Goal: Task Accomplishment & Management: Complete application form

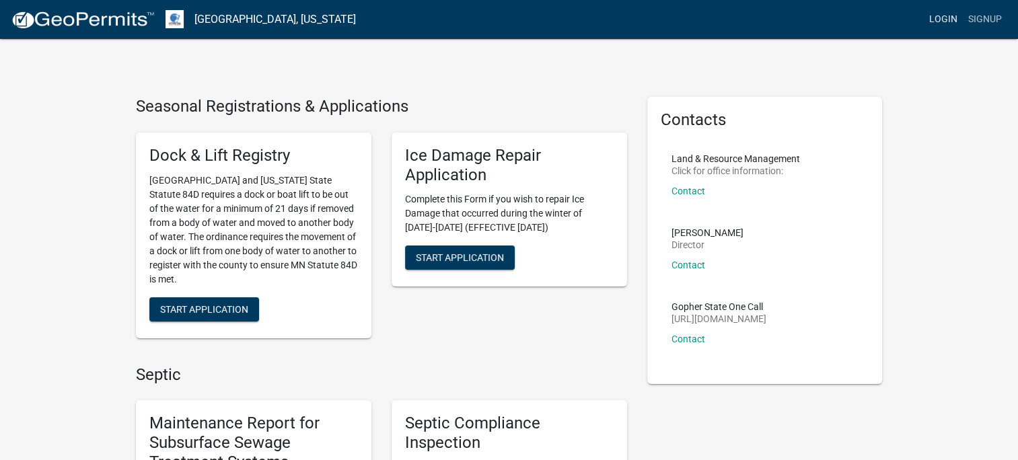
click at [954, 23] on link "Login" at bounding box center [942, 20] width 39 height 26
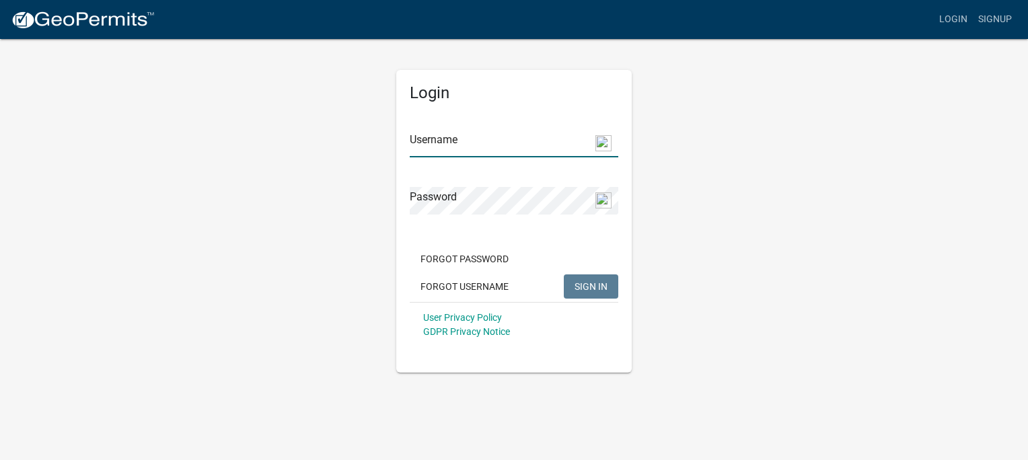
type input "MuellerRetreat"
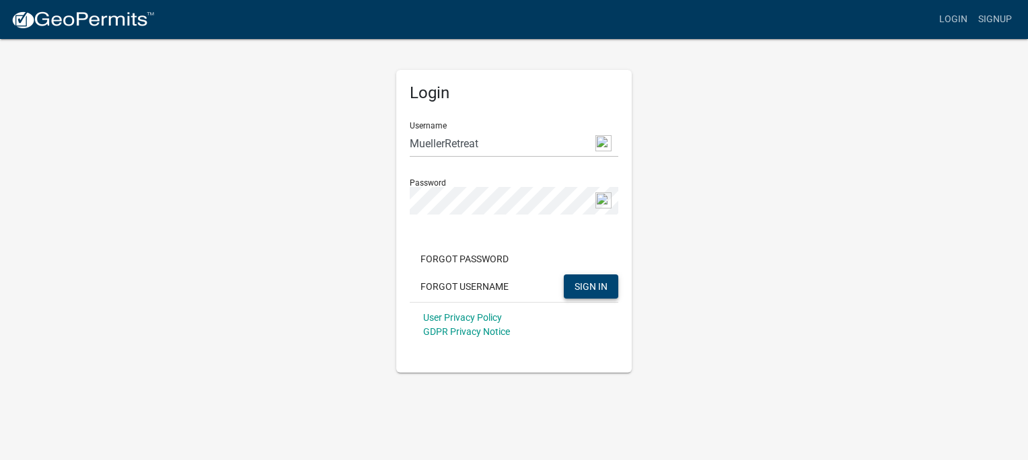
click at [611, 289] on button "SIGN IN" at bounding box center [591, 286] width 54 height 24
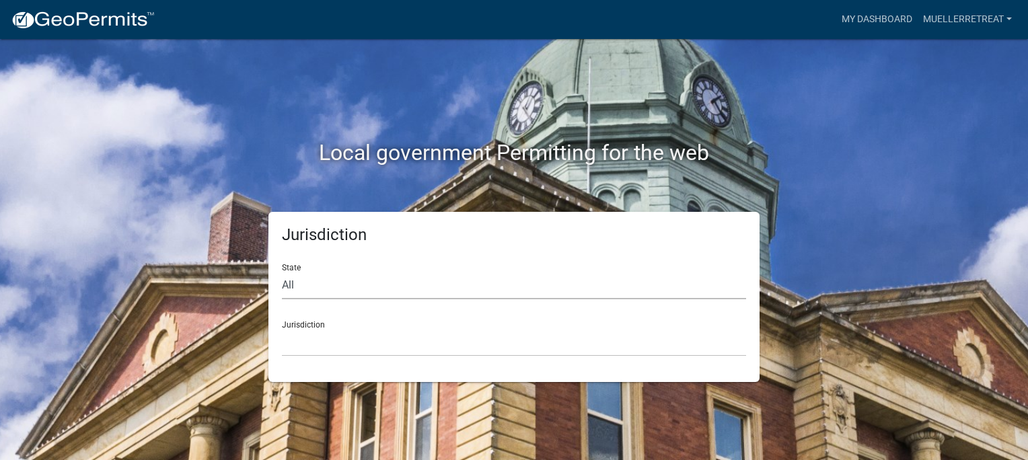
click at [601, 281] on select "All [US_STATE] [US_STATE] [US_STATE] [US_STATE] [US_STATE] [US_STATE] [US_STATE…" at bounding box center [514, 286] width 464 height 28
select select "[US_STATE]"
click at [282, 272] on select "All [US_STATE] [US_STATE] [US_STATE] [US_STATE] [US_STATE] [US_STATE] [US_STATE…" at bounding box center [514, 286] width 464 height 28
click at [339, 347] on select "[GEOGRAPHIC_DATA], [US_STATE] [GEOGRAPHIC_DATA], [US_STATE] [GEOGRAPHIC_DATA], …" at bounding box center [514, 343] width 464 height 28
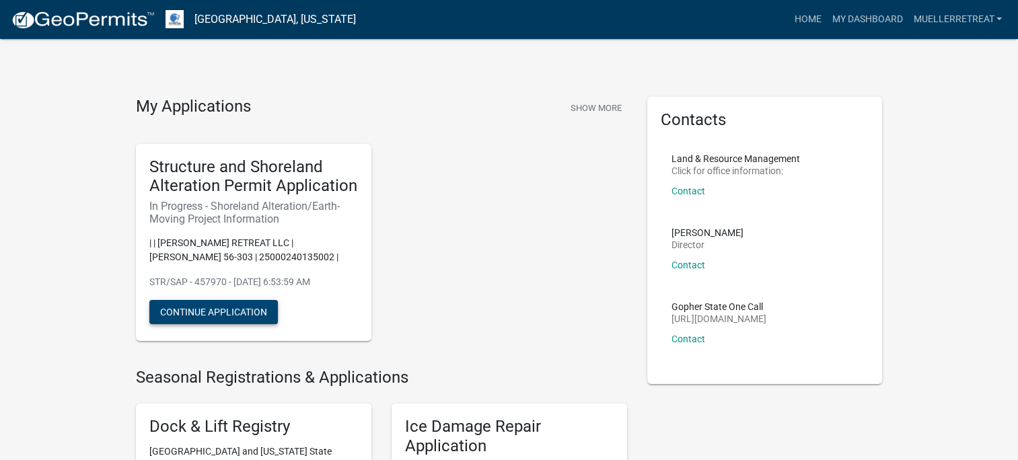
click at [193, 311] on button "Continue Application" at bounding box center [213, 312] width 128 height 24
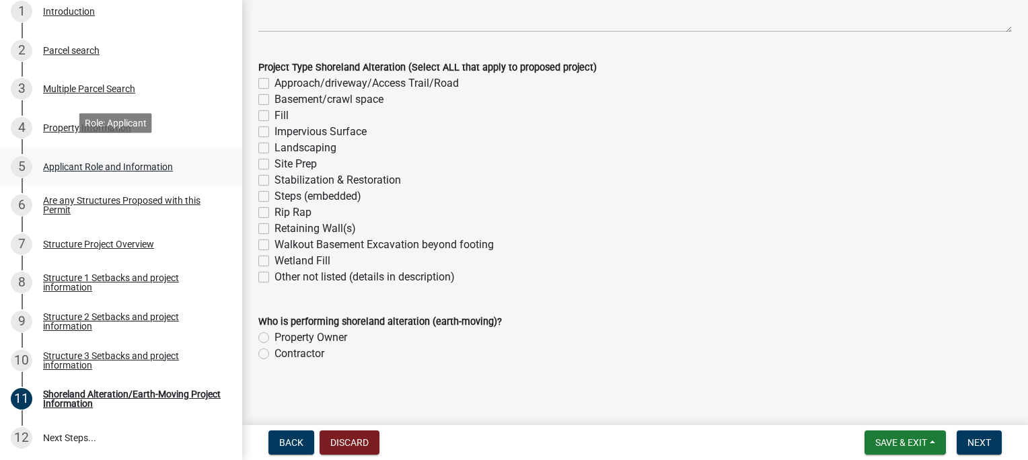
scroll to position [336, 0]
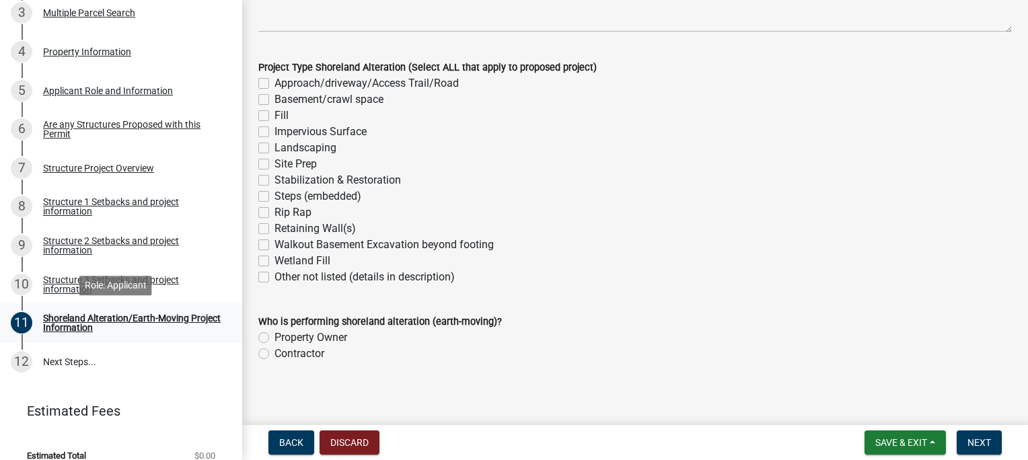
click at [63, 324] on div "Shoreland Alteration/Earth-Moving Project Information" at bounding box center [132, 322] width 178 height 19
click at [66, 209] on div "Structure 1 Setbacks and project information" at bounding box center [132, 206] width 178 height 19
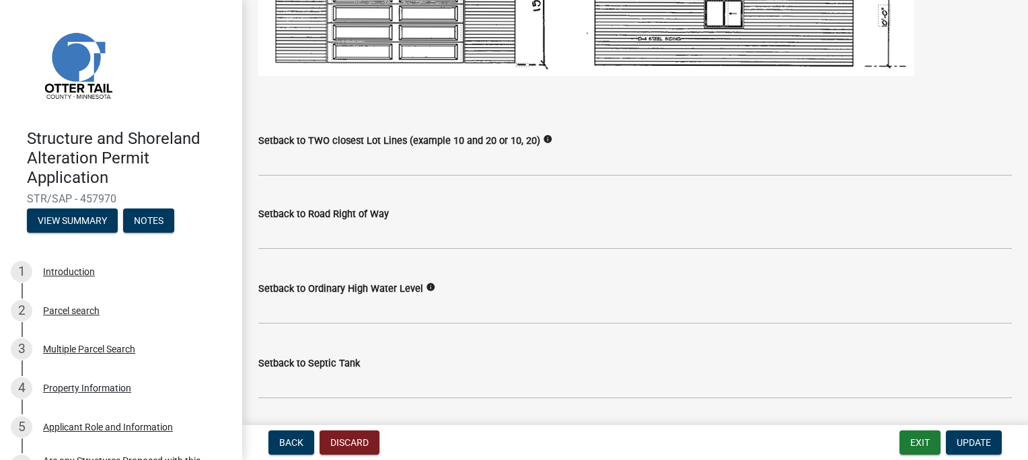
scroll to position [740, 0]
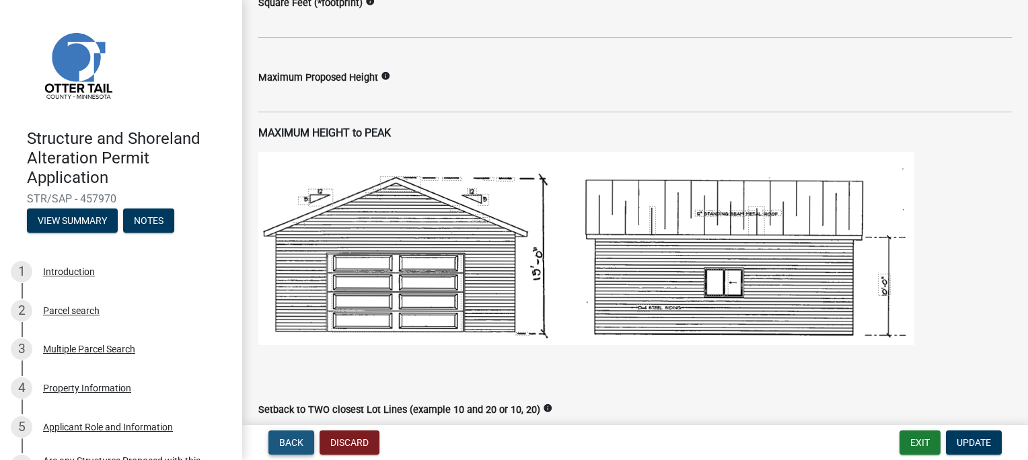
click at [277, 441] on button "Back" at bounding box center [291, 442] width 46 height 24
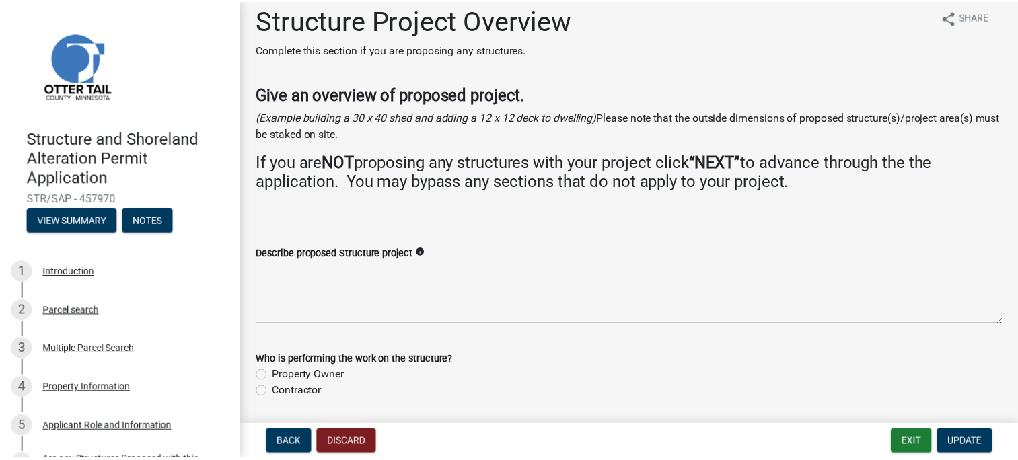
scroll to position [0, 0]
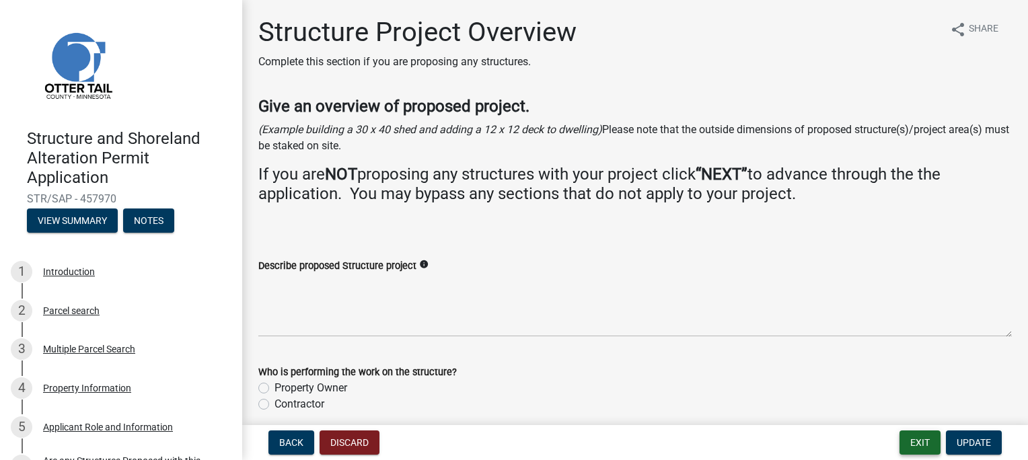
click at [919, 441] on button "Exit" at bounding box center [919, 442] width 41 height 24
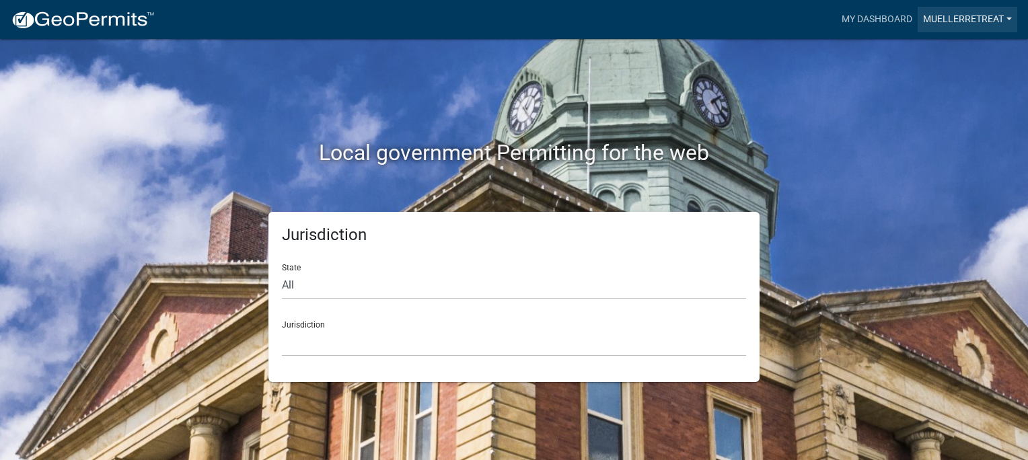
click at [986, 24] on link "MuellerRetreat" at bounding box center [967, 20] width 100 height 26
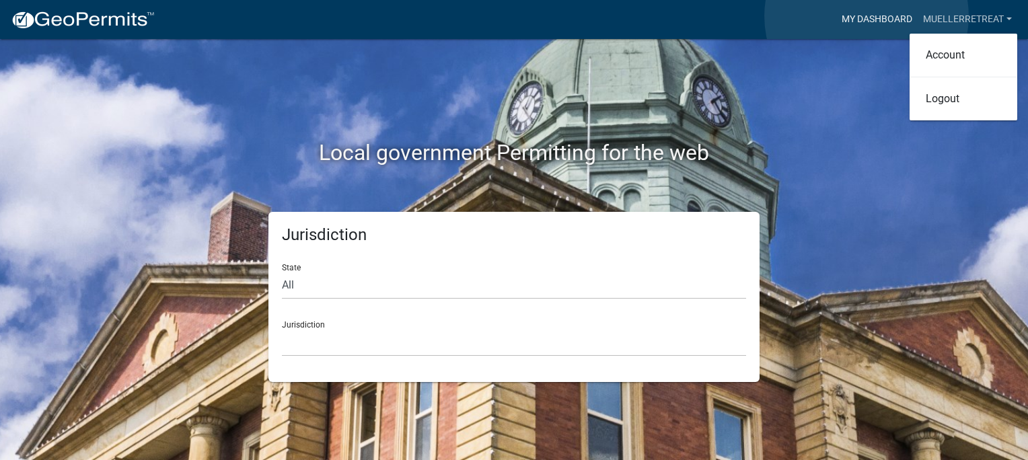
click at [866, 16] on link "My Dashboard" at bounding box center [876, 20] width 81 height 26
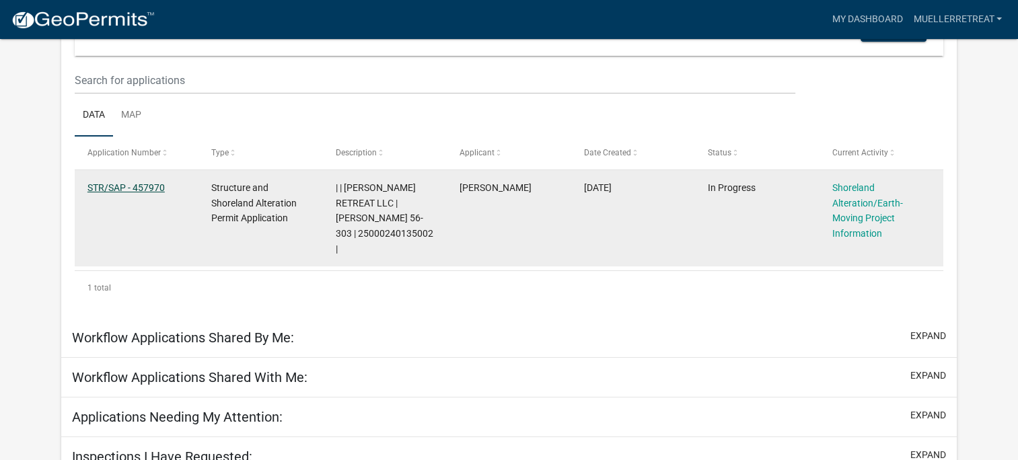
scroll to position [164, 0]
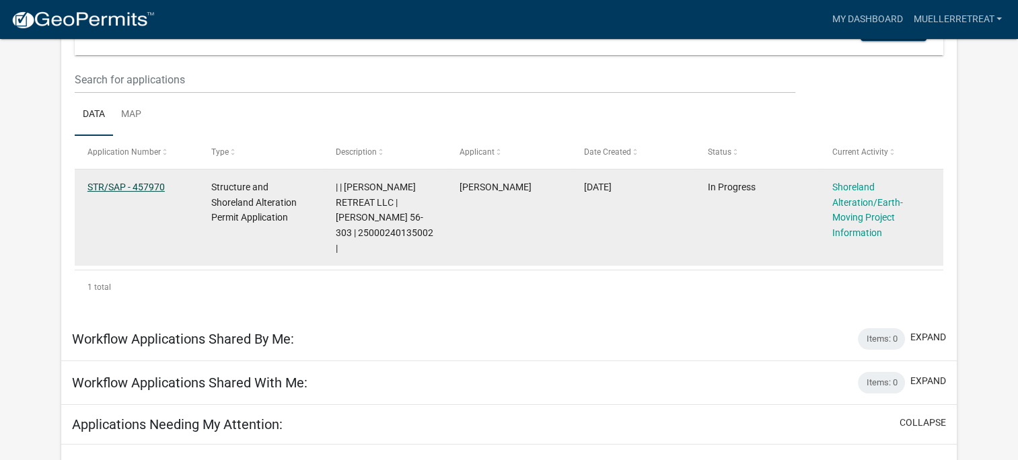
click at [116, 186] on link "STR/SAP - 457970" at bounding box center [125, 187] width 77 height 11
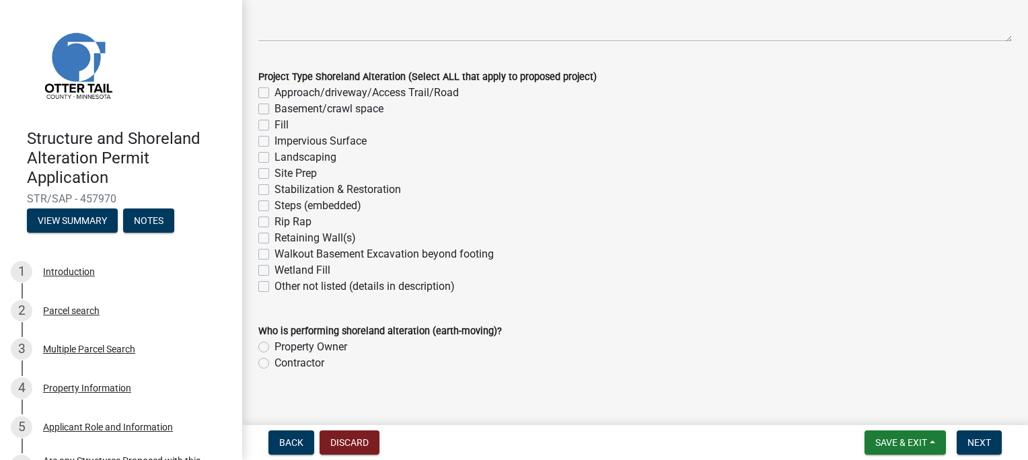
scroll to position [269, 0]
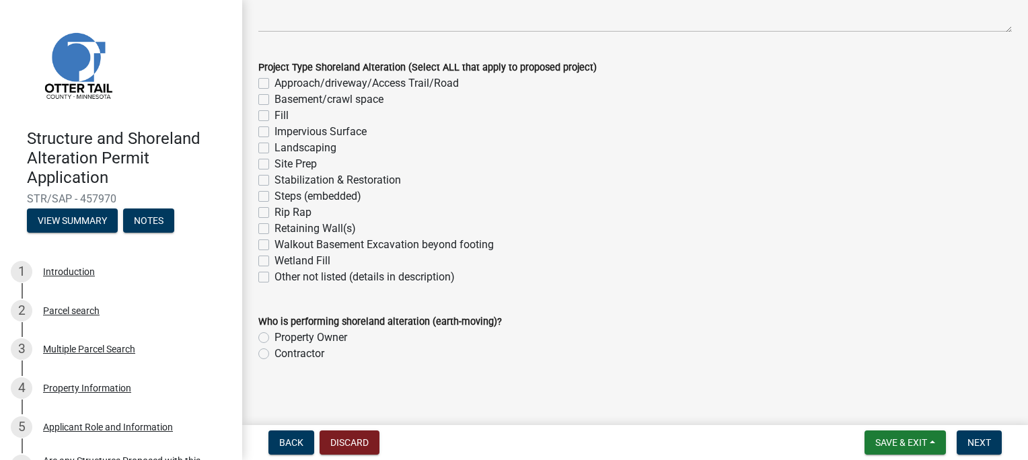
click at [274, 116] on label "Fill" at bounding box center [281, 116] width 14 height 16
click at [274, 116] on input "Fill" at bounding box center [278, 112] width 9 height 9
checkbox input "true"
checkbox input "false"
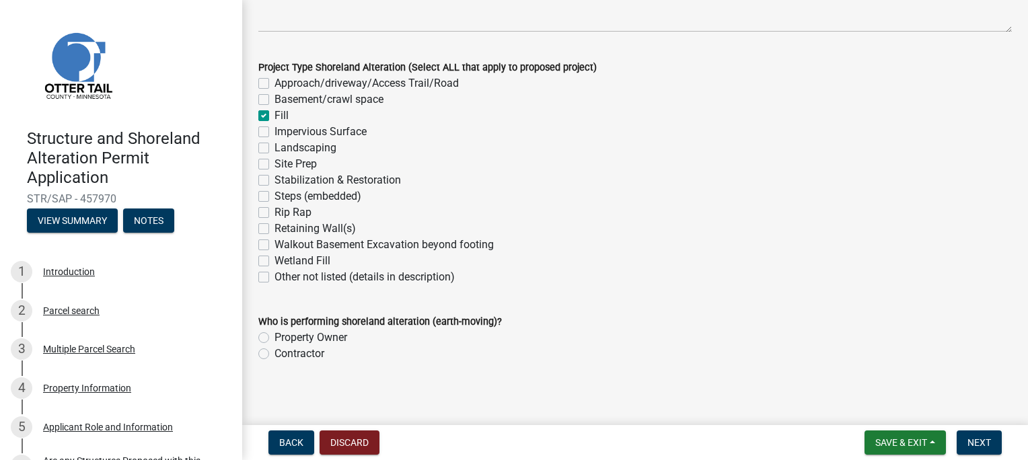
checkbox input "true"
checkbox input "false"
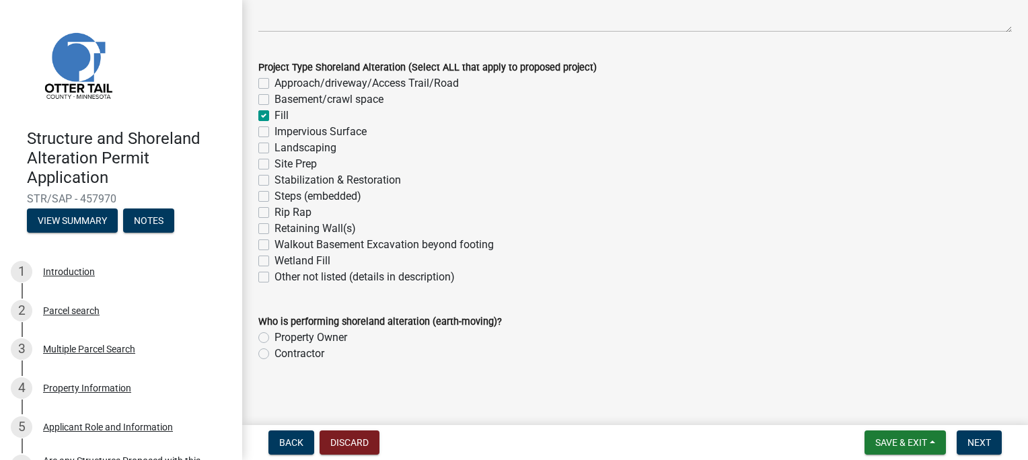
checkbox input "false"
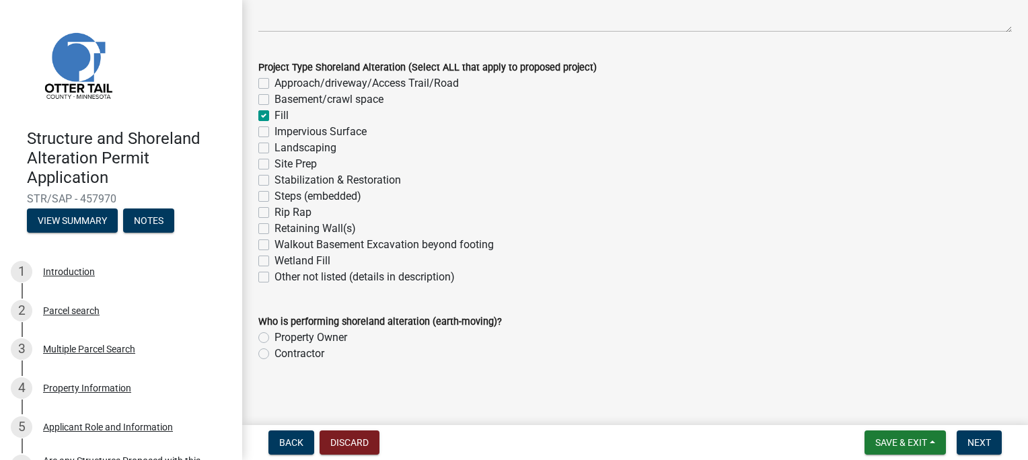
checkbox input "false"
click at [274, 129] on label "Impervious Surface" at bounding box center [320, 132] width 92 height 16
click at [274, 129] on input "Impervious Surface" at bounding box center [278, 128] width 9 height 9
checkbox input "true"
checkbox input "false"
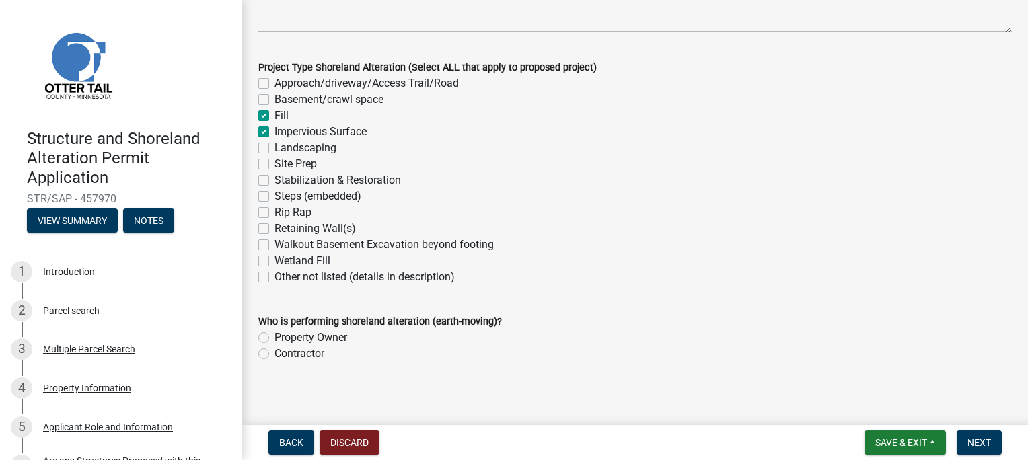
checkbox input "false"
checkbox input "true"
checkbox input "false"
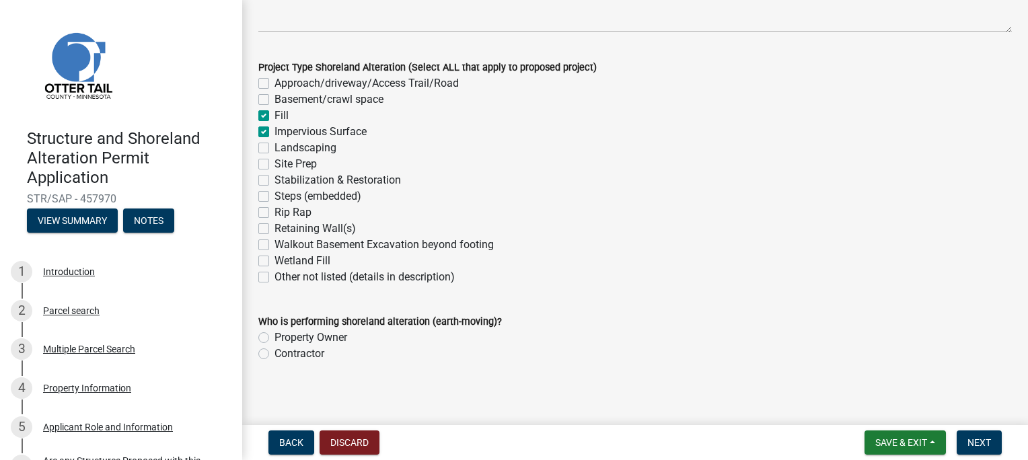
checkbox input "false"
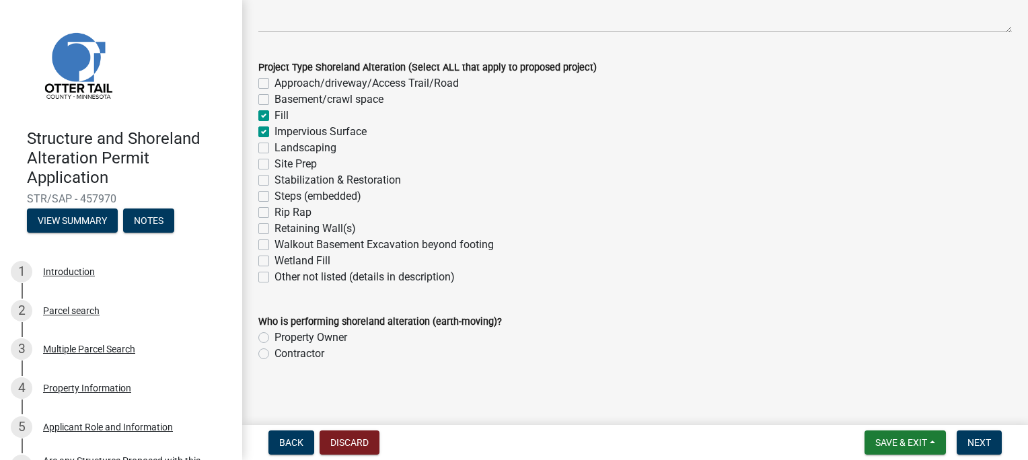
checkbox input "false"
click at [274, 149] on label "Landscaping" at bounding box center [305, 148] width 62 height 16
click at [274, 149] on input "Landscaping" at bounding box center [278, 144] width 9 height 9
checkbox input "true"
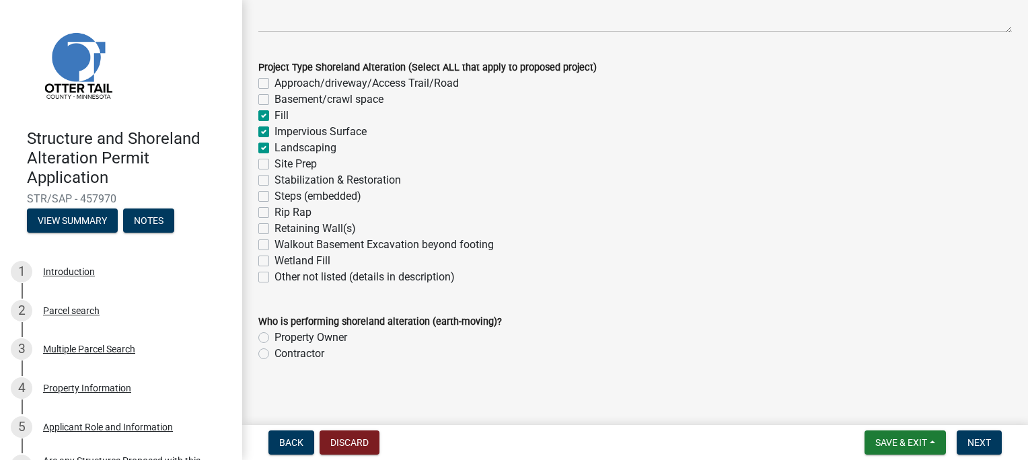
checkbox input "false"
checkbox input "true"
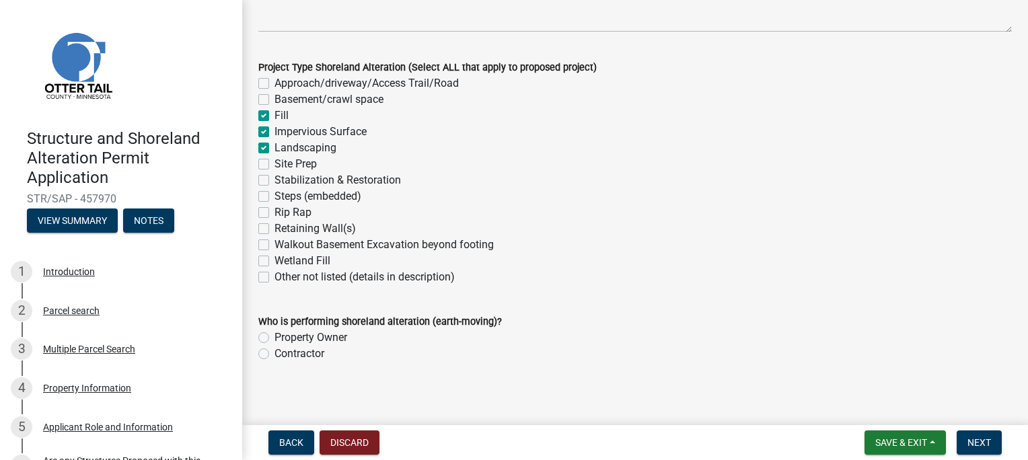
checkbox input "false"
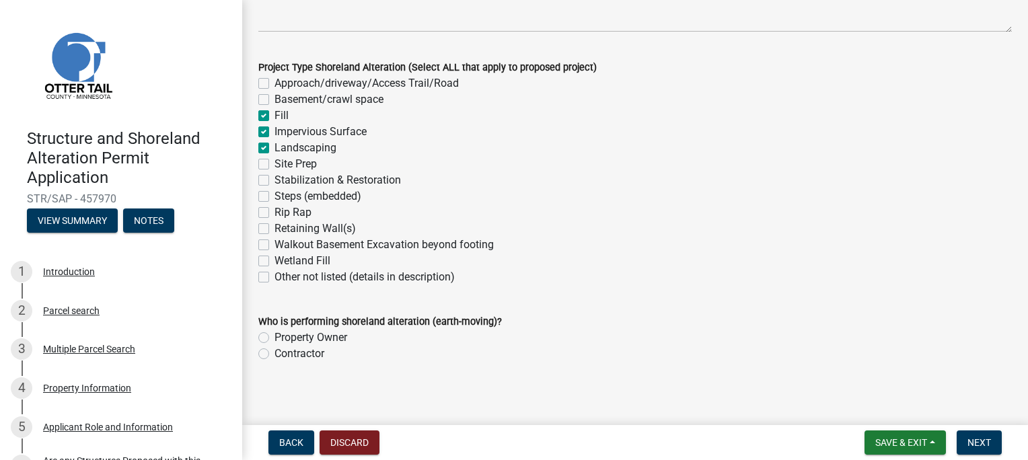
checkbox input "false"
click at [274, 117] on label "Fill" at bounding box center [281, 116] width 14 height 16
click at [274, 116] on input "Fill" at bounding box center [278, 112] width 9 height 9
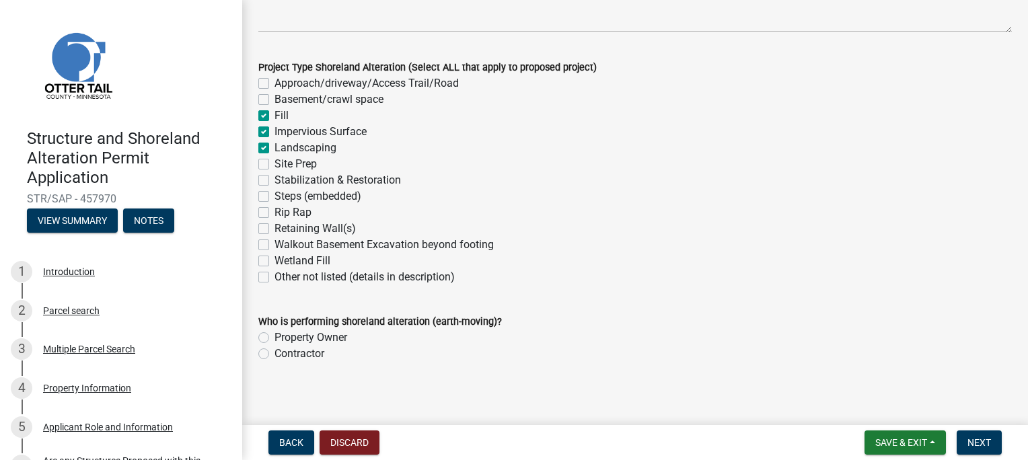
checkbox input "false"
checkbox input "true"
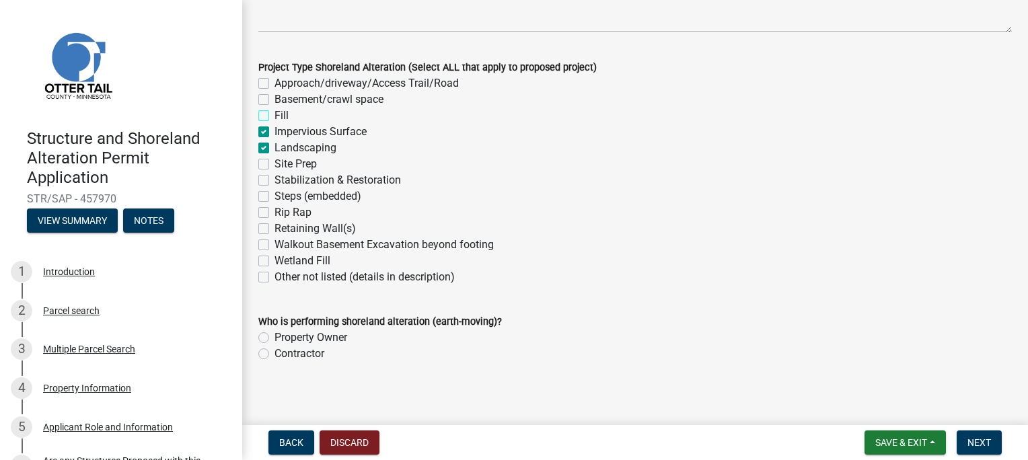
checkbox input "true"
checkbox input "false"
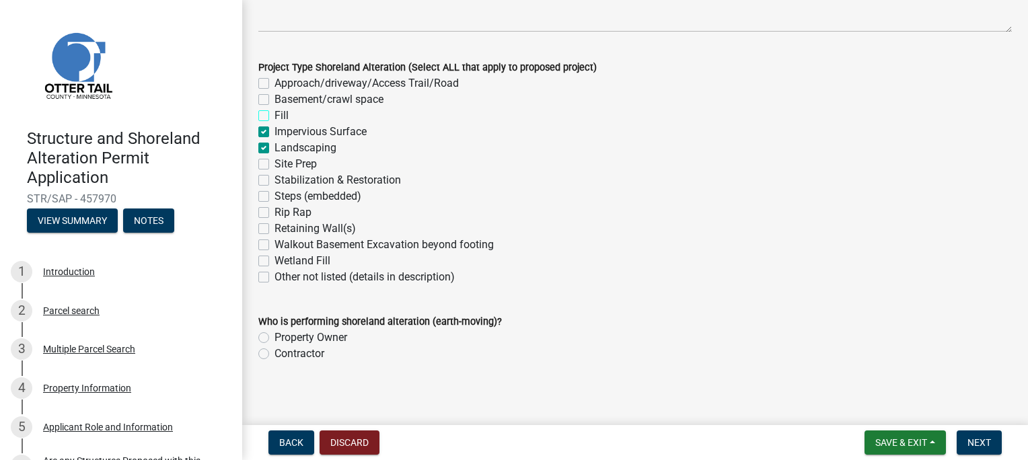
checkbox input "false"
click at [274, 133] on label "Impervious Surface" at bounding box center [320, 132] width 92 height 16
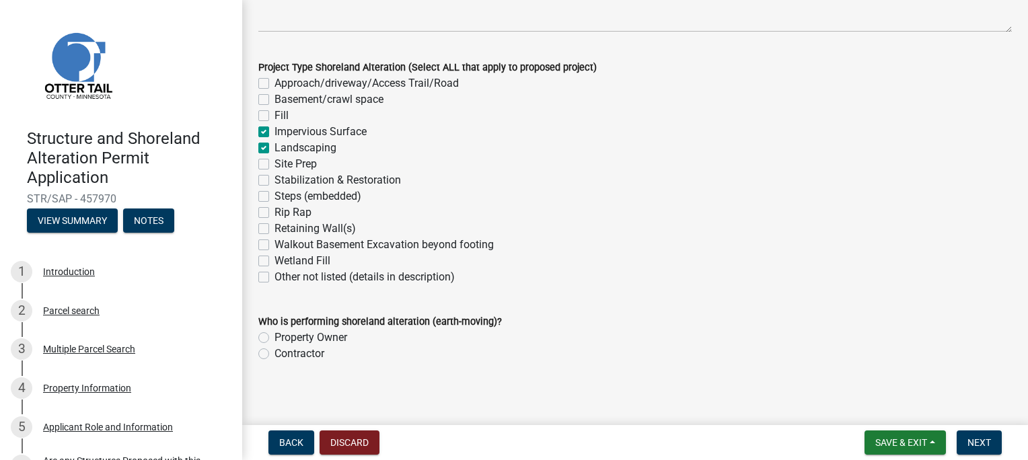
click at [274, 133] on input "Impervious Surface" at bounding box center [278, 128] width 9 height 9
checkbox input "false"
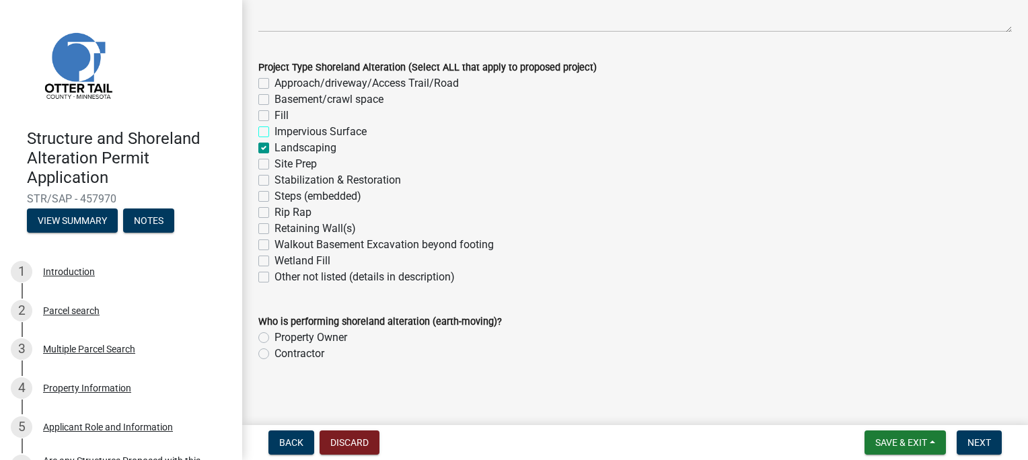
checkbox input "false"
checkbox input "true"
checkbox input "false"
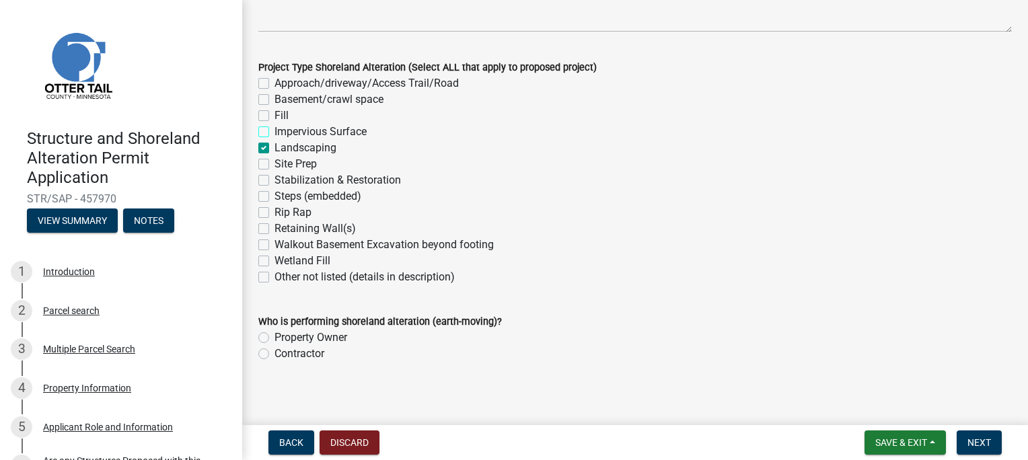
checkbox input "false"
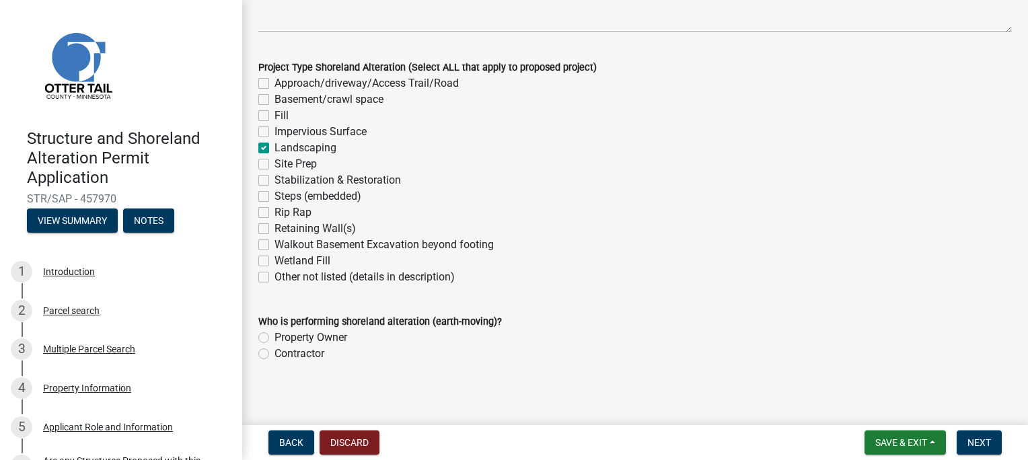
click at [274, 147] on label "Landscaping" at bounding box center [305, 148] width 62 height 16
click at [274, 147] on input "Landscaping" at bounding box center [278, 144] width 9 height 9
checkbox input "false"
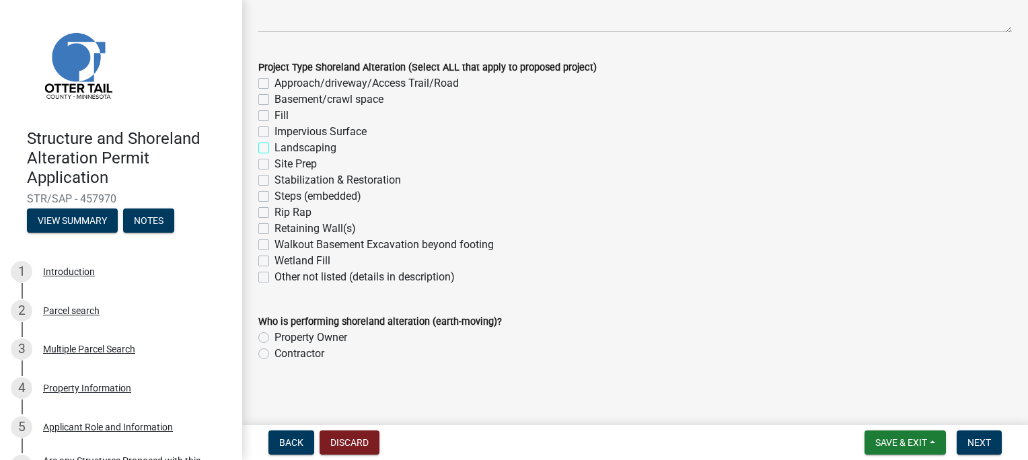
checkbox input "false"
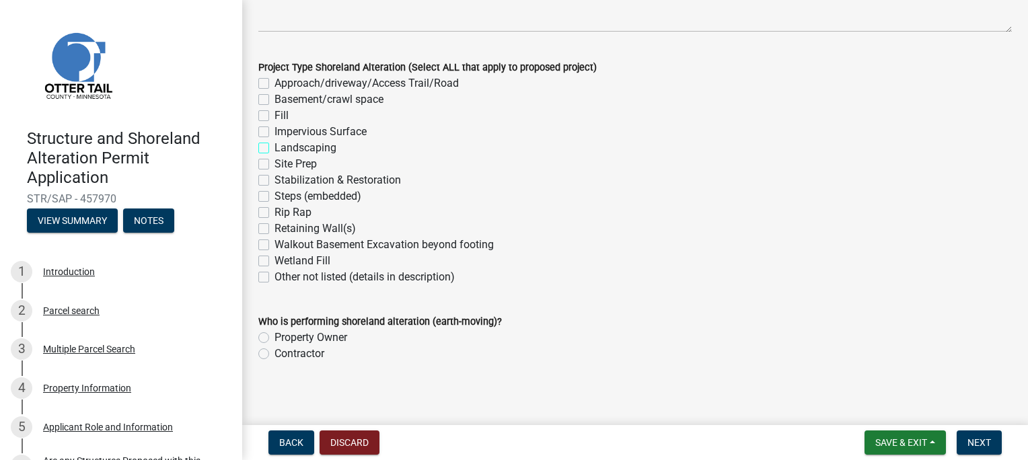
checkbox input "false"
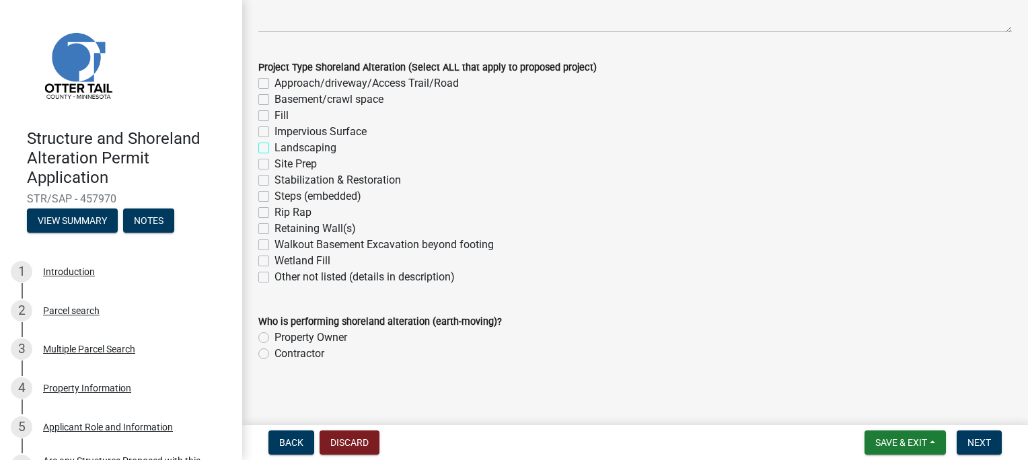
checkbox input "false"
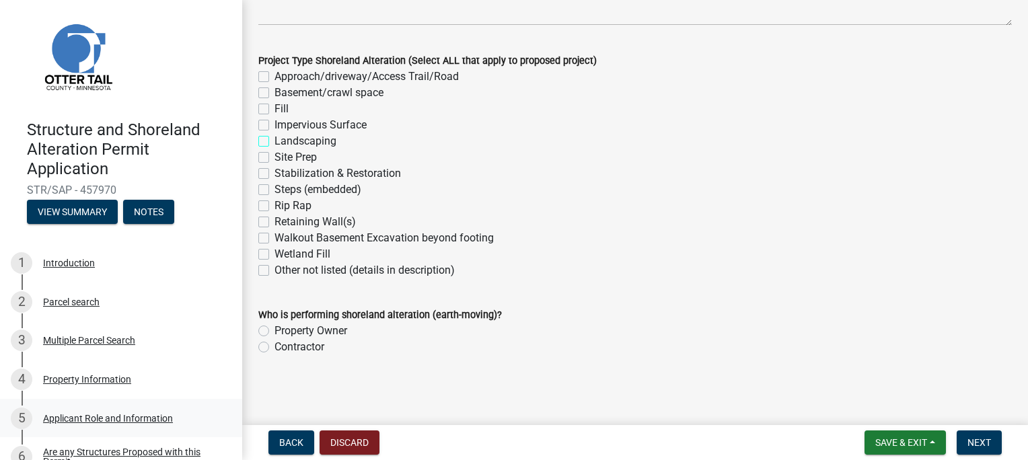
scroll to position [0, 0]
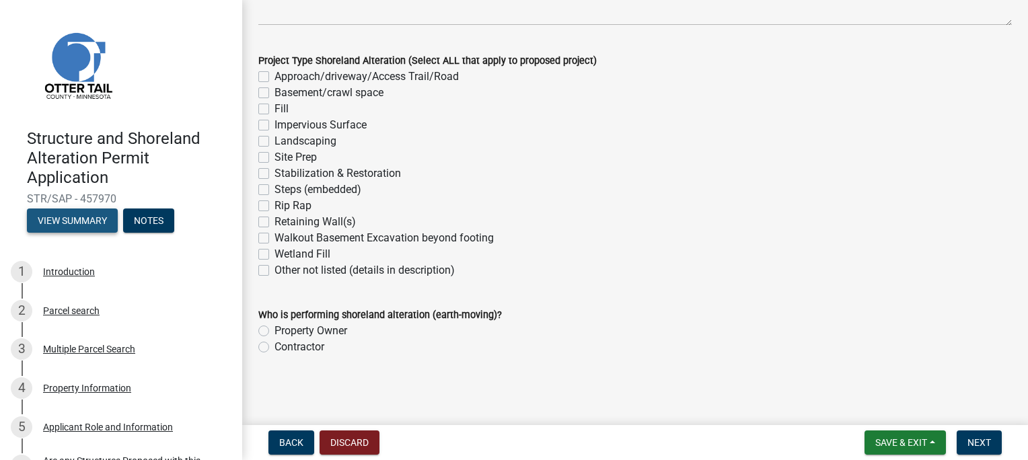
click at [65, 223] on button "View Summary" at bounding box center [72, 221] width 91 height 24
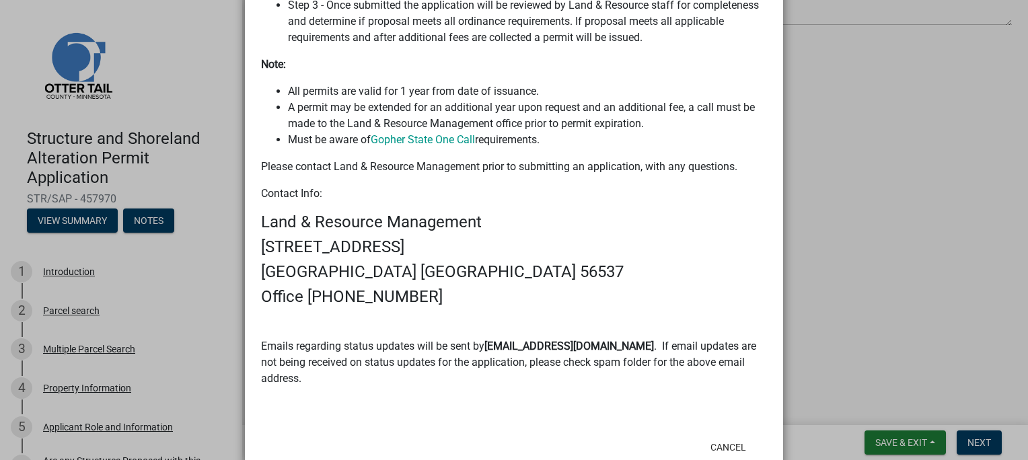
scroll to position [738, 0]
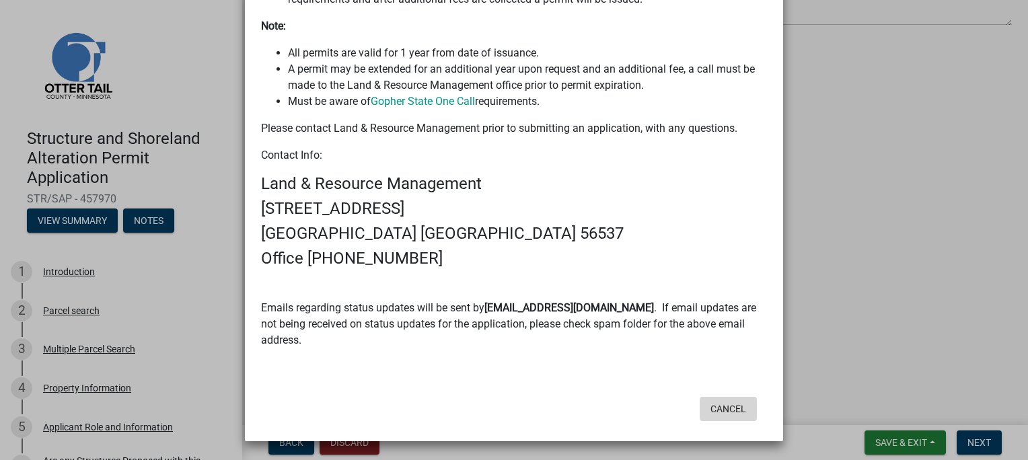
click at [728, 406] on button "Cancel" at bounding box center [728, 409] width 57 height 24
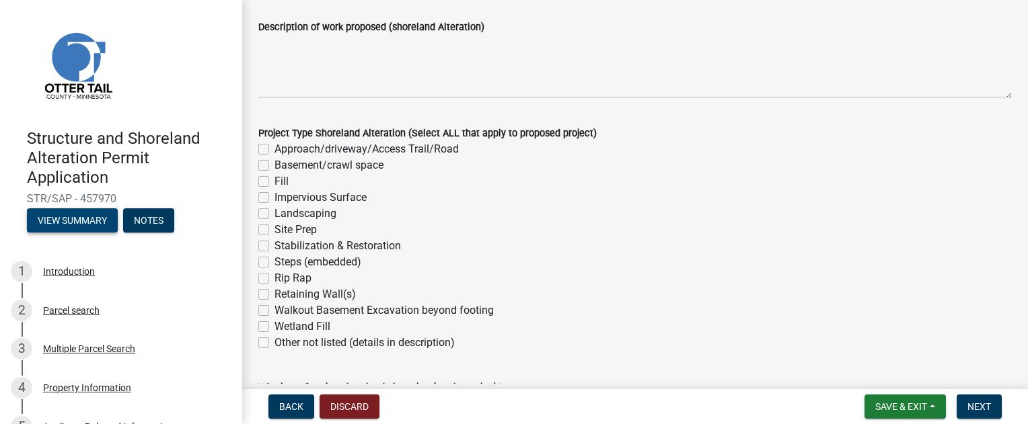
scroll to position [269, 0]
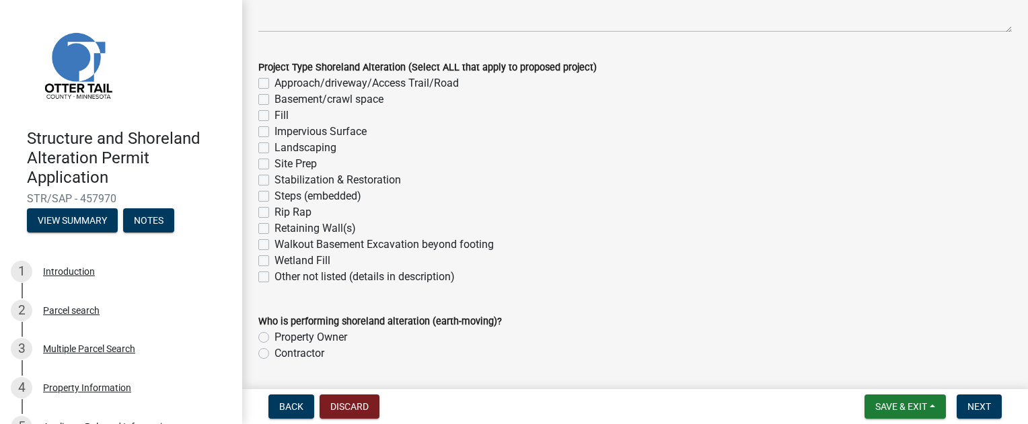
click at [274, 131] on label "Impervious Surface" at bounding box center [320, 132] width 92 height 16
click at [274, 131] on input "Impervious Surface" at bounding box center [278, 128] width 9 height 9
checkbox input "true"
checkbox input "false"
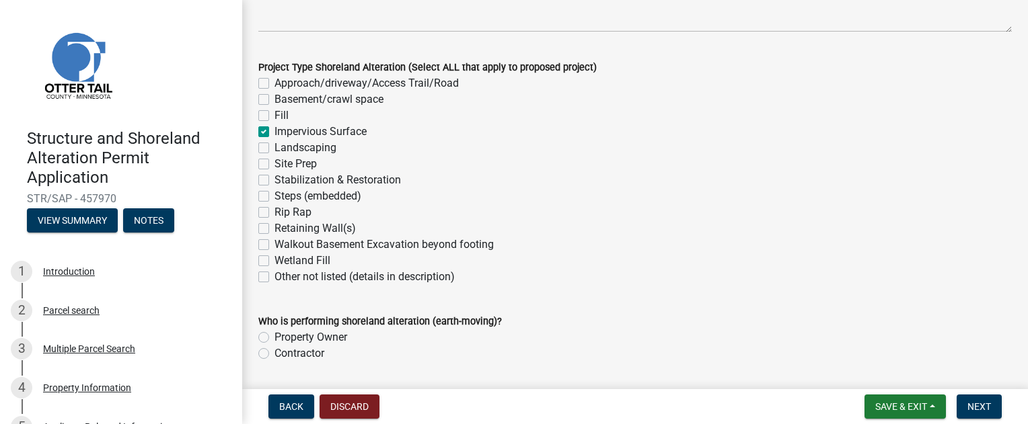
checkbox input "false"
checkbox input "true"
checkbox input "false"
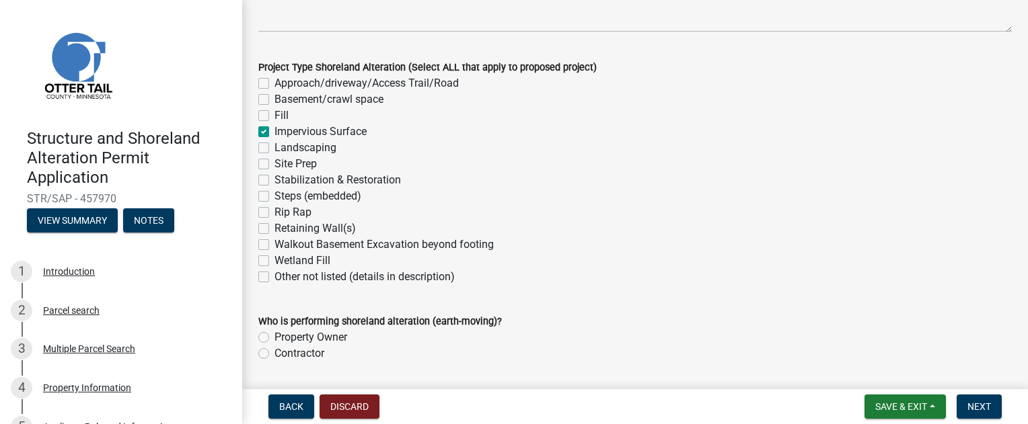
checkbox input "false"
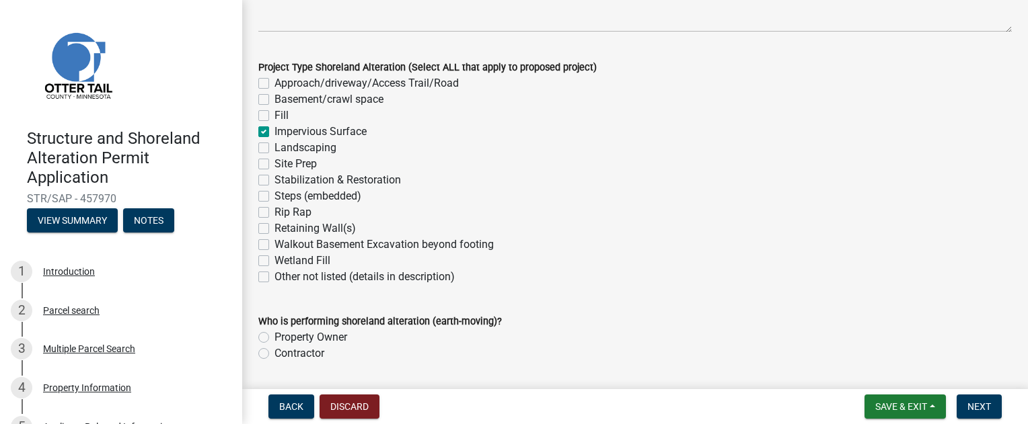
checkbox input "false"
click at [274, 150] on label "Landscaping" at bounding box center [305, 148] width 62 height 16
click at [274, 149] on input "Landscaping" at bounding box center [278, 144] width 9 height 9
checkbox input "true"
checkbox input "false"
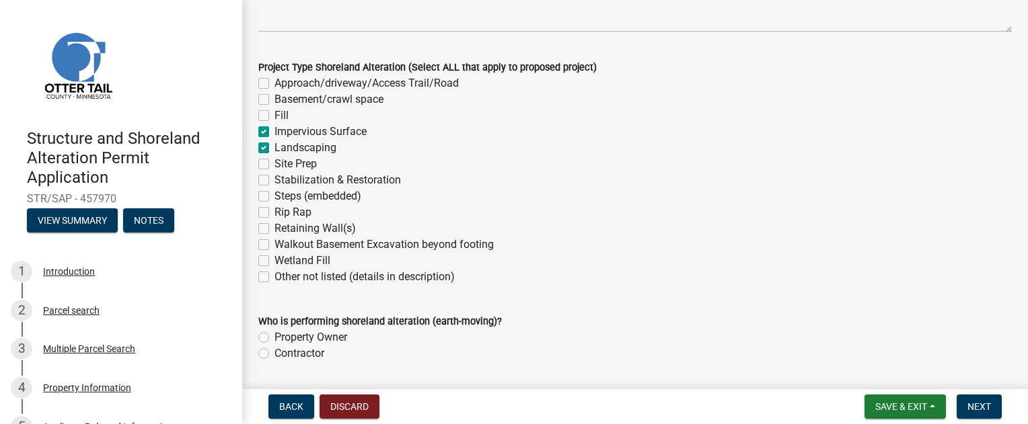
checkbox input "false"
checkbox input "true"
checkbox input "false"
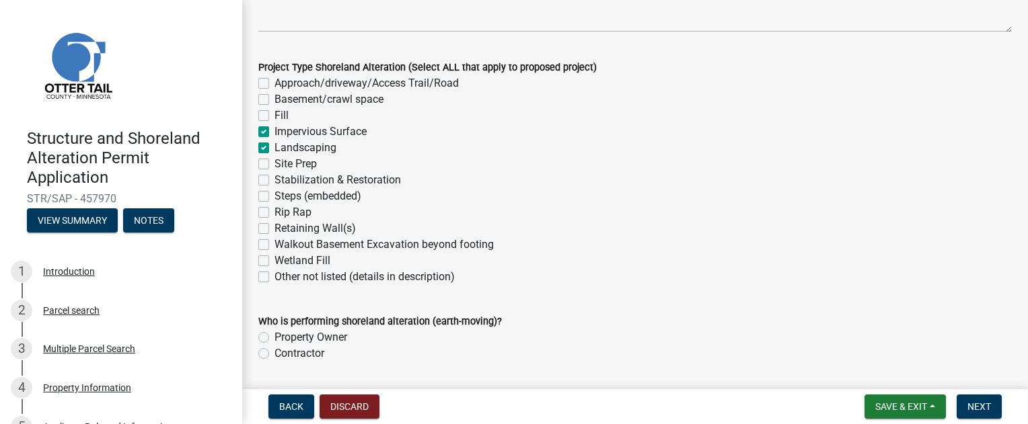
checkbox input "false"
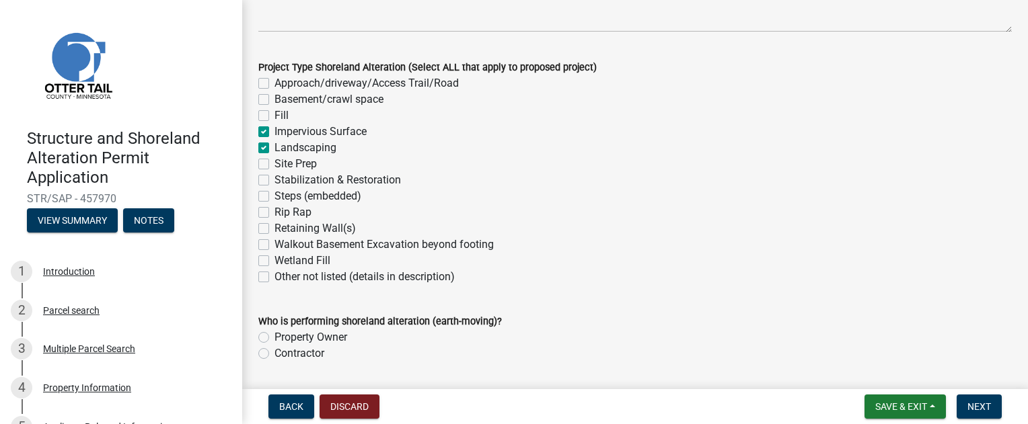
checkbox input "false"
click at [274, 162] on label "Site Prep" at bounding box center [295, 164] width 42 height 16
click at [274, 162] on input "Site Prep" at bounding box center [278, 160] width 9 height 9
checkbox input "true"
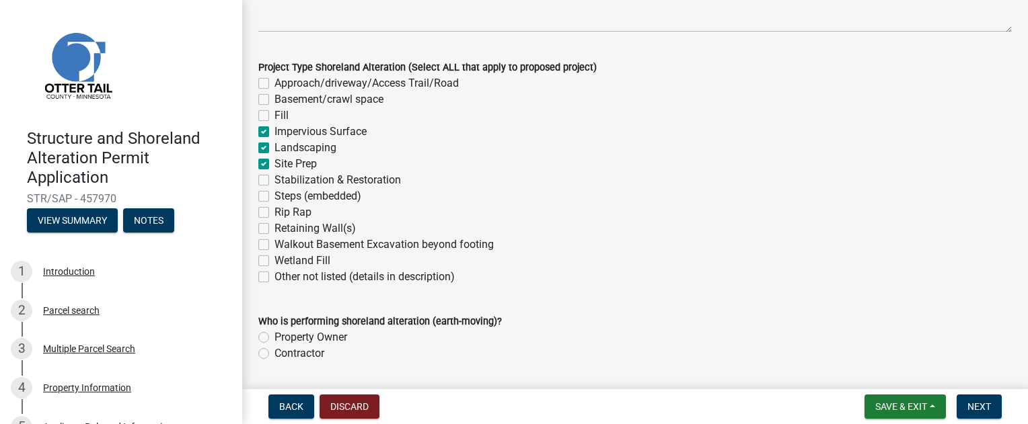
checkbox input "false"
checkbox input "true"
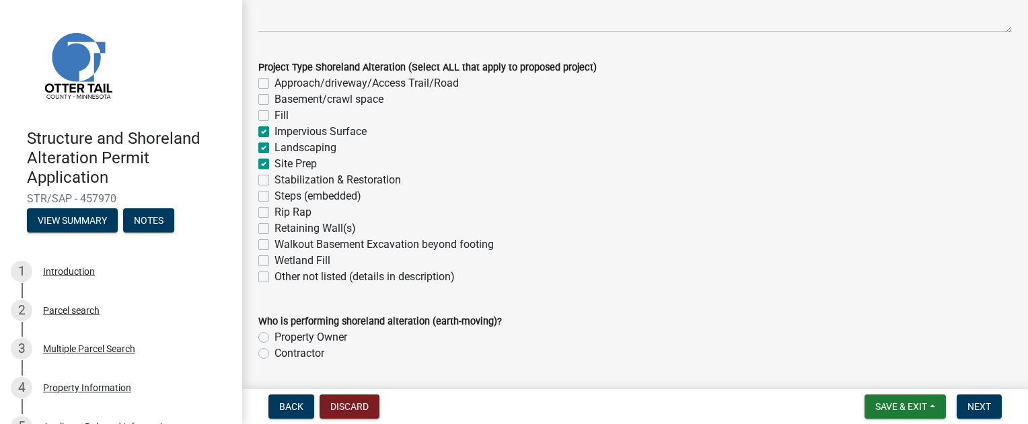
checkbox input "true"
checkbox input "false"
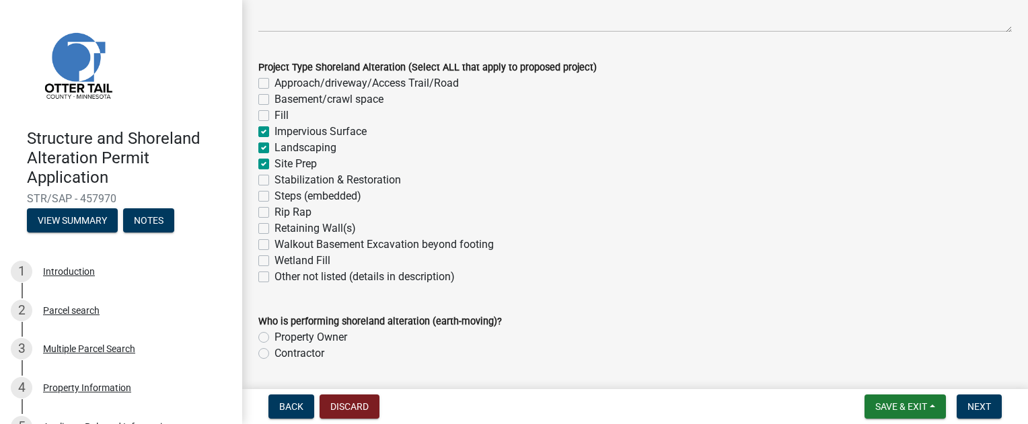
checkbox input "false"
click at [274, 196] on label "Steps (embedded)" at bounding box center [317, 196] width 87 height 16
click at [274, 196] on input "Steps (embedded)" at bounding box center [278, 192] width 9 height 9
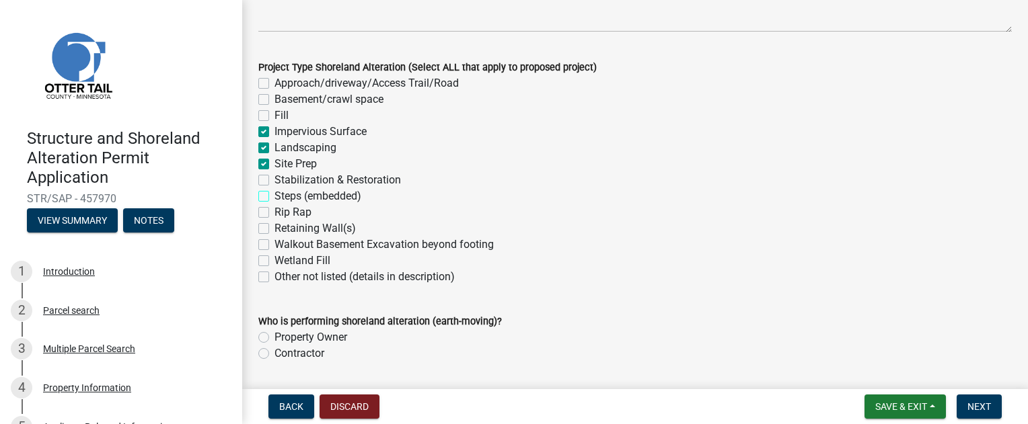
checkbox input "true"
checkbox input "false"
checkbox input "true"
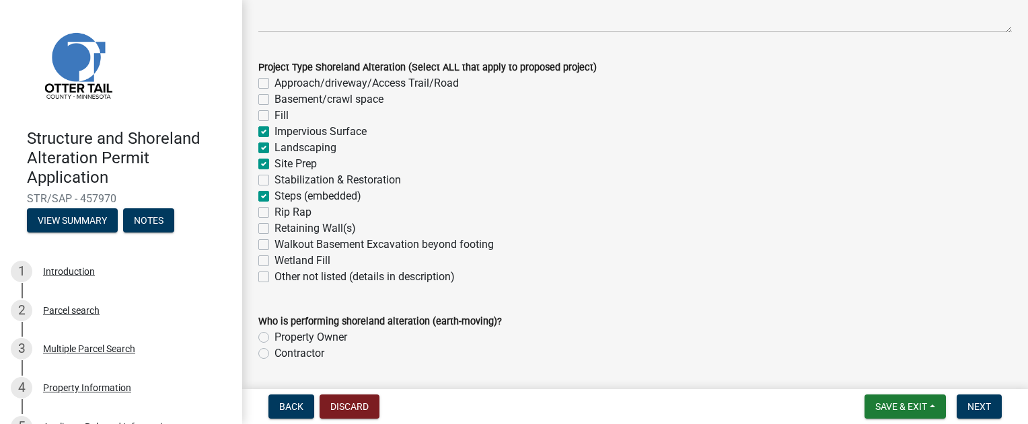
checkbox input "true"
checkbox input "false"
checkbox input "true"
checkbox input "false"
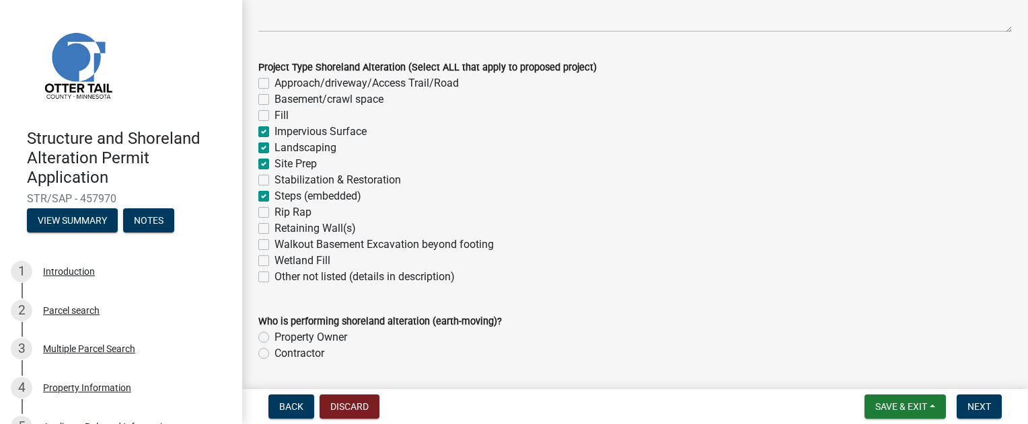
checkbox input "false"
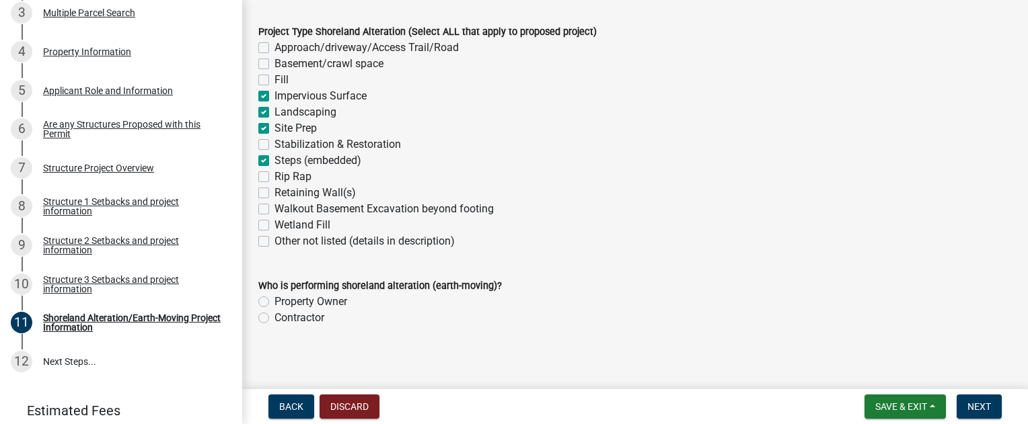
scroll to position [311, 0]
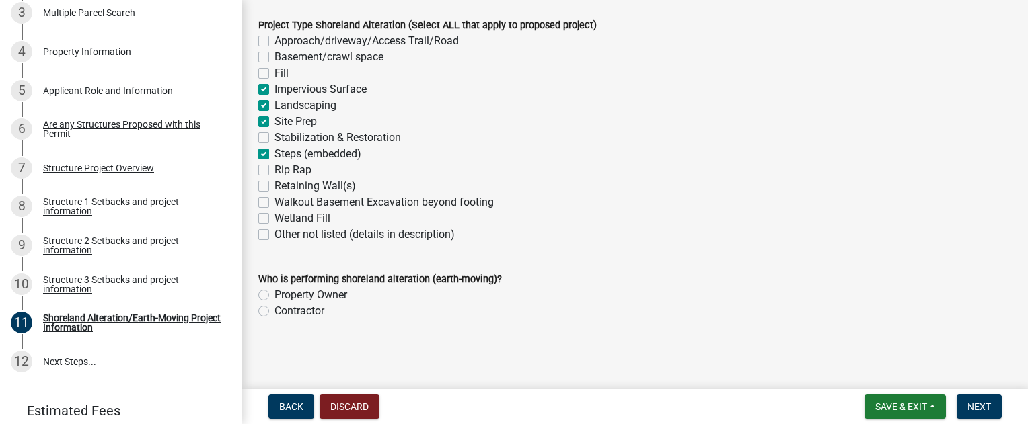
click at [274, 297] on label "Property Owner" at bounding box center [310, 295] width 73 height 16
click at [274, 296] on input "Property Owner" at bounding box center [278, 291] width 9 height 9
radio input "true"
click at [274, 310] on label "Contractor" at bounding box center [299, 311] width 50 height 16
click at [274, 310] on input "Contractor" at bounding box center [278, 307] width 9 height 9
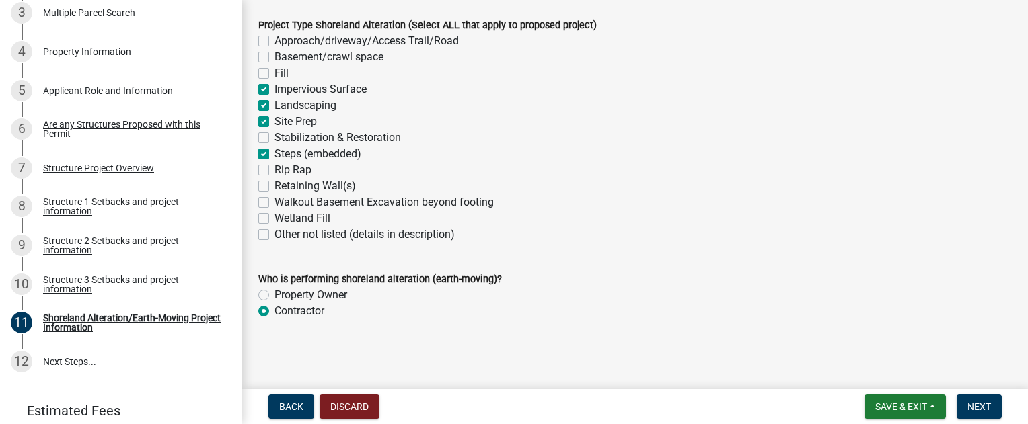
radio input "true"
click at [274, 294] on label "Property Owner" at bounding box center [310, 295] width 73 height 16
click at [274, 294] on input "Property Owner" at bounding box center [278, 291] width 9 height 9
radio input "true"
click at [274, 313] on label "Contractor" at bounding box center [299, 311] width 50 height 16
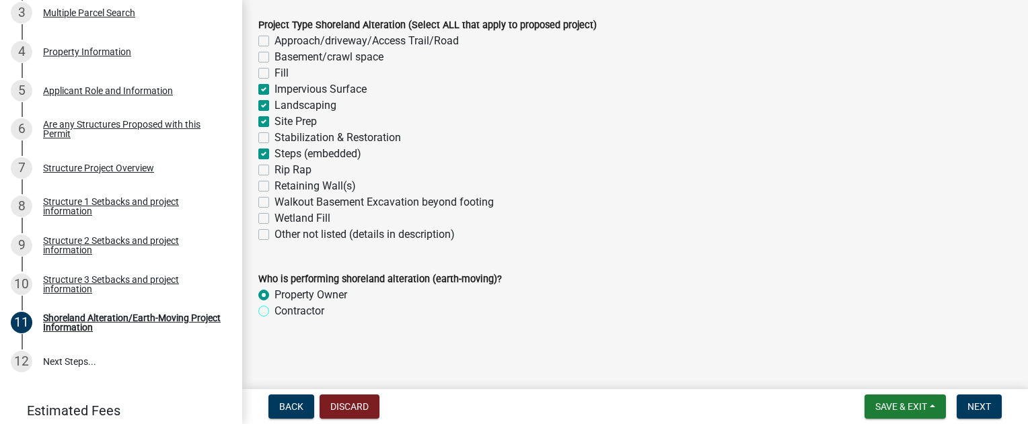
click at [274, 312] on input "Contractor" at bounding box center [278, 307] width 9 height 9
radio input "true"
click at [274, 295] on label "Property Owner" at bounding box center [310, 295] width 73 height 16
click at [274, 295] on input "Property Owner" at bounding box center [278, 291] width 9 height 9
radio input "true"
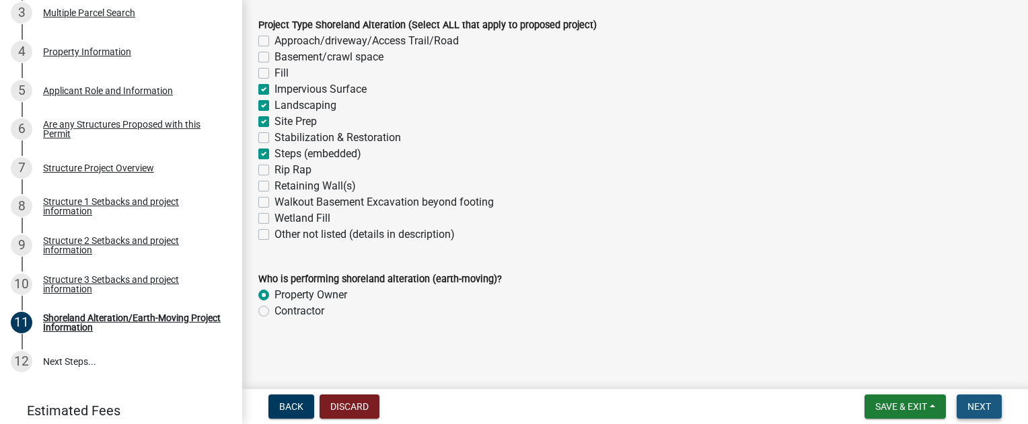
click at [991, 410] on button "Next" at bounding box center [978, 407] width 45 height 24
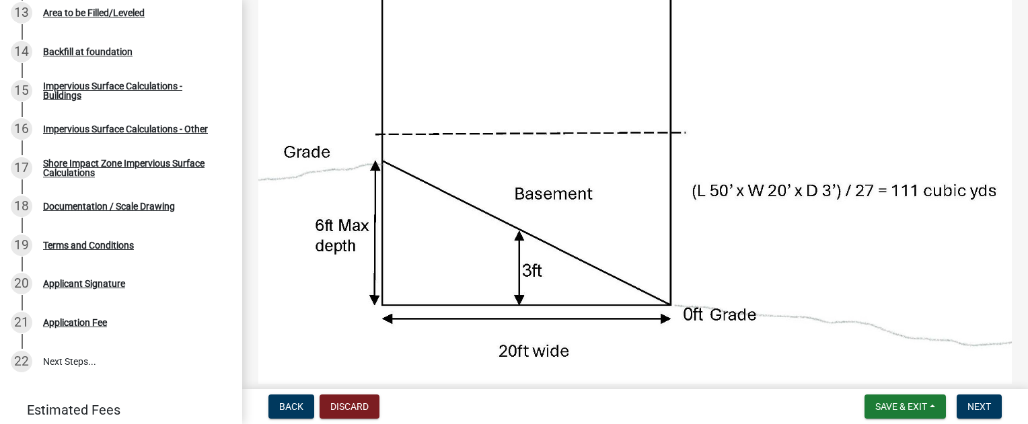
scroll to position [202, 0]
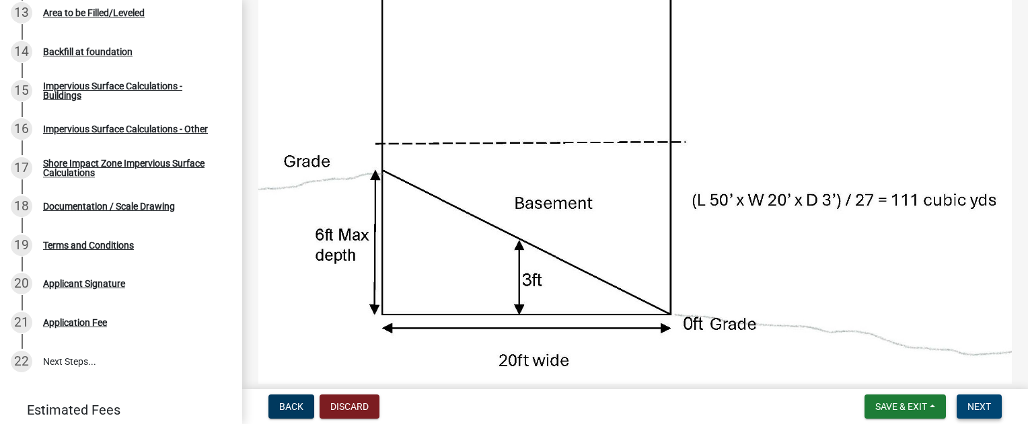
click at [987, 412] on span "Next" at bounding box center [979, 407] width 24 height 11
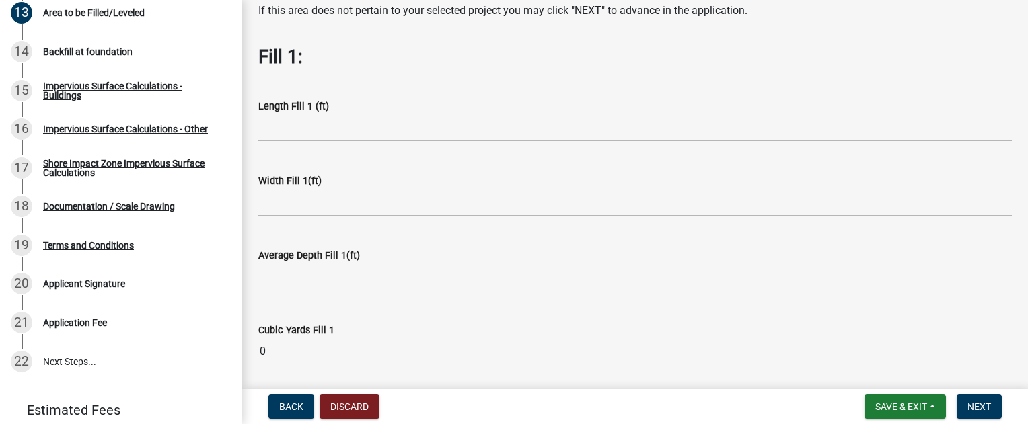
scroll to position [67, 0]
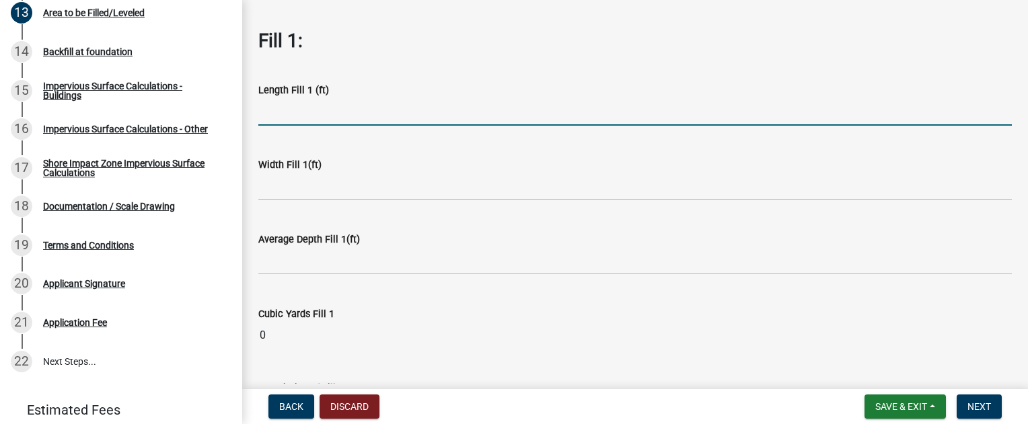
click at [293, 109] on input "text" at bounding box center [634, 112] width 753 height 28
click at [291, 406] on span "Back" at bounding box center [291, 407] width 24 height 11
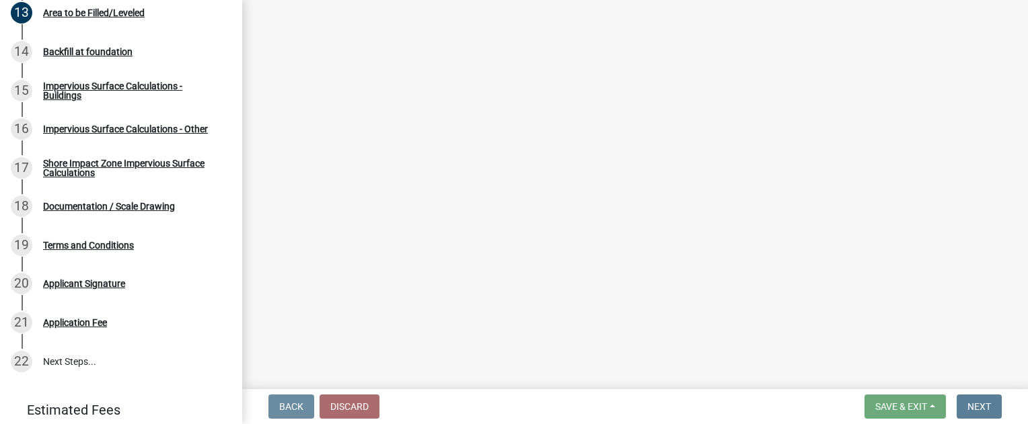
scroll to position [0, 0]
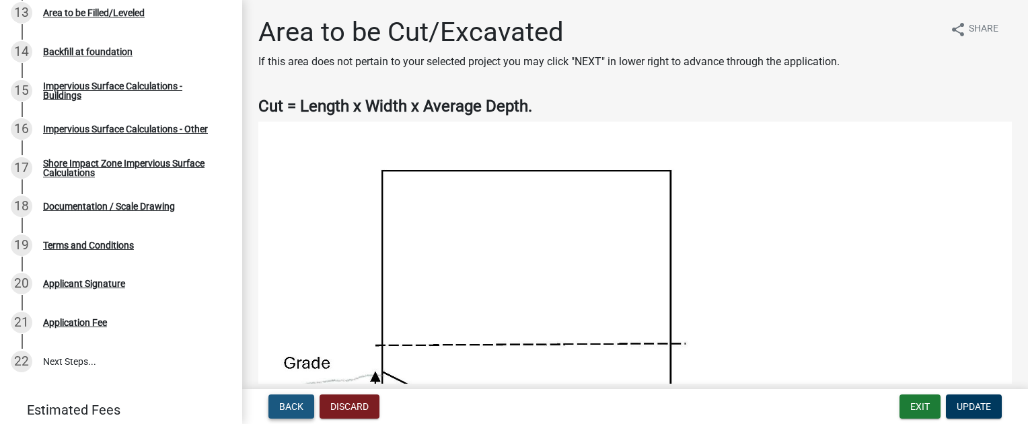
click at [289, 411] on span "Back" at bounding box center [291, 407] width 24 height 11
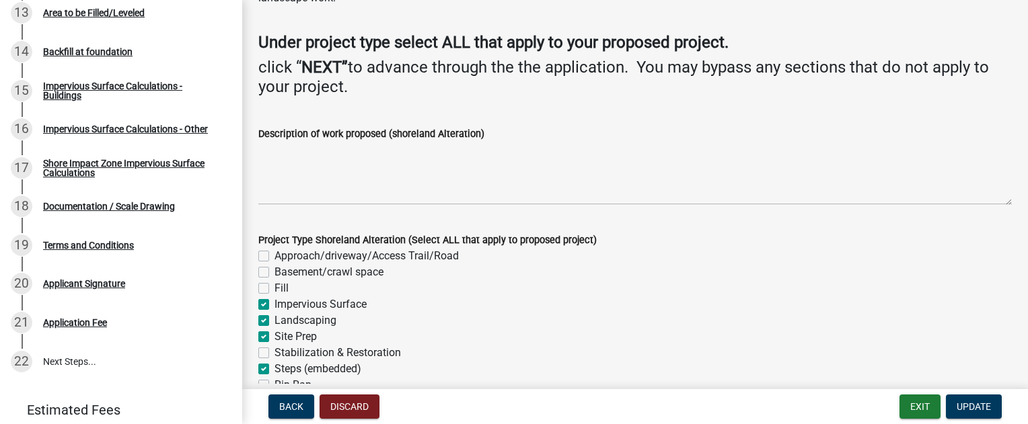
scroll to position [202, 0]
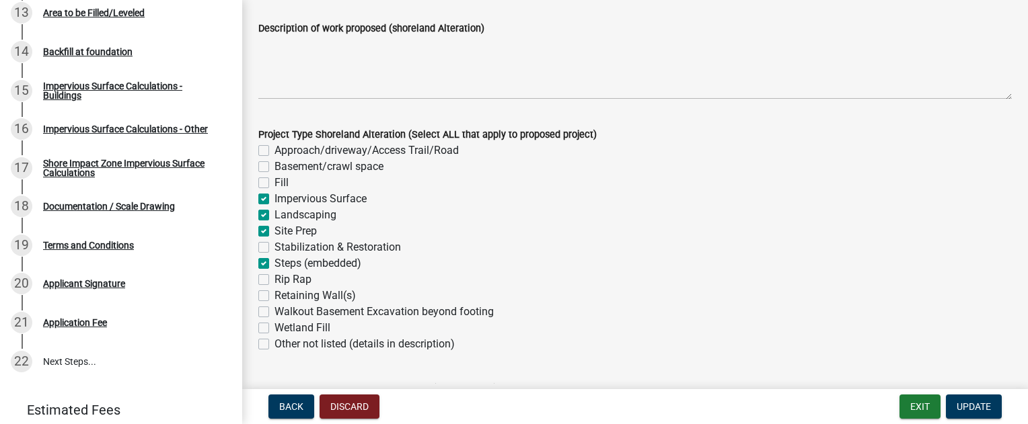
click at [274, 183] on label "Fill" at bounding box center [281, 183] width 14 height 16
click at [274, 183] on input "Fill" at bounding box center [278, 179] width 9 height 9
checkbox input "true"
checkbox input "false"
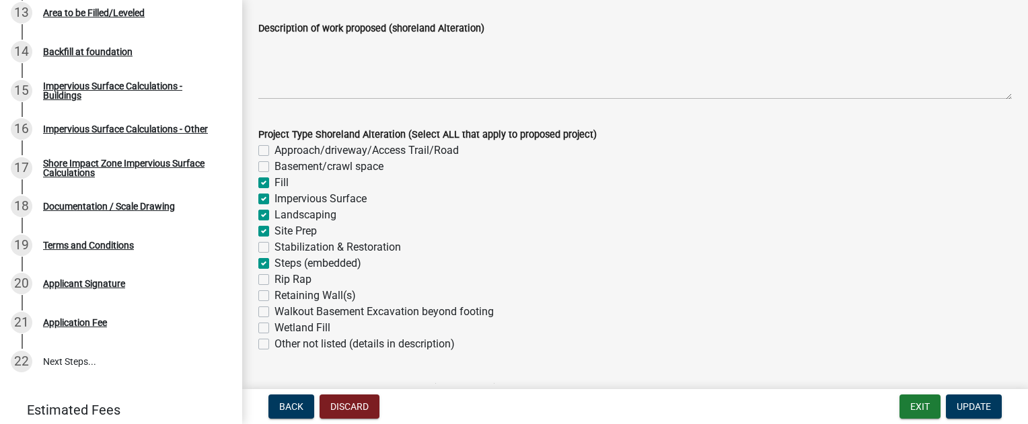
checkbox input "true"
checkbox input "false"
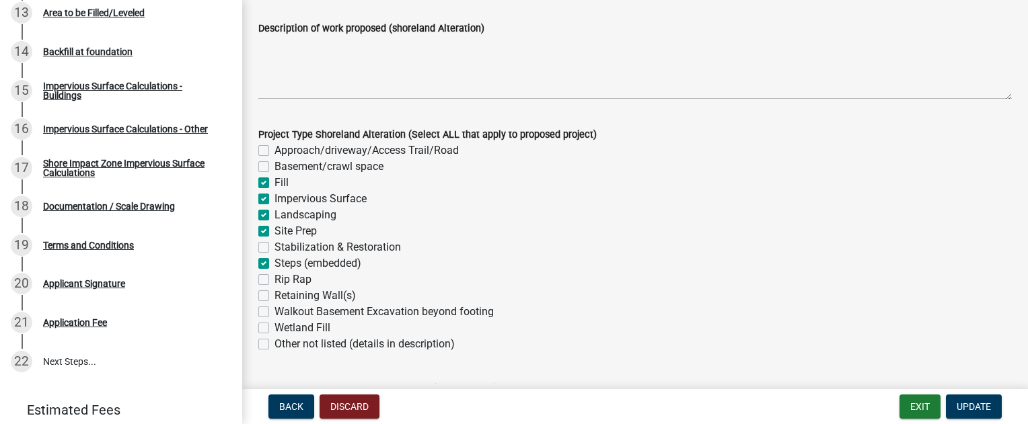
checkbox input "true"
checkbox input "false"
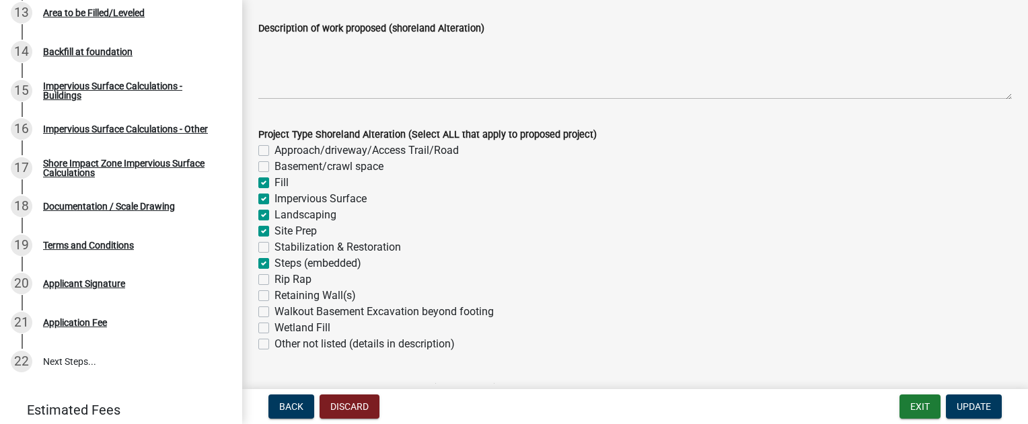
checkbox input "false"
click at [967, 408] on span "Update" at bounding box center [973, 407] width 34 height 11
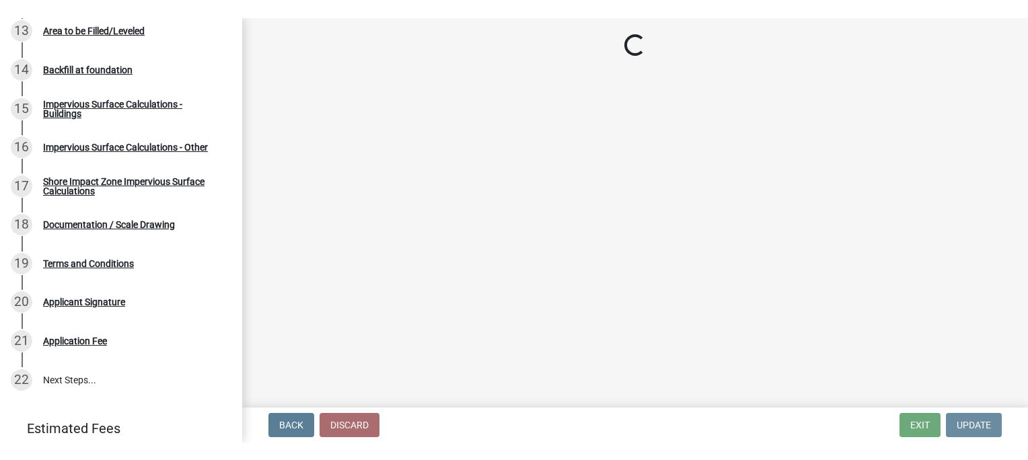
scroll to position [0, 0]
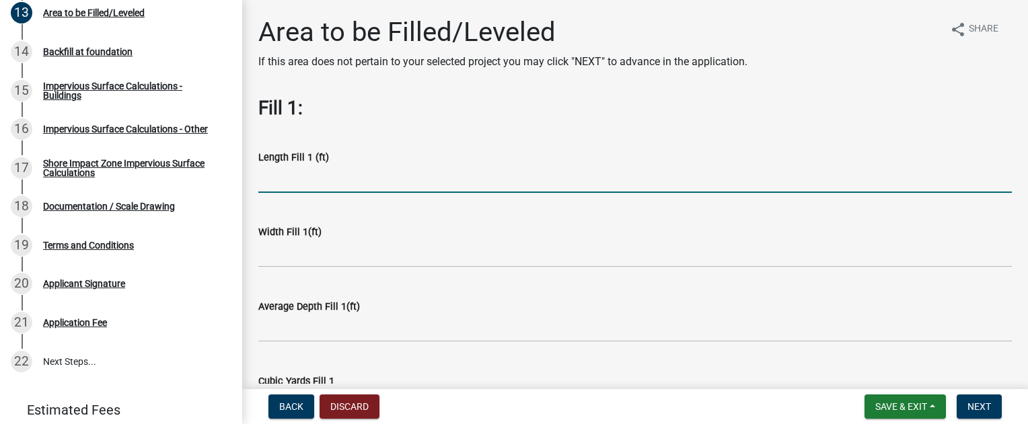
click at [274, 185] on input "text" at bounding box center [634, 179] width 753 height 28
type input "2"
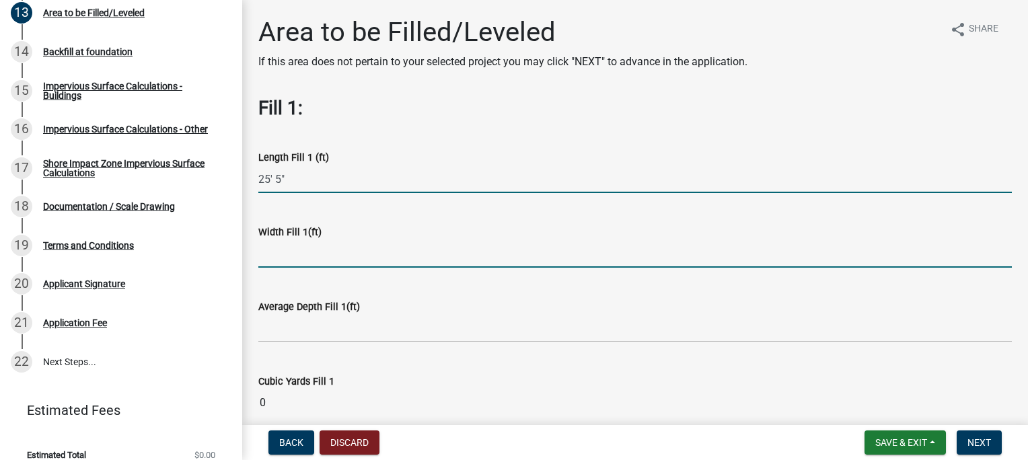
click at [356, 257] on input "text" at bounding box center [634, 254] width 753 height 28
click at [270, 174] on input "255" at bounding box center [634, 179] width 753 height 28
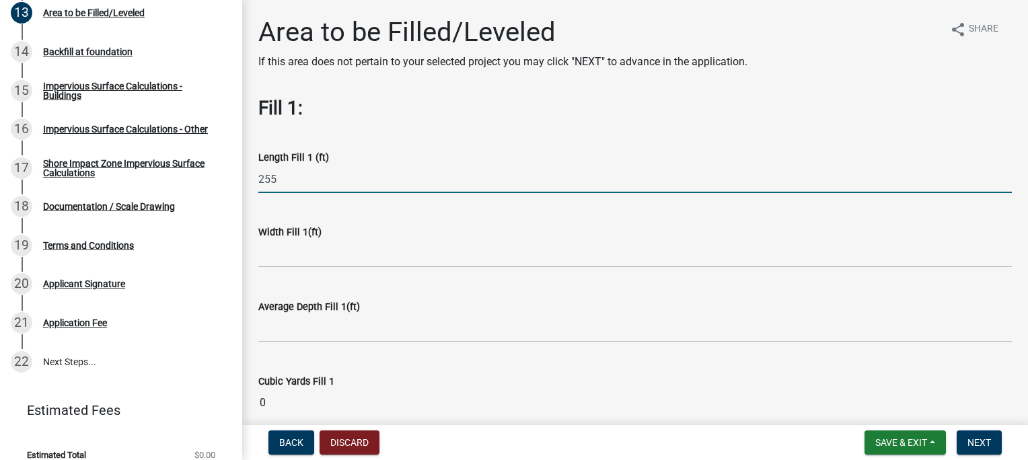
drag, startPoint x: 285, startPoint y: 178, endPoint x: 270, endPoint y: 178, distance: 15.5
click at [270, 178] on input "255" at bounding box center [634, 179] width 753 height 28
type input "25.5"
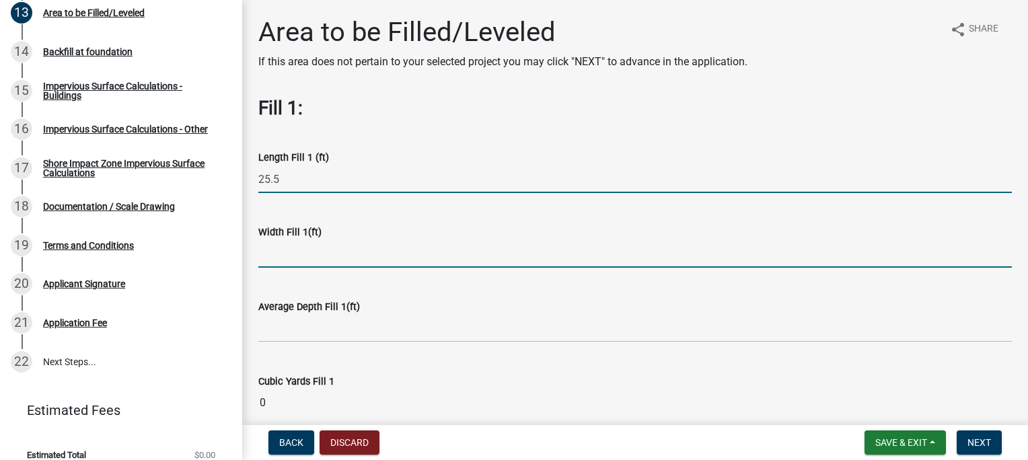
click at [277, 258] on input "text" at bounding box center [634, 254] width 753 height 28
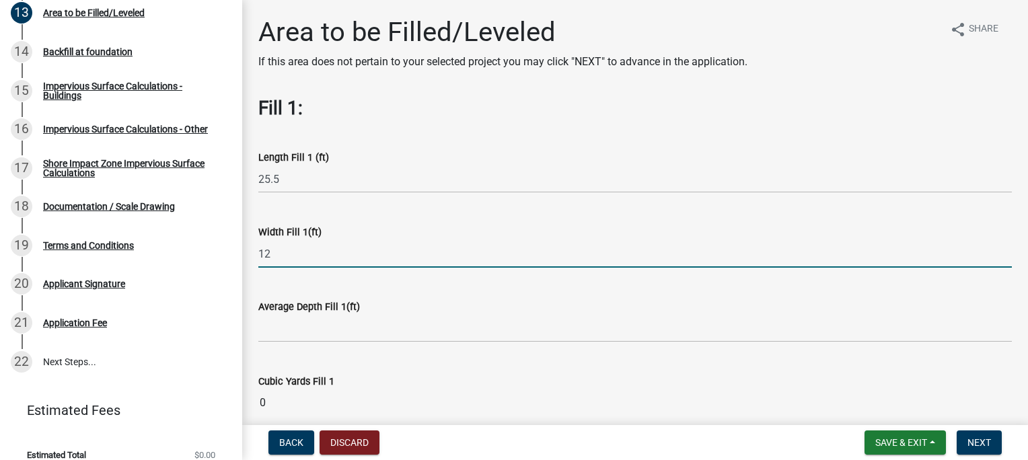
type input "12"
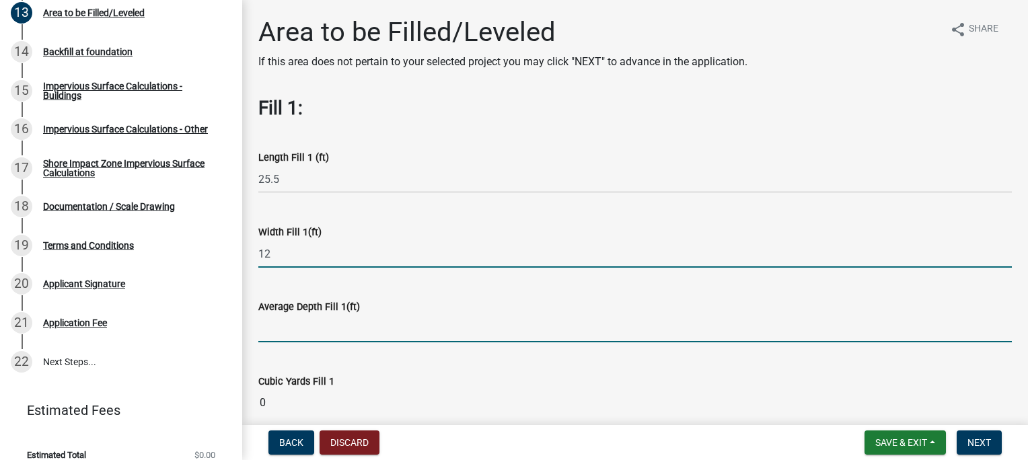
click at [324, 336] on input "text" at bounding box center [634, 329] width 753 height 28
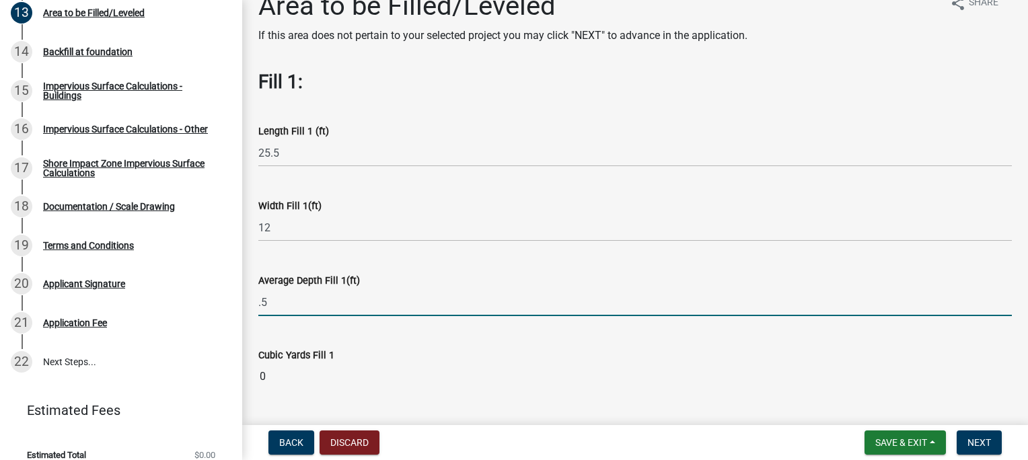
scroll to position [135, 0]
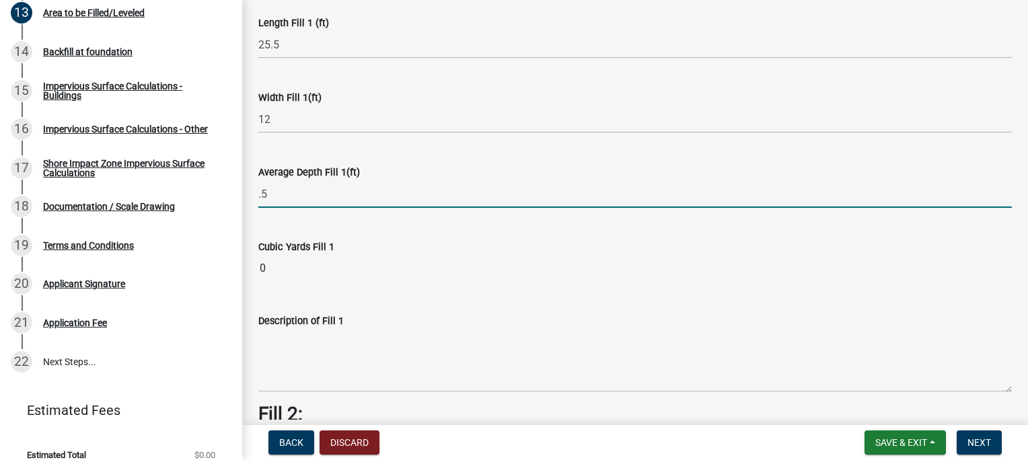
type input "0.5"
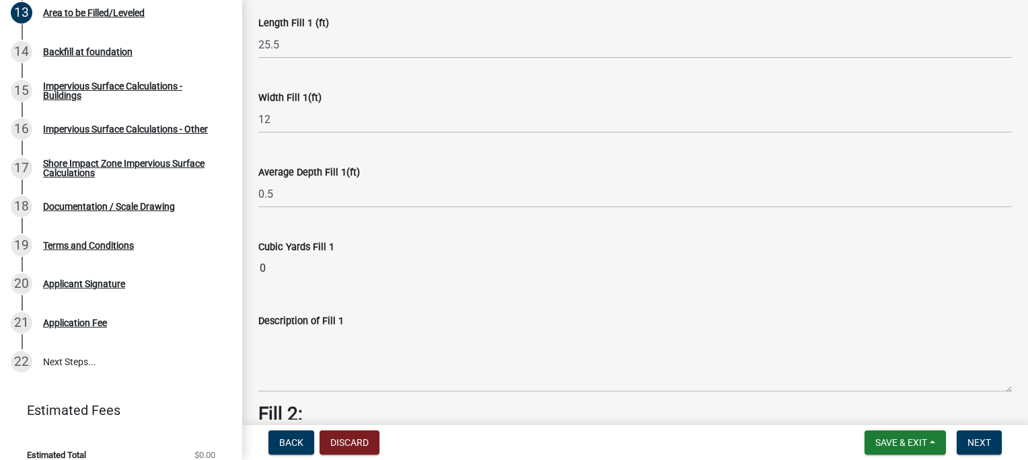
type input "6"
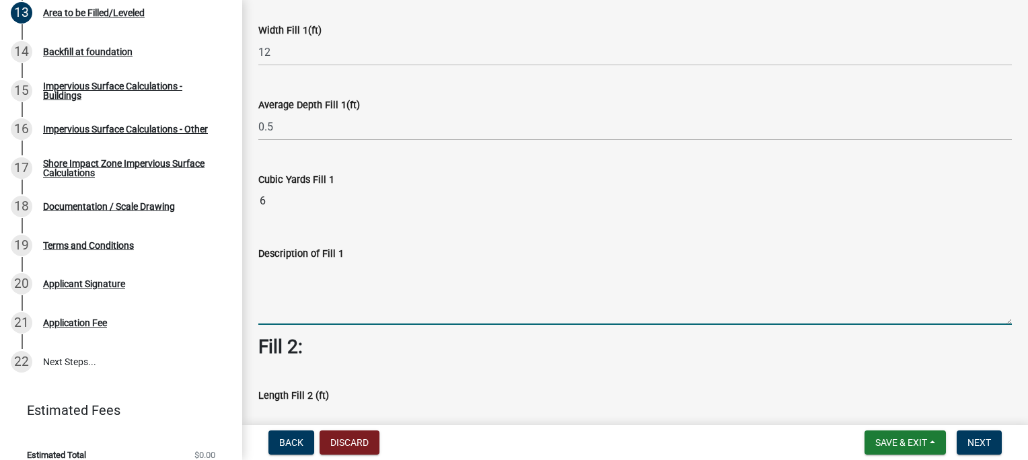
click at [298, 287] on textarea "Description of Fill 1" at bounding box center [634, 293] width 753 height 63
click at [289, 269] on textarea "[PERSON_NAME] base fill for pervious pavers" at bounding box center [634, 293] width 753 height 63
click at [389, 276] on textarea "[PERSON_NAME] and rock base fill for pervious pavers" at bounding box center [634, 293] width 753 height 63
click at [496, 273] on textarea "[PERSON_NAME] and rock base fill for pervious pavers" at bounding box center [634, 293] width 753 height 63
click at [390, 272] on textarea "[PERSON_NAME] and rock base fill for pervious pavers" at bounding box center [634, 293] width 753 height 63
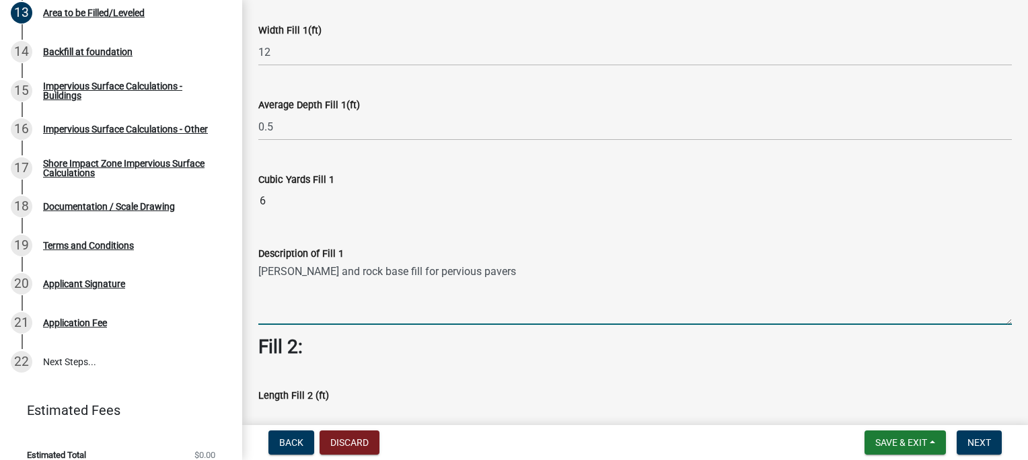
drag, startPoint x: 482, startPoint y: 270, endPoint x: 492, endPoint y: 287, distance: 19.3
click at [484, 272] on textarea "[PERSON_NAME] and rock base fill for pervious pavers" at bounding box center [634, 293] width 753 height 63
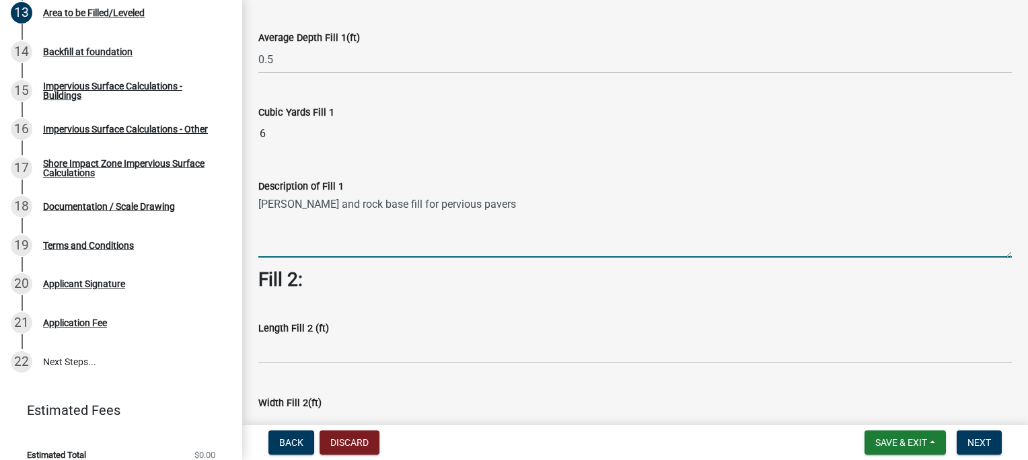
click at [287, 202] on textarea "[PERSON_NAME] and rock base fill for pervious pavers" at bounding box center [634, 225] width 753 height 63
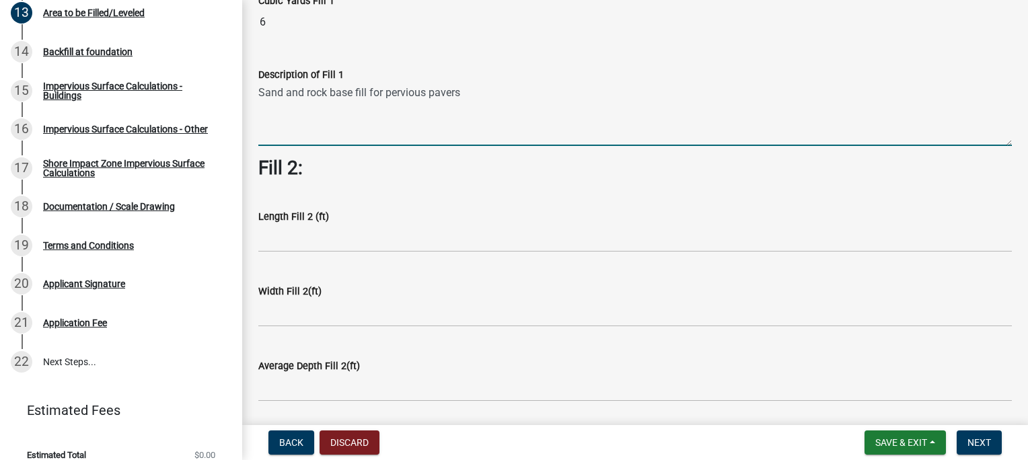
scroll to position [404, 0]
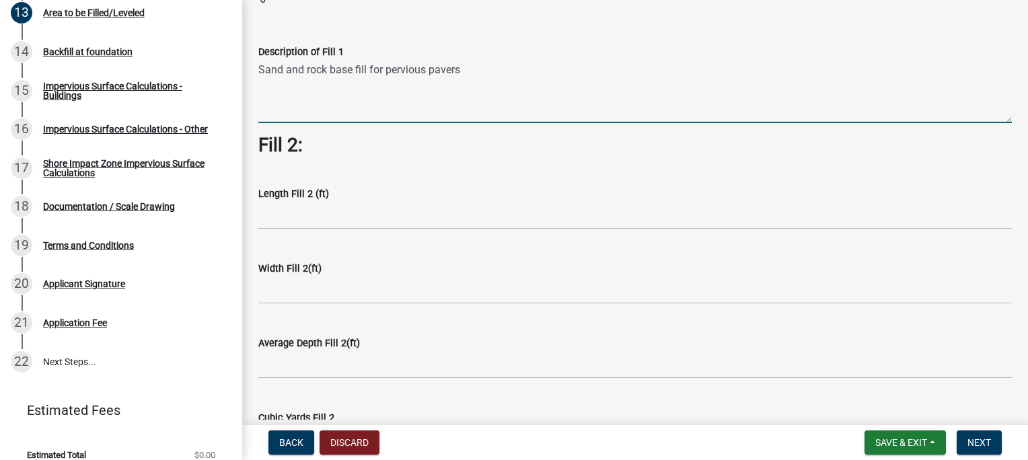
click at [465, 71] on textarea "Sand and rock base fill for pervious pavers" at bounding box center [634, 91] width 753 height 63
type textarea "Sand and rock base fill for pervious pavers (main house)"
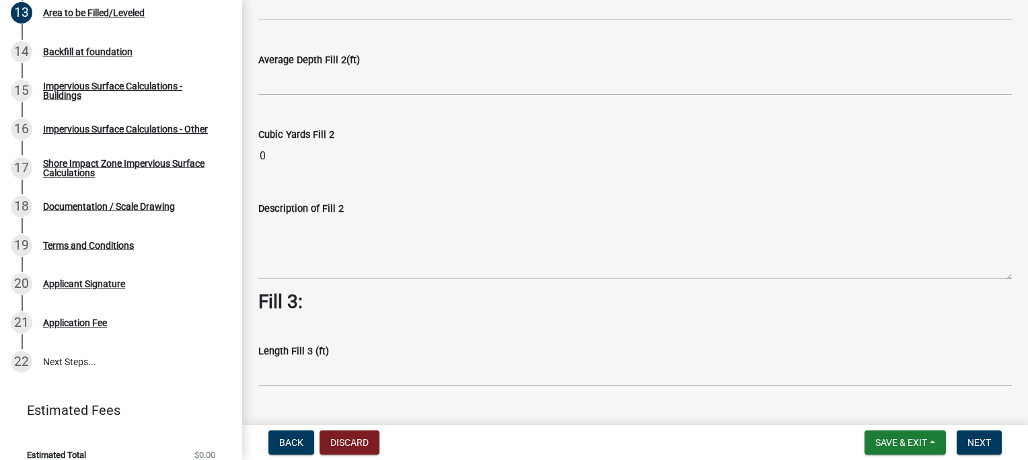
scroll to position [874, 0]
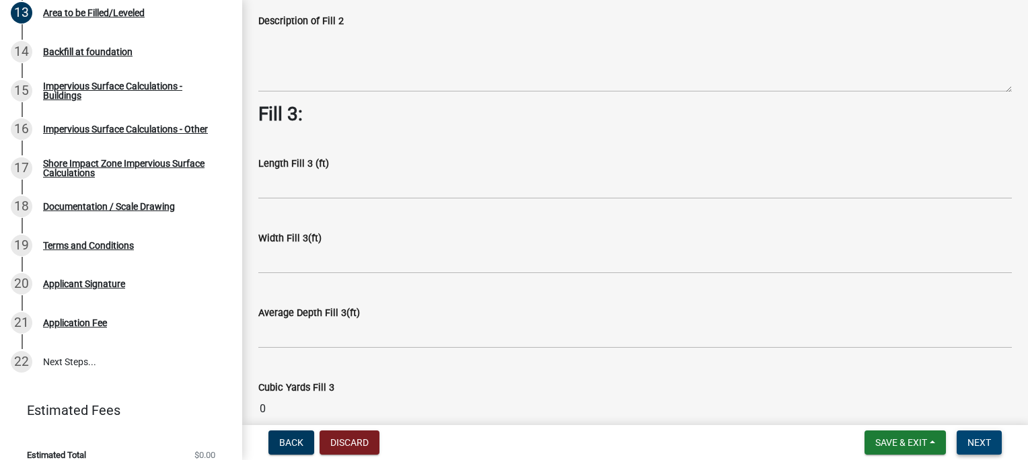
click at [986, 442] on span "Next" at bounding box center [979, 442] width 24 height 11
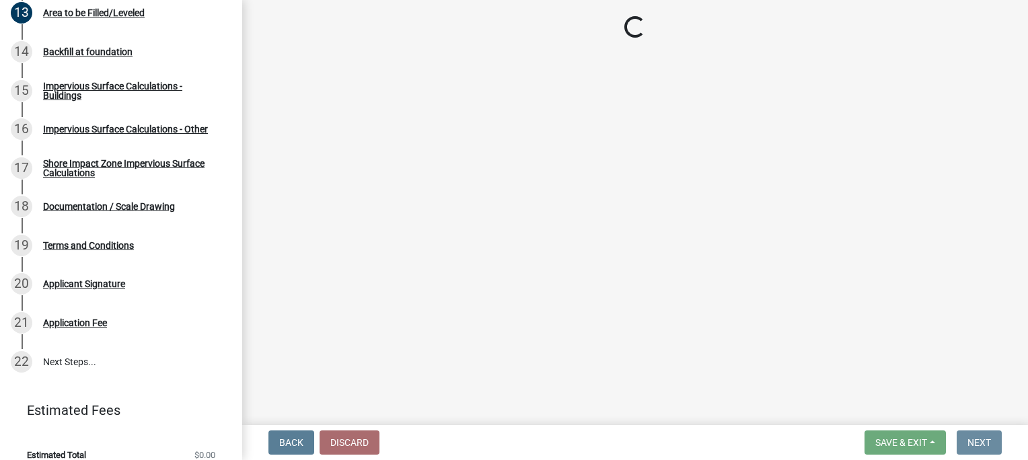
scroll to position [0, 0]
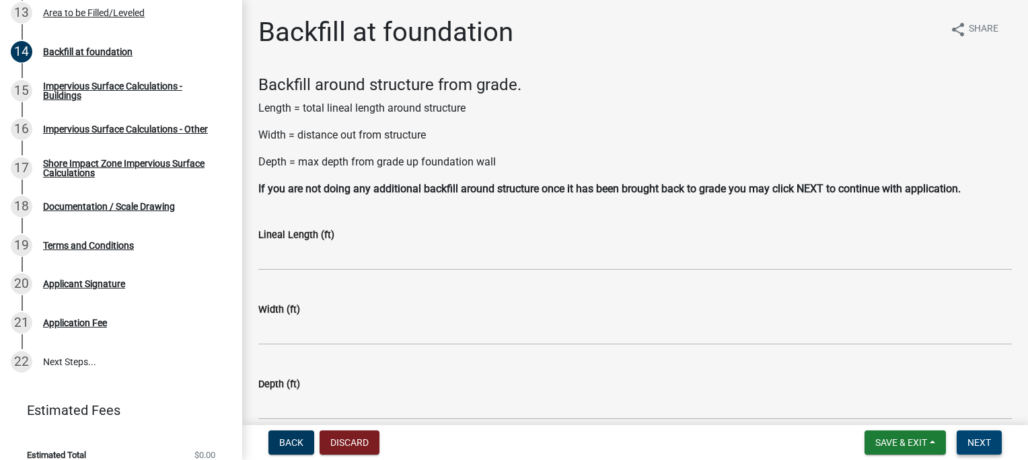
click at [987, 444] on span "Next" at bounding box center [979, 442] width 24 height 11
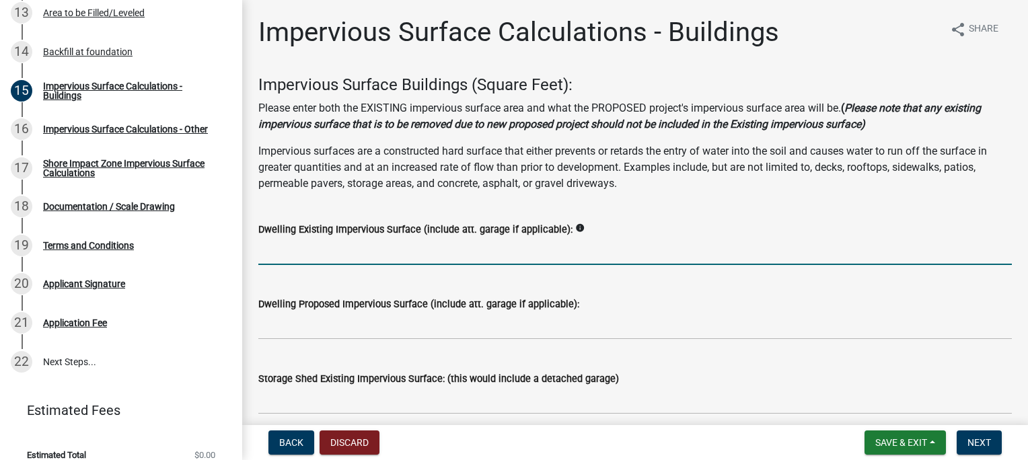
click at [272, 249] on input "text" at bounding box center [634, 251] width 753 height 28
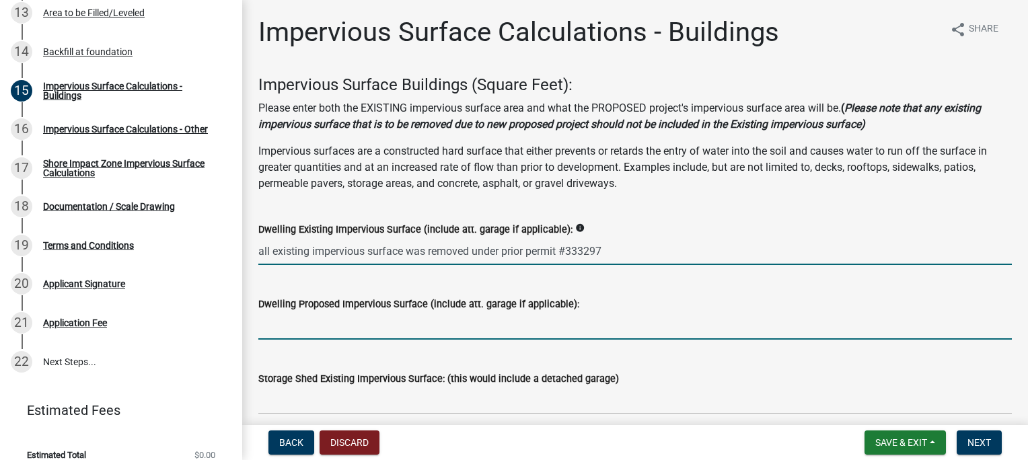
click at [280, 326] on input "text" at bounding box center [634, 326] width 753 height 28
type input "333297"
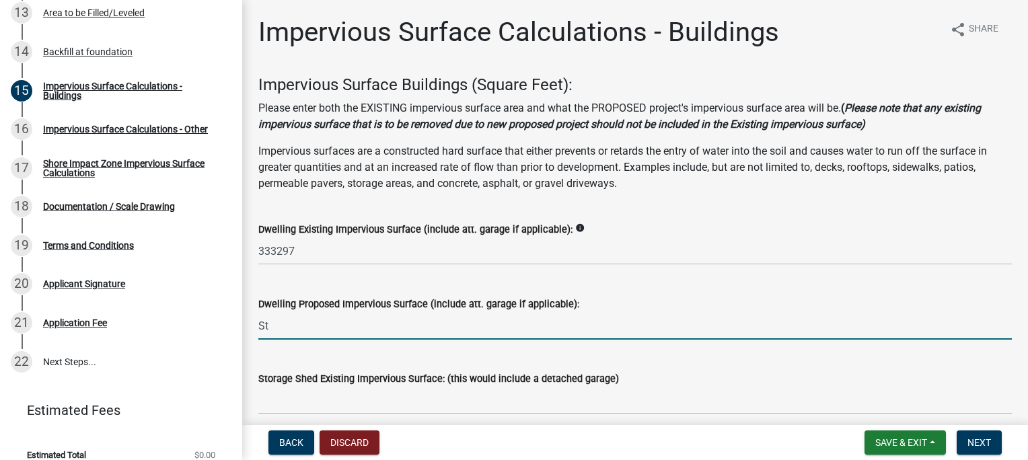
type input "S"
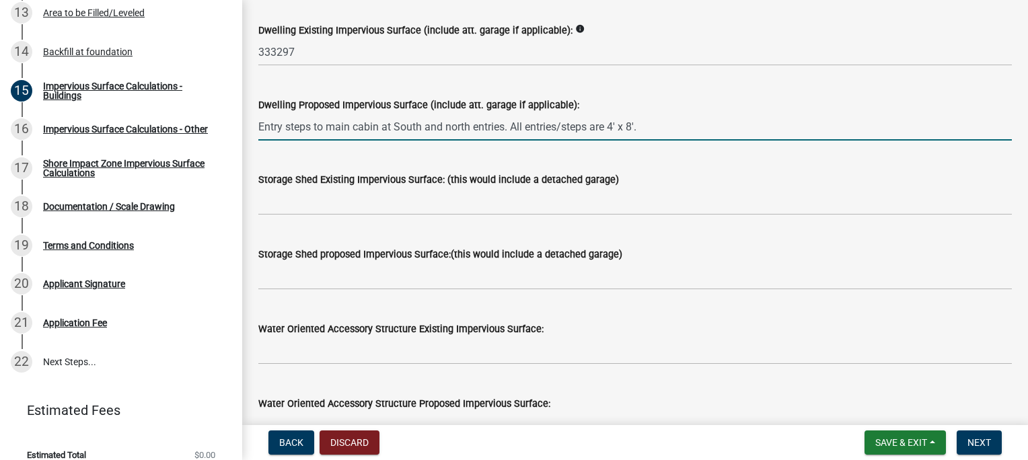
scroll to position [202, 0]
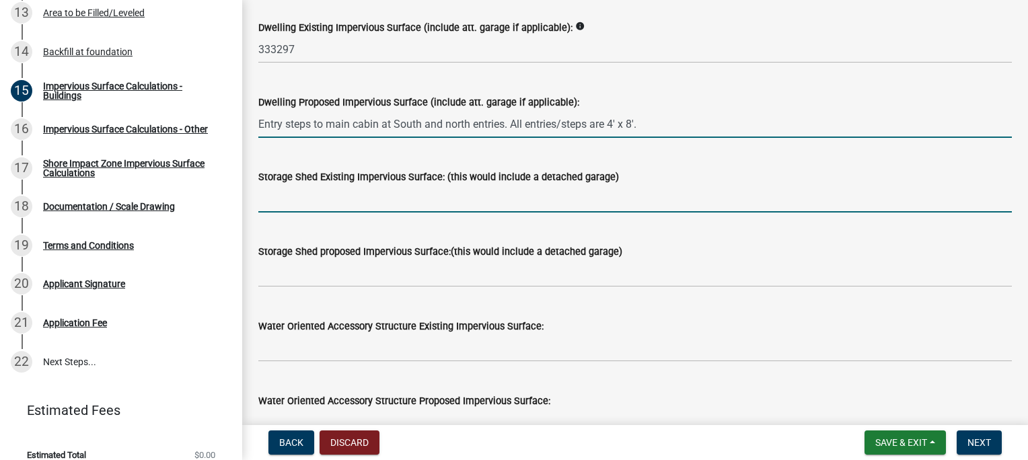
click at [299, 194] on input "text" at bounding box center [634, 199] width 753 height 28
type input "0"
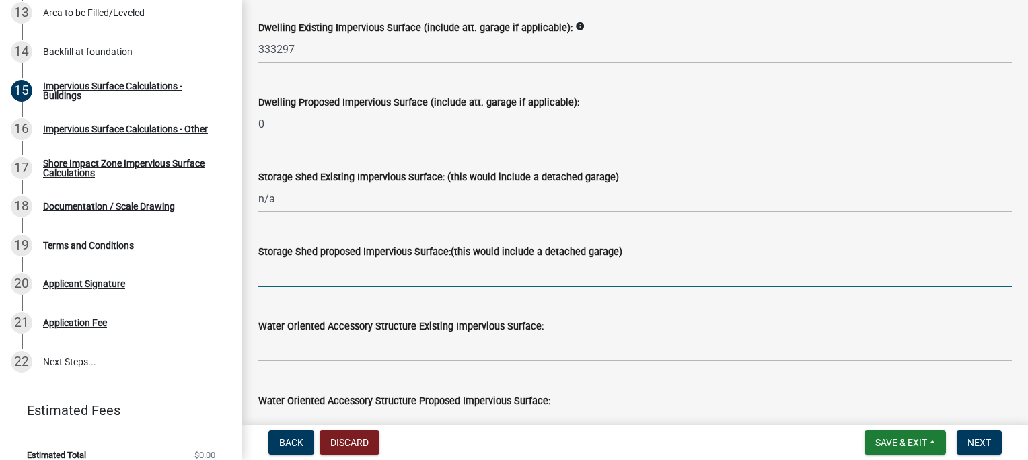
click at [363, 277] on input "text" at bounding box center [634, 274] width 753 height 28
type input "0"
type input "n"
type input "0"
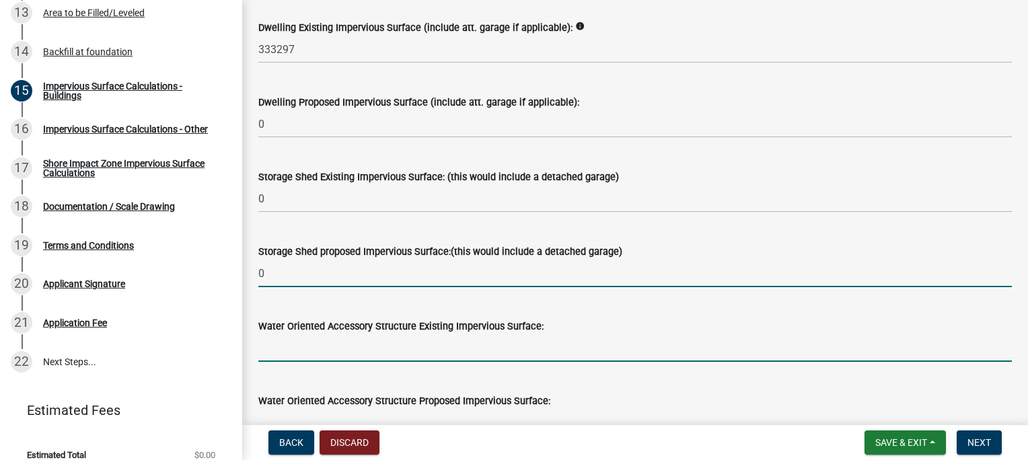
click at [282, 350] on input "text" at bounding box center [634, 348] width 753 height 28
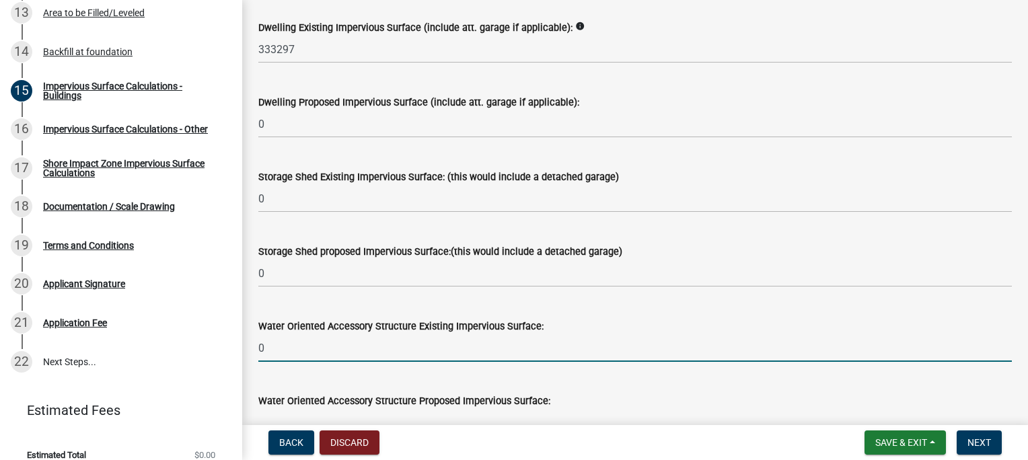
scroll to position [67, 0]
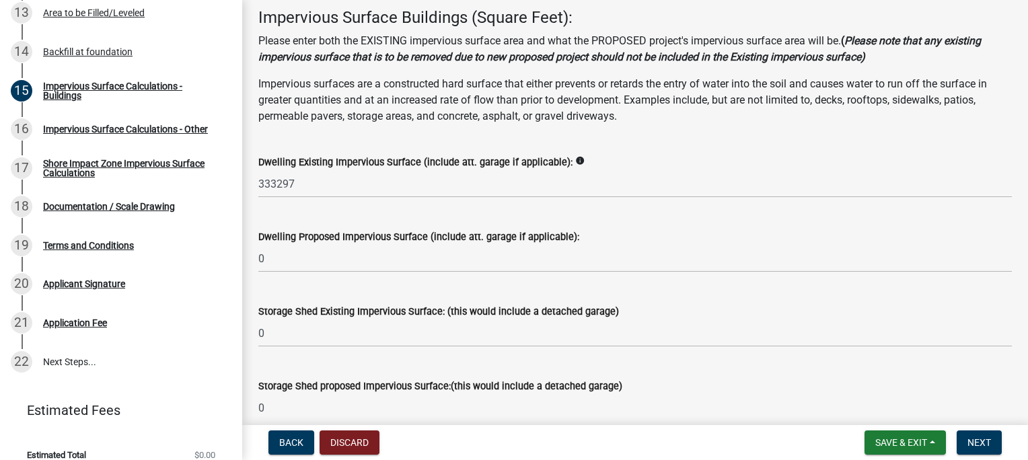
type input "0"
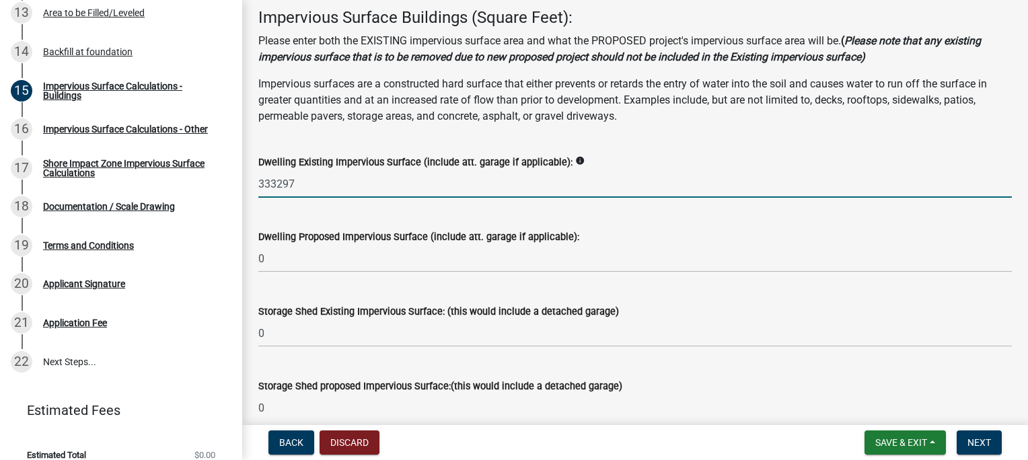
click at [323, 180] on input "333297" at bounding box center [634, 184] width 753 height 28
click at [575, 158] on icon "info" at bounding box center [579, 160] width 9 height 9
click at [305, 180] on input "333297" at bounding box center [634, 184] width 753 height 28
drag, startPoint x: 297, startPoint y: 182, endPoint x: 239, endPoint y: 181, distance: 57.9
click at [239, 181] on div "Structure and Shoreland Alteration Permit Application STR/SAP - 457970 View Sum…" at bounding box center [514, 230] width 1028 height 460
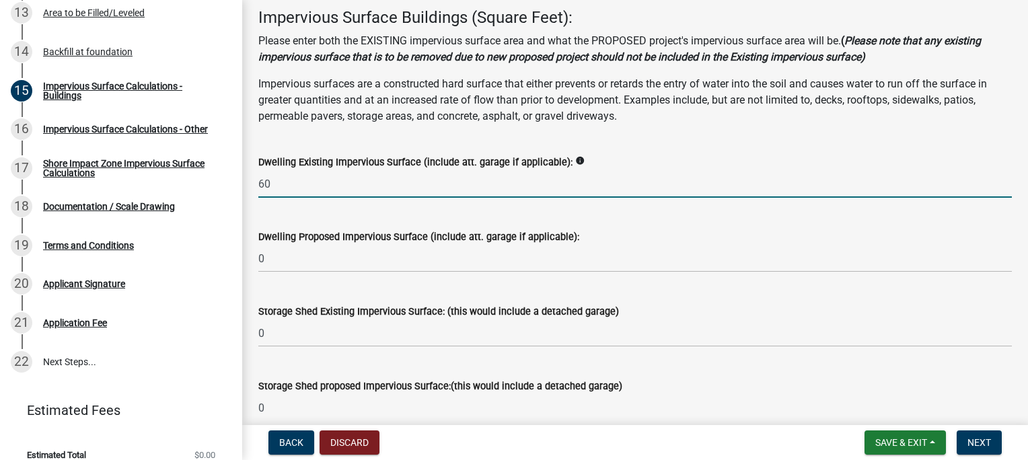
click at [375, 189] on input "60" at bounding box center [634, 184] width 753 height 28
drag, startPoint x: 274, startPoint y: 185, endPoint x: 241, endPoint y: 181, distance: 33.2
click at [241, 181] on div "Structure and Shoreland Alteration Permit Application STR/SAP - 457970 View Sum…" at bounding box center [514, 230] width 1028 height 460
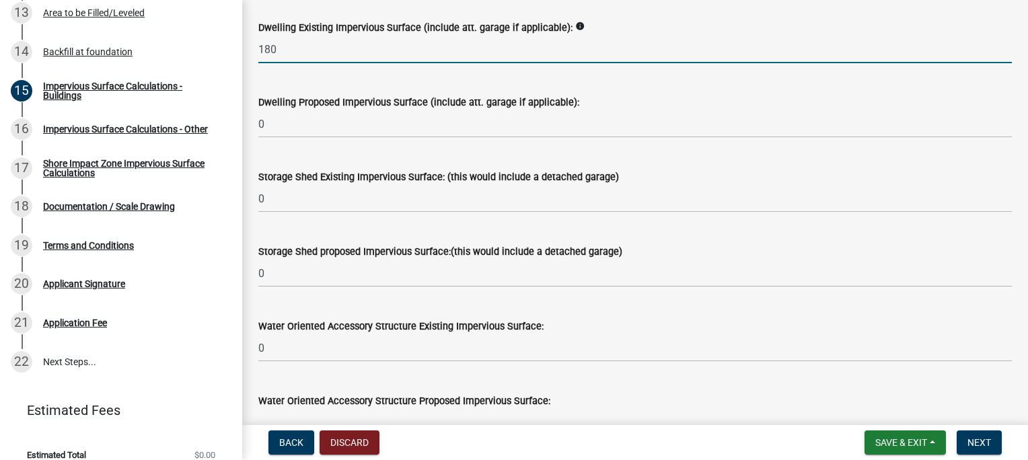
scroll to position [269, 0]
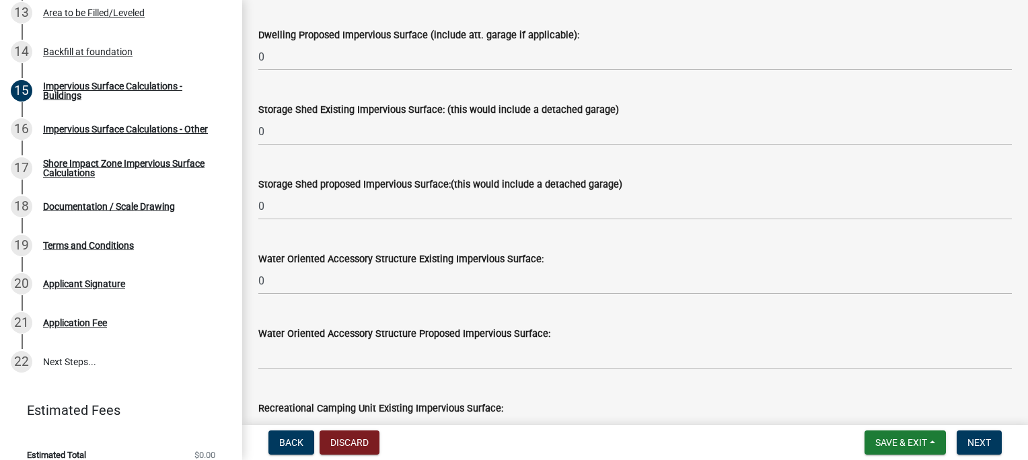
type input "180"
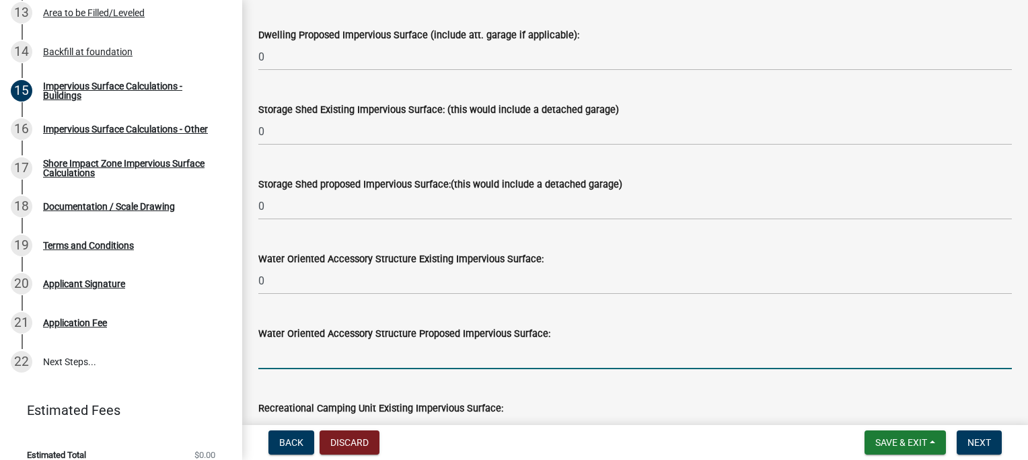
click at [272, 359] on input "text" at bounding box center [634, 356] width 753 height 28
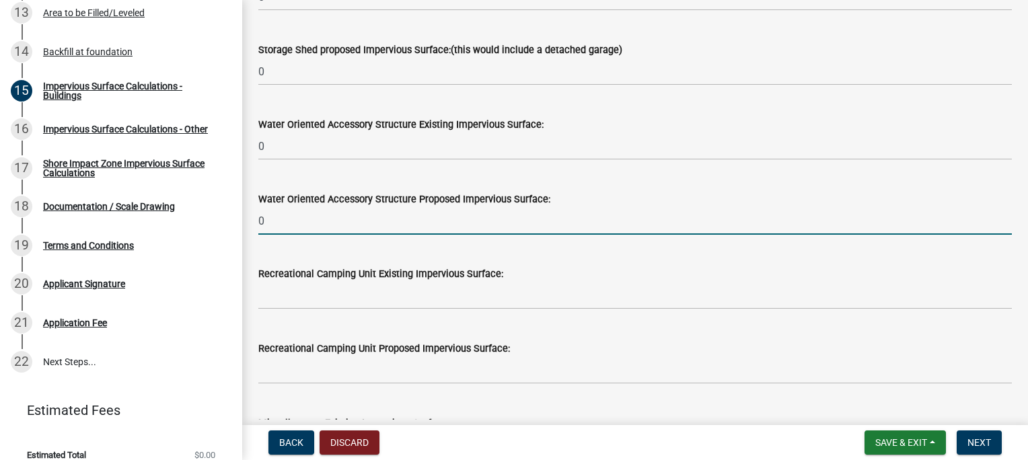
scroll to position [471, 0]
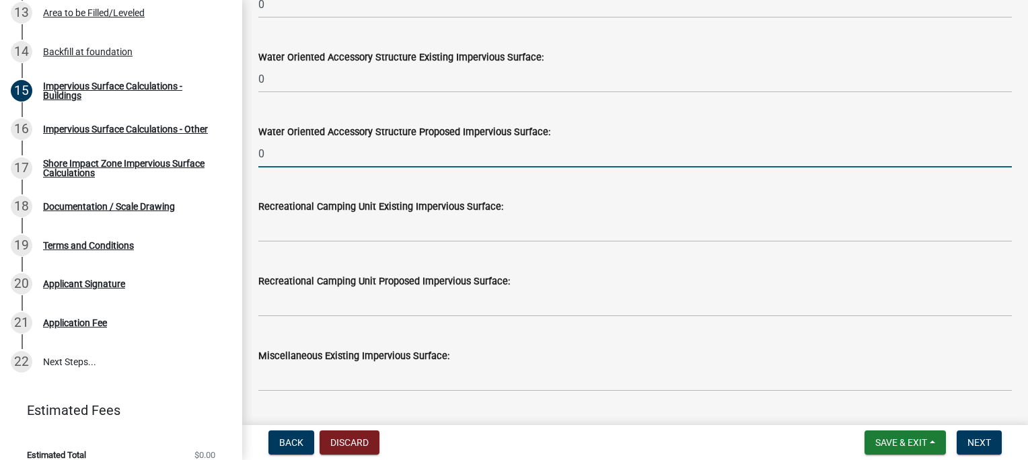
type input "0"
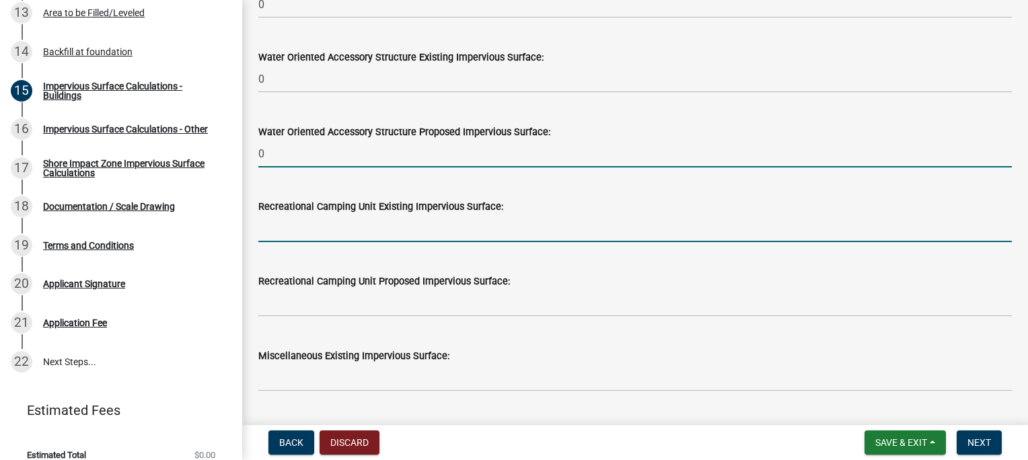
drag, startPoint x: 260, startPoint y: 235, endPoint x: 266, endPoint y: 304, distance: 68.8
click at [260, 236] on input "text" at bounding box center [634, 229] width 753 height 28
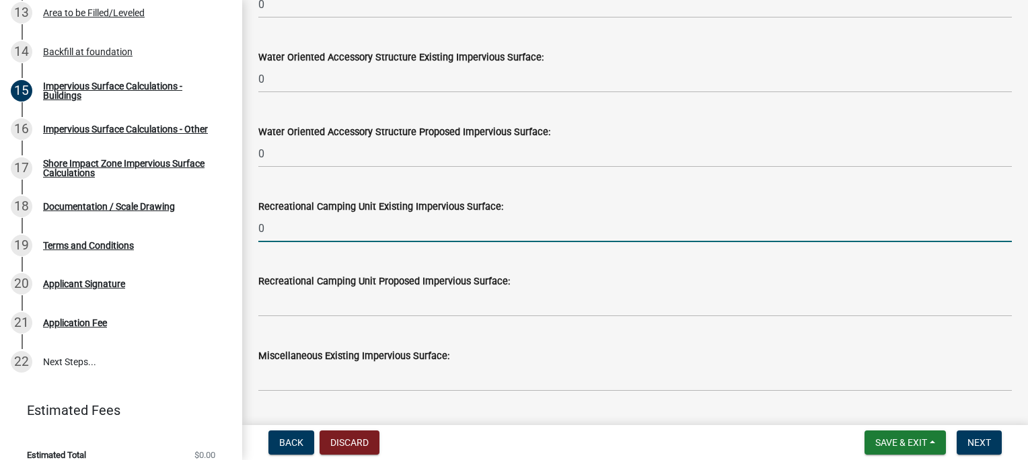
type input "0"
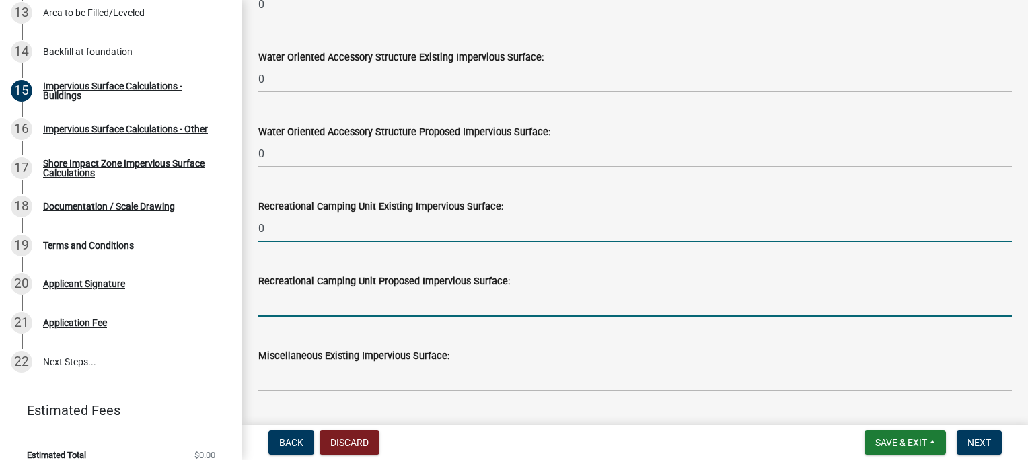
click at [272, 305] on input "text" at bounding box center [634, 303] width 753 height 28
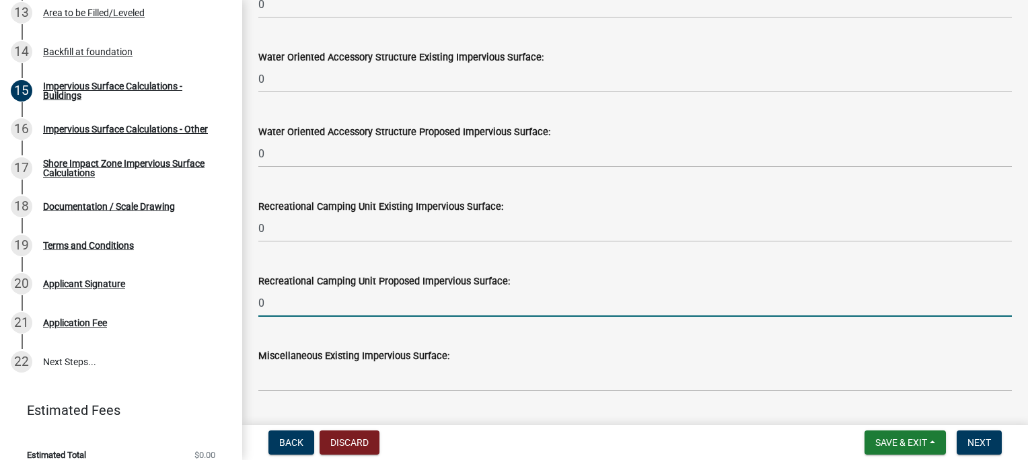
scroll to position [605, 0]
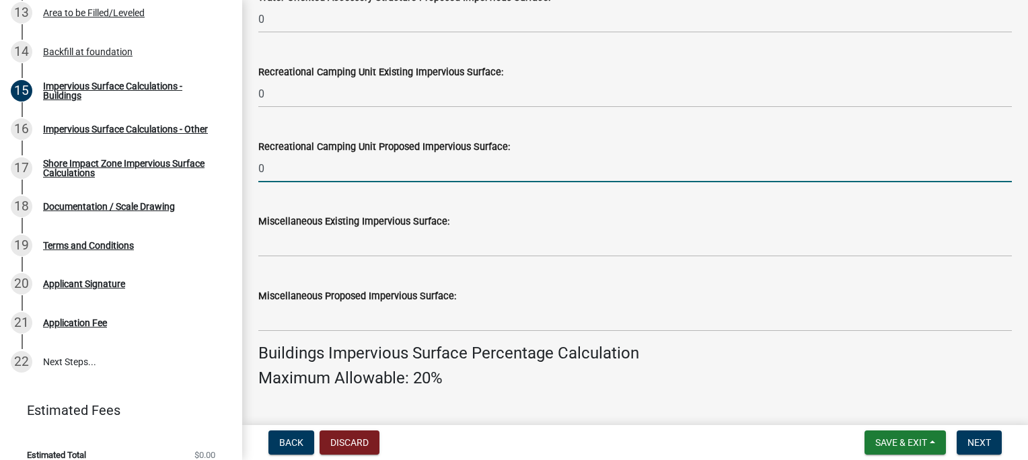
type input "0"
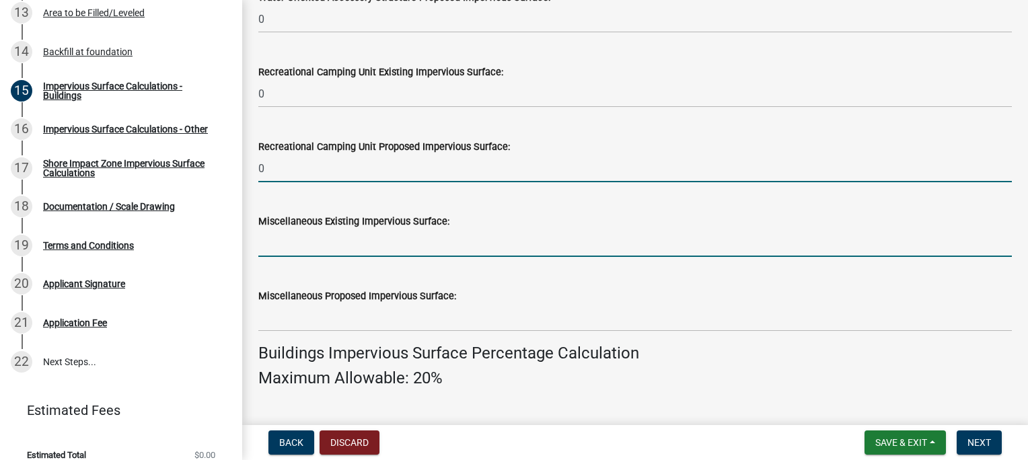
click at [272, 244] on input "text" at bounding box center [634, 243] width 753 height 28
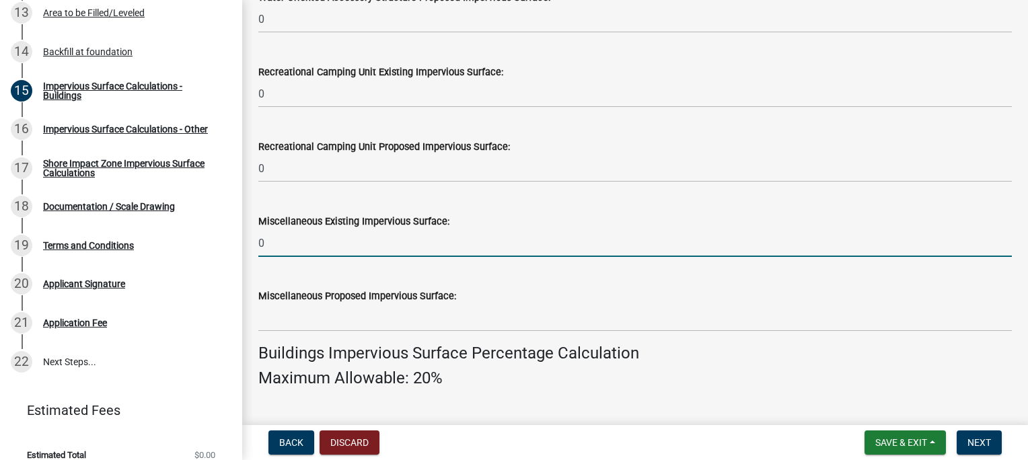
type input "0"
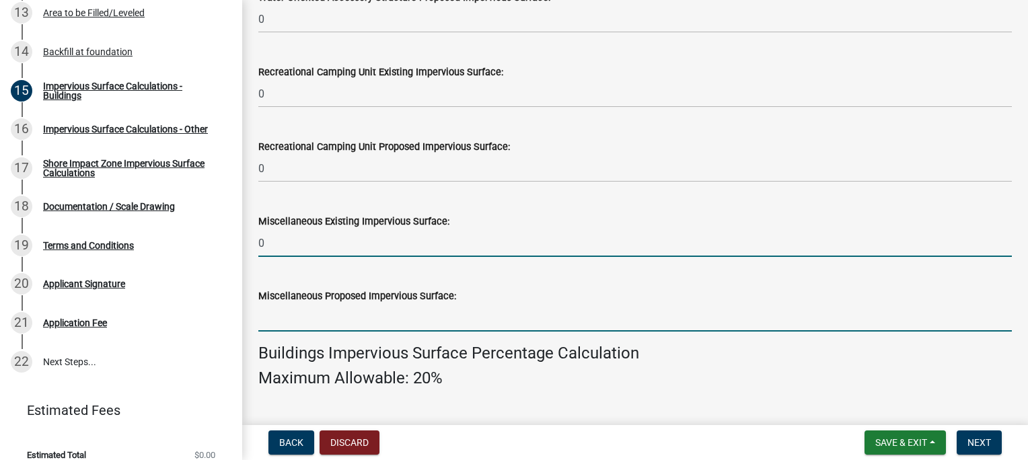
click at [295, 311] on input "text" at bounding box center [634, 318] width 753 height 28
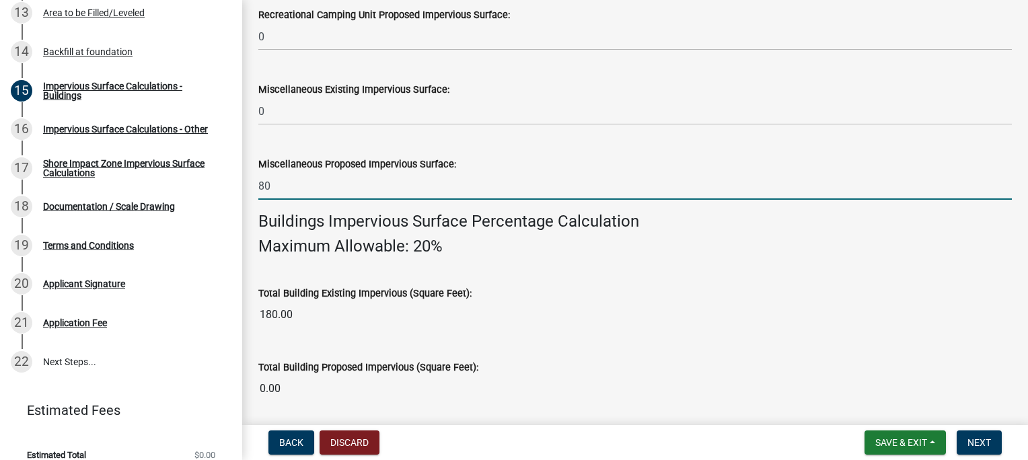
scroll to position [740, 0]
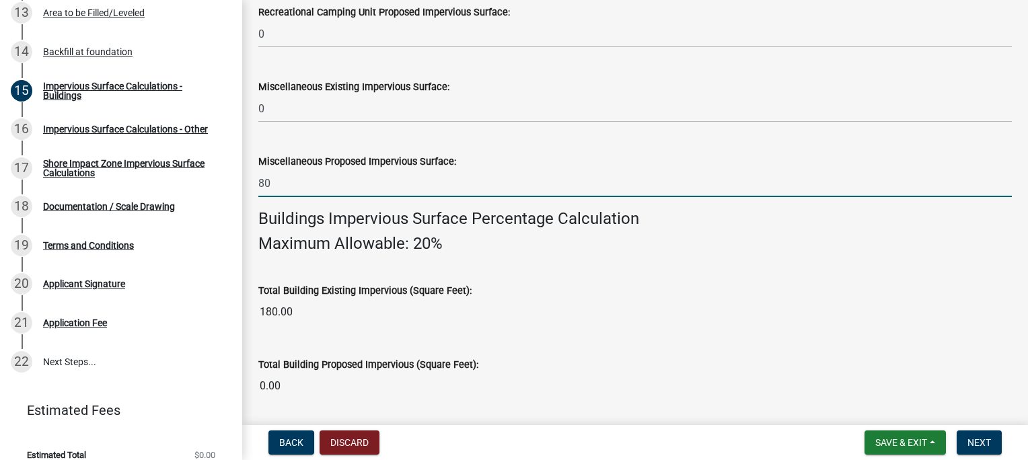
type input "80"
click at [349, 308] on input "180.00" at bounding box center [634, 312] width 753 height 27
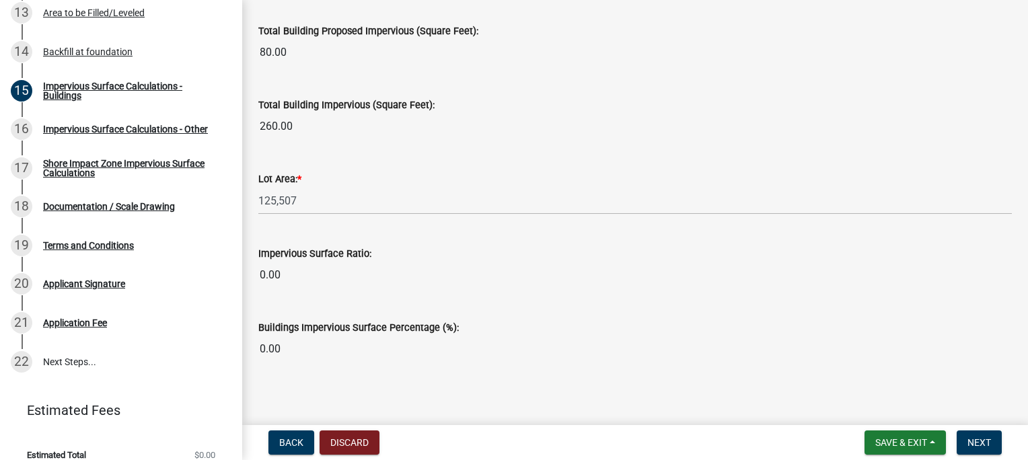
scroll to position [1080, 0]
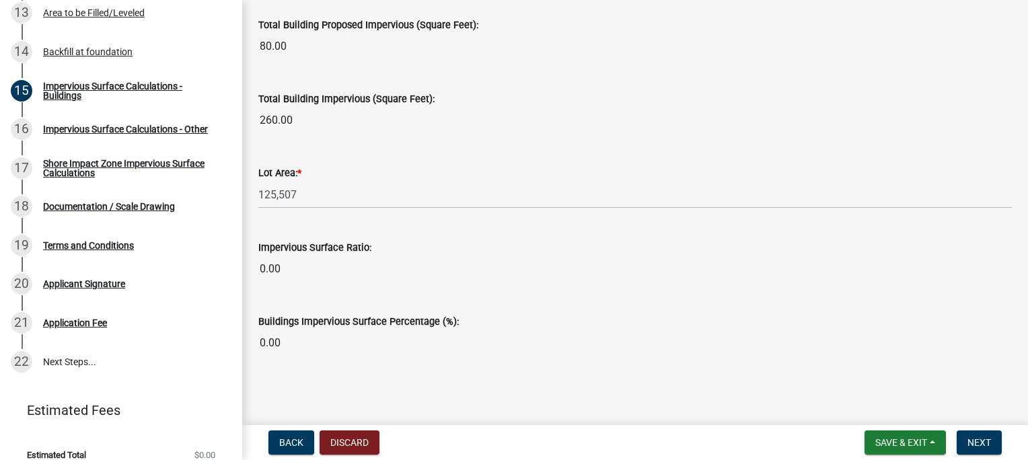
click at [313, 268] on input "0.00" at bounding box center [634, 269] width 753 height 27
click at [315, 299] on div "Buildings Impervious Surface Percentage (%): 0.00" at bounding box center [634, 326] width 753 height 62
drag, startPoint x: 282, startPoint y: 267, endPoint x: 238, endPoint y: 264, distance: 44.5
click at [238, 264] on div "Structure and Shoreland Alteration Permit Application STR/SAP - 457970 View Sum…" at bounding box center [514, 230] width 1028 height 460
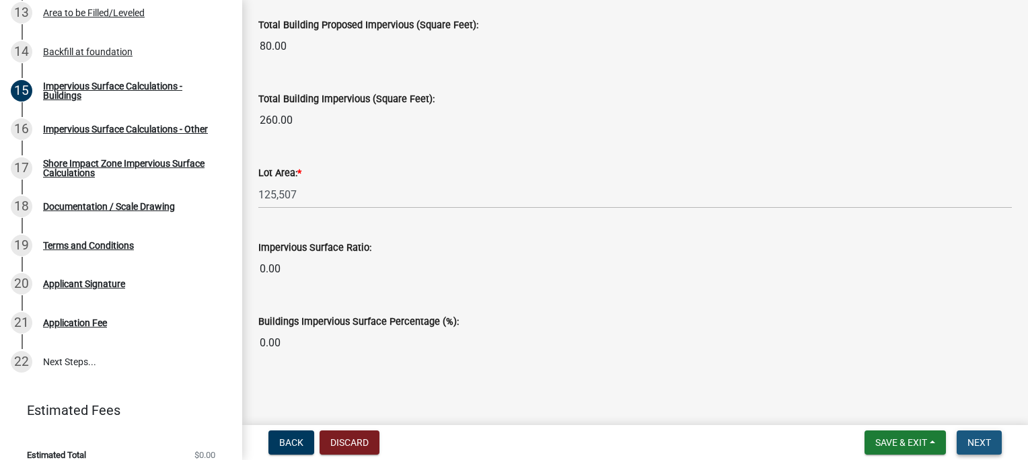
click at [977, 441] on span "Next" at bounding box center [979, 442] width 24 height 11
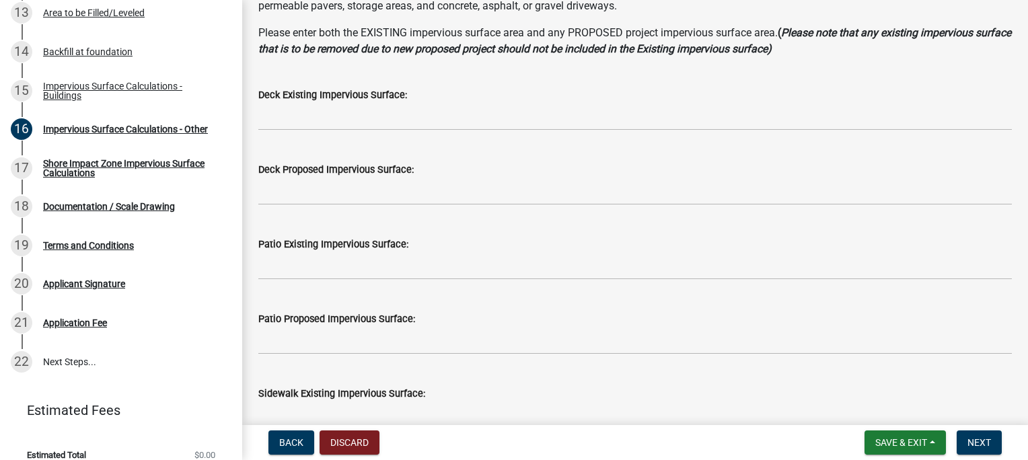
scroll to position [0, 0]
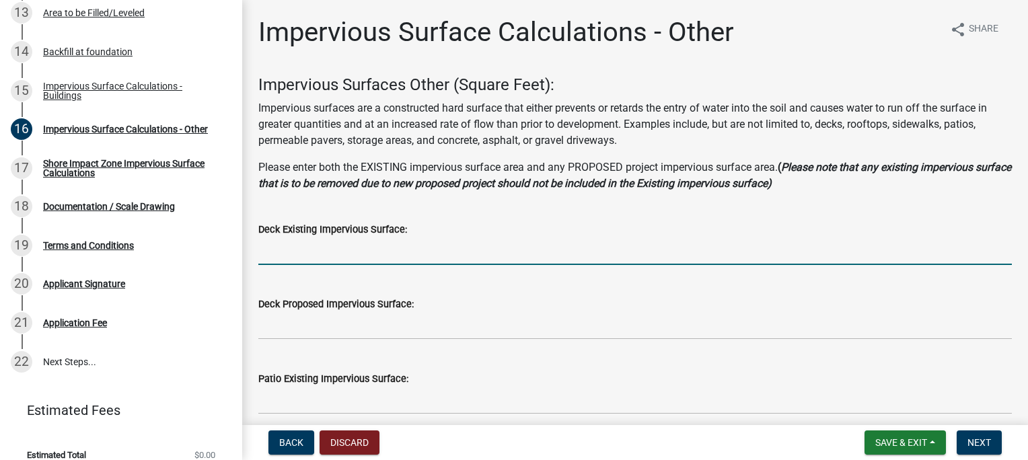
click at [325, 243] on input "text" at bounding box center [634, 251] width 753 height 28
type input "0"
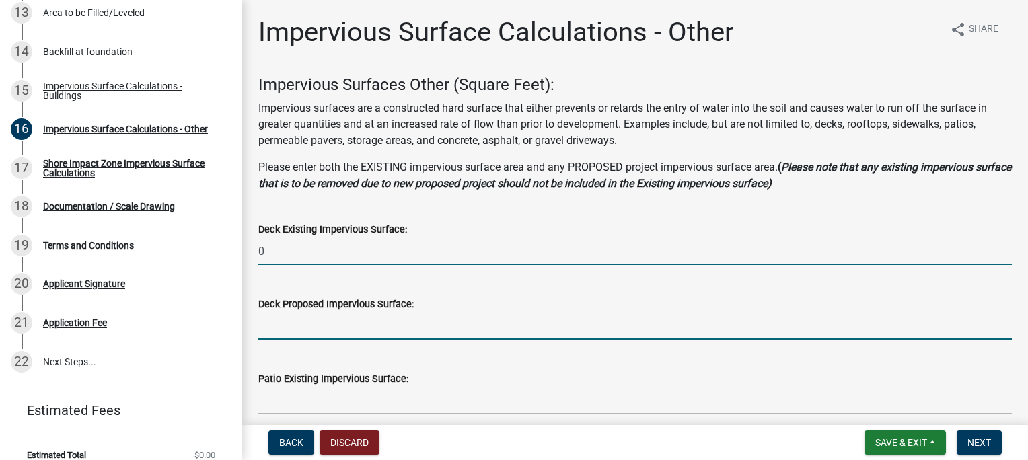
click at [302, 326] on input "text" at bounding box center [634, 326] width 753 height 28
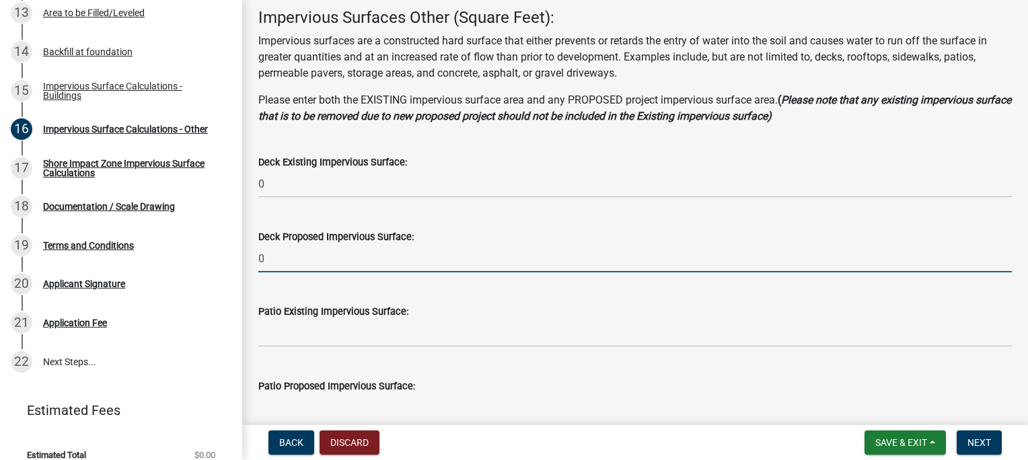
scroll to position [135, 0]
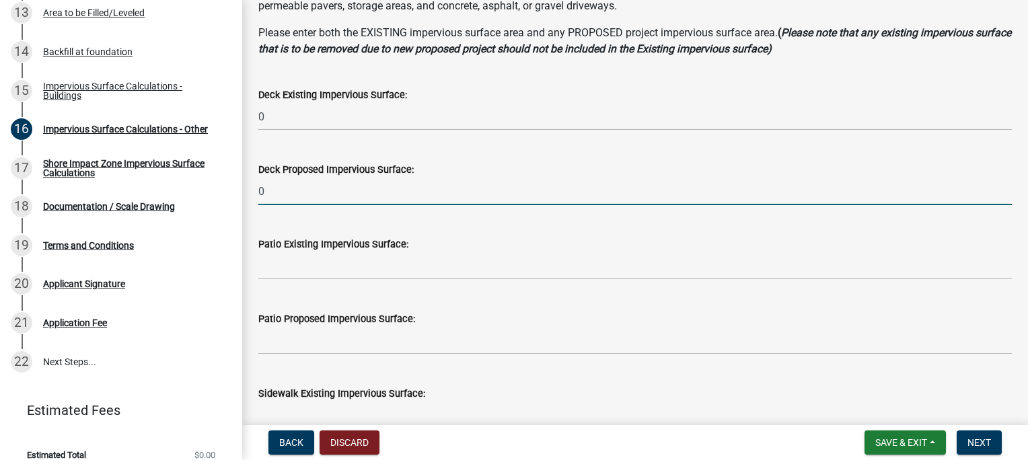
type input "0"
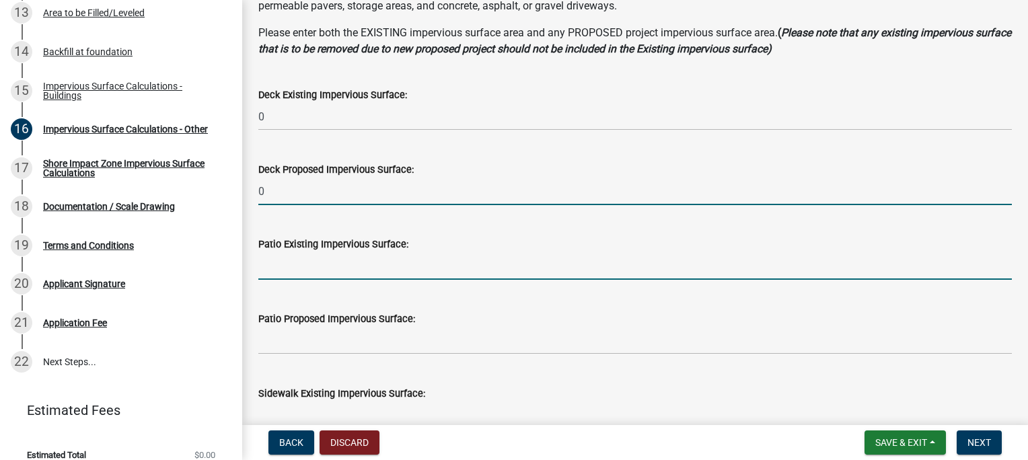
click at [269, 268] on input "text" at bounding box center [634, 266] width 753 height 28
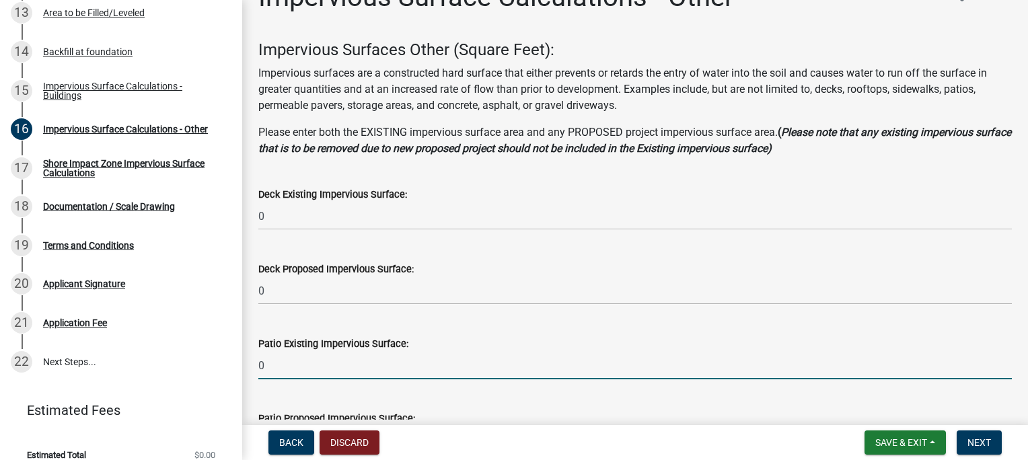
scroll to position [202, 0]
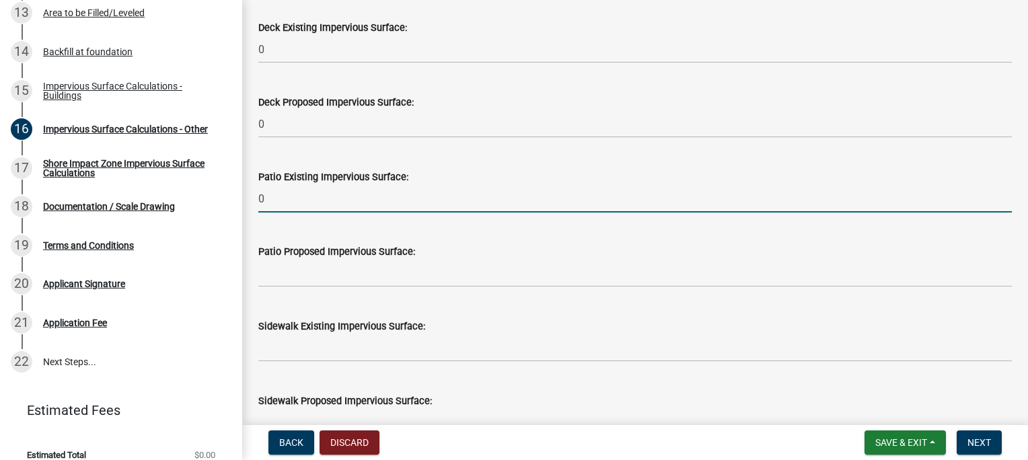
type input "0"
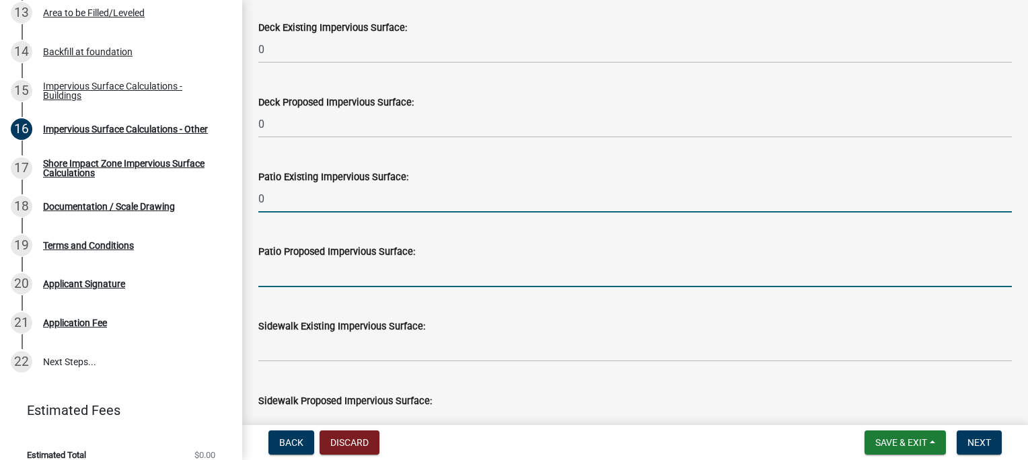
click at [282, 273] on input "text" at bounding box center [634, 274] width 753 height 28
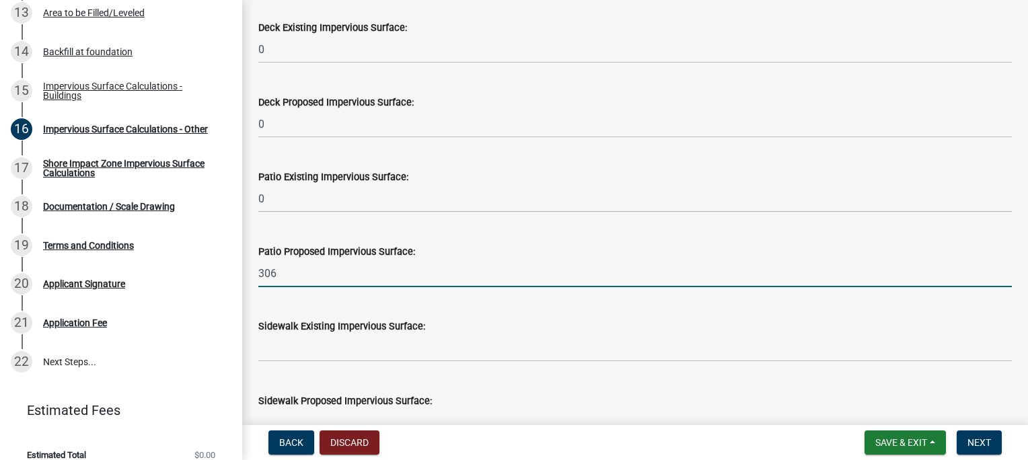
type input "306"
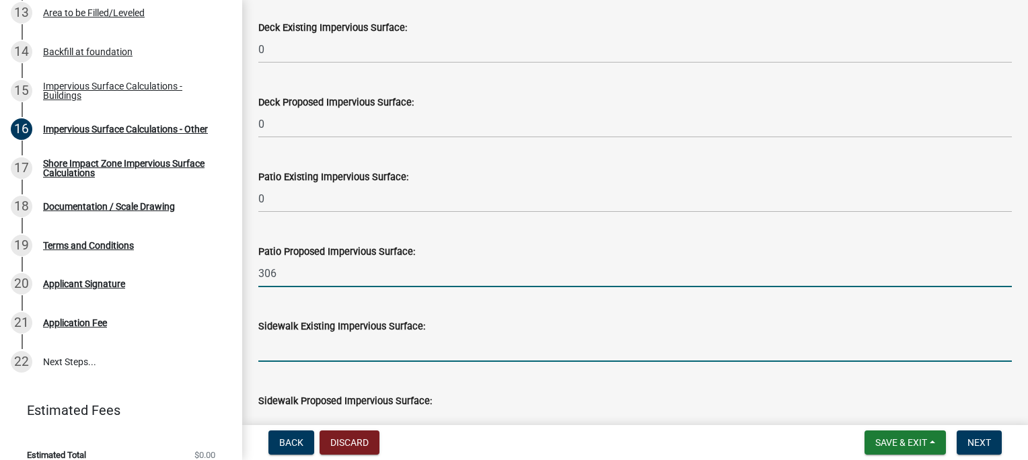
click at [292, 359] on input "text" at bounding box center [634, 348] width 753 height 28
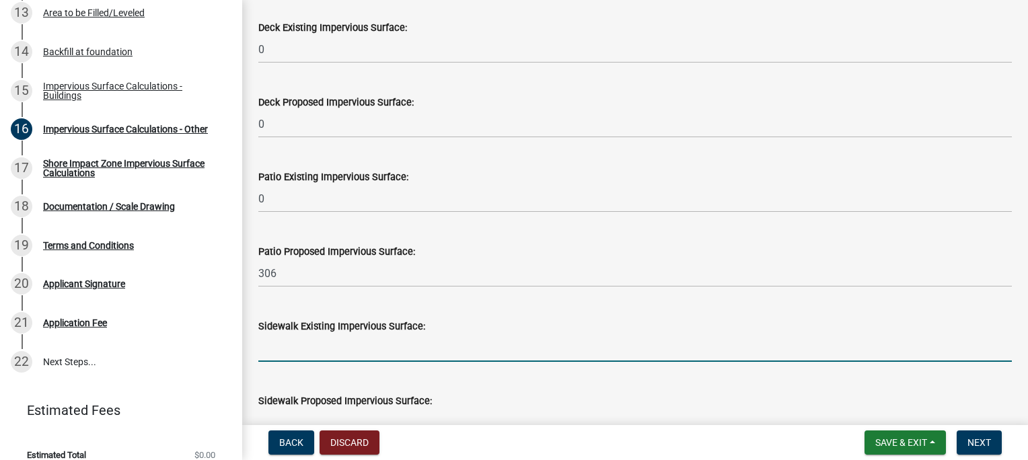
click at [288, 352] on input "text" at bounding box center [634, 348] width 753 height 28
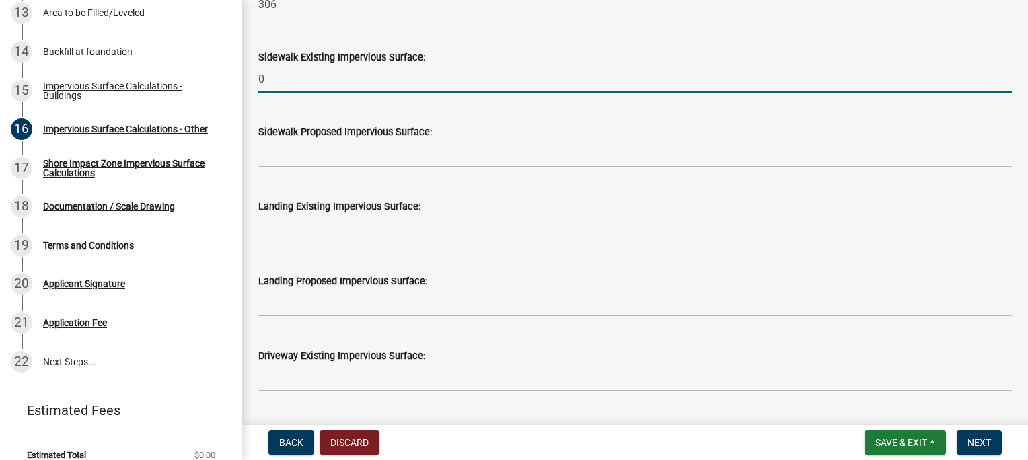
type input "0"
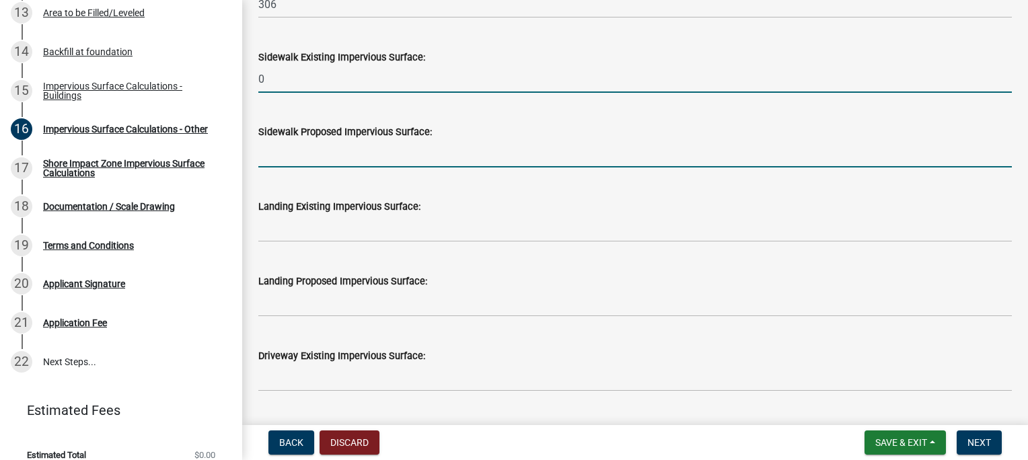
click at [279, 150] on input "text" at bounding box center [634, 154] width 753 height 28
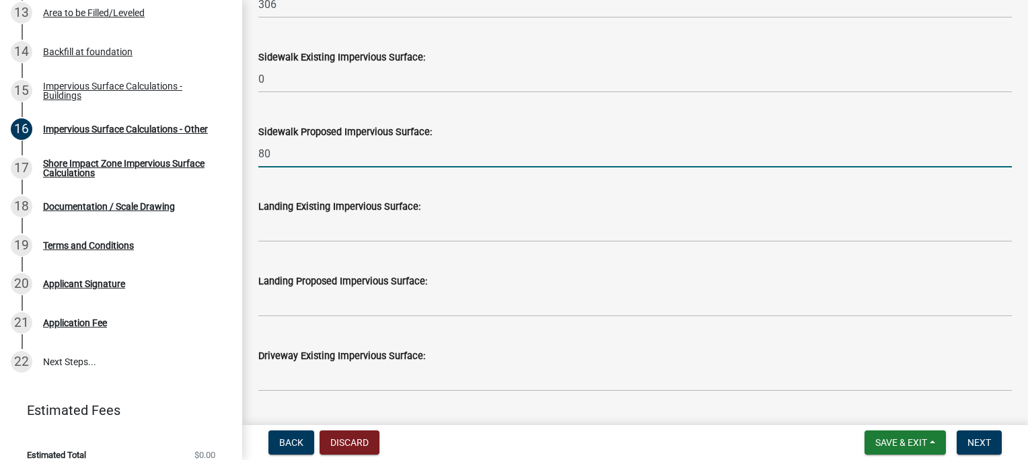
type input "80"
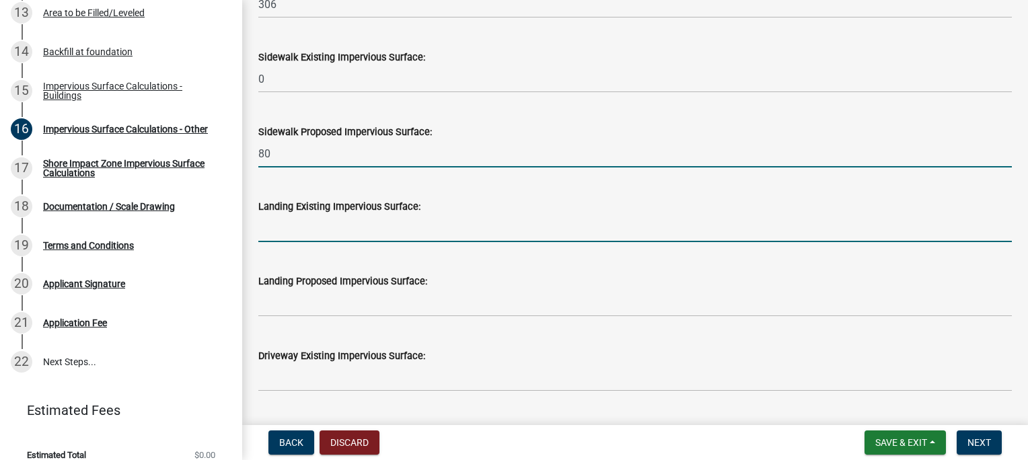
click at [268, 230] on input "text" at bounding box center [634, 229] width 753 height 28
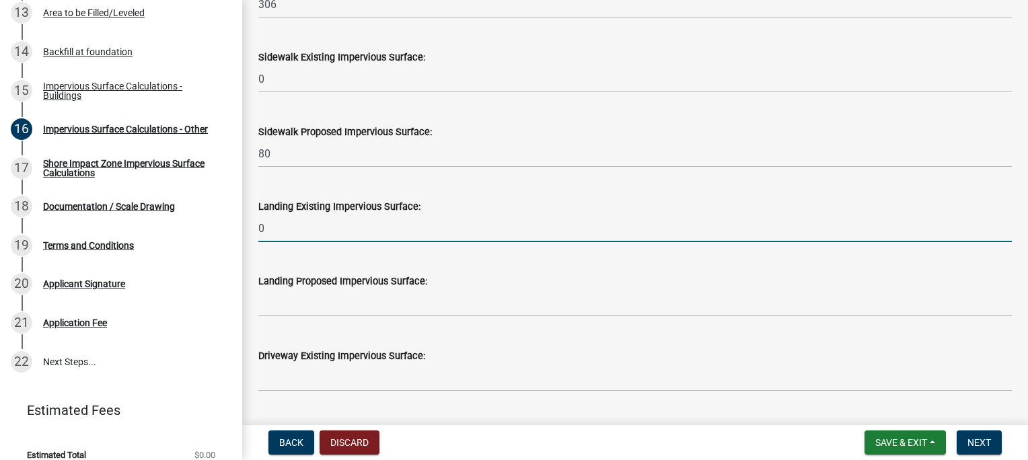
type input "0"
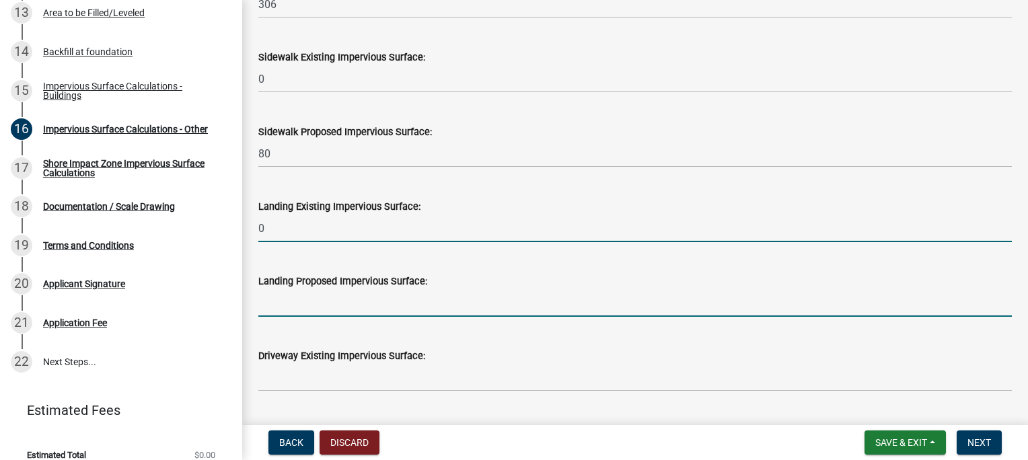
click at [278, 308] on input "text" at bounding box center [634, 303] width 753 height 28
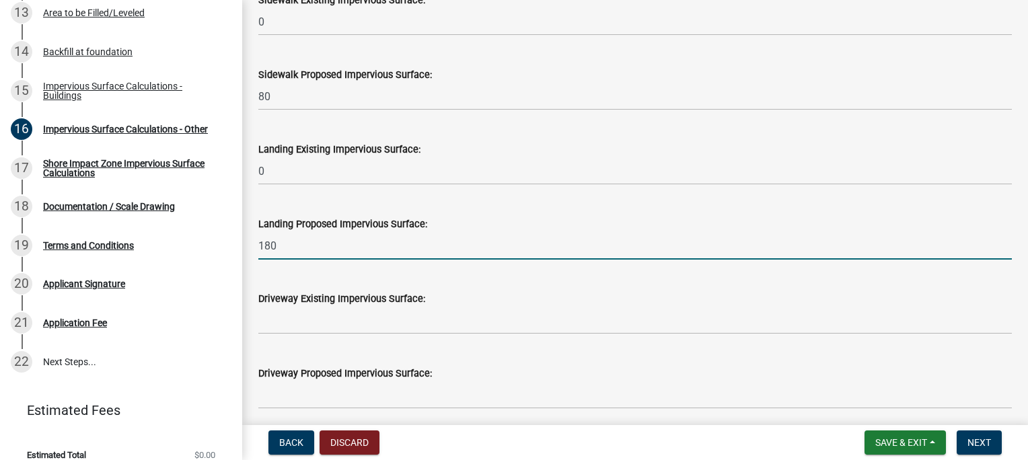
scroll to position [605, 0]
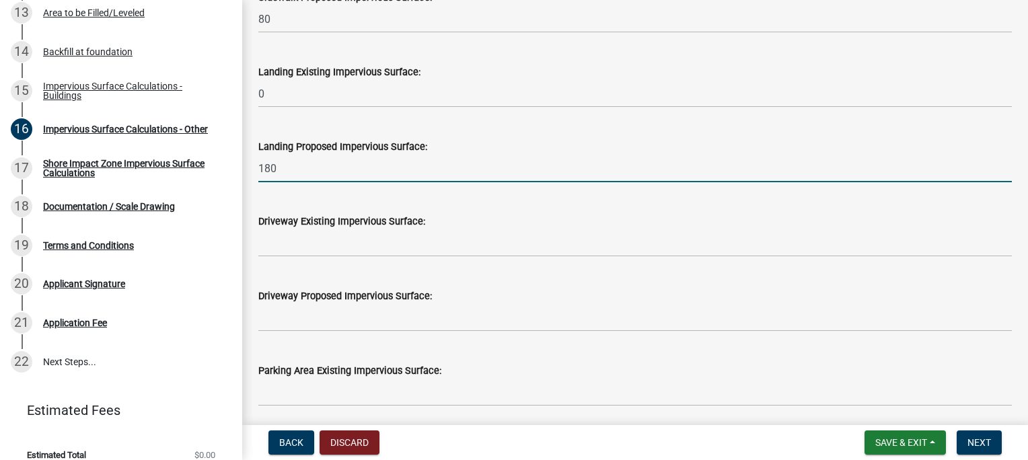
type input "180"
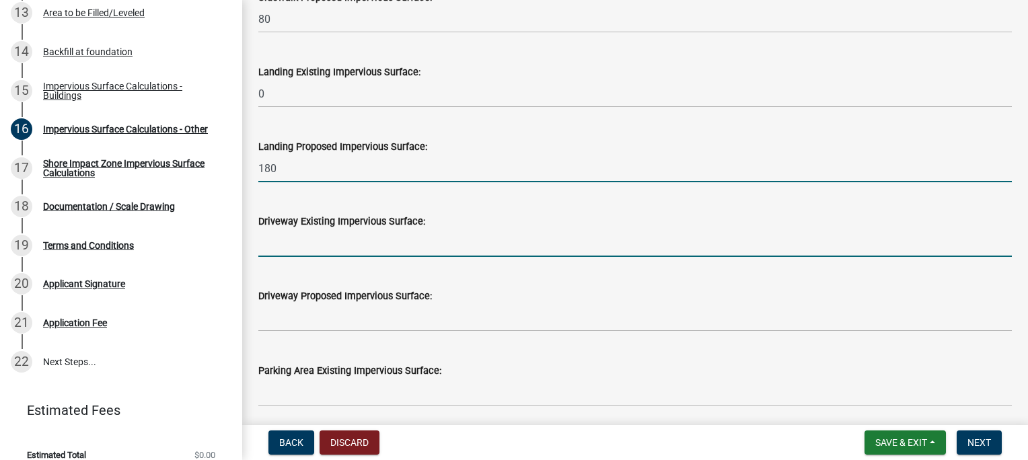
click at [267, 243] on input "text" at bounding box center [634, 243] width 753 height 28
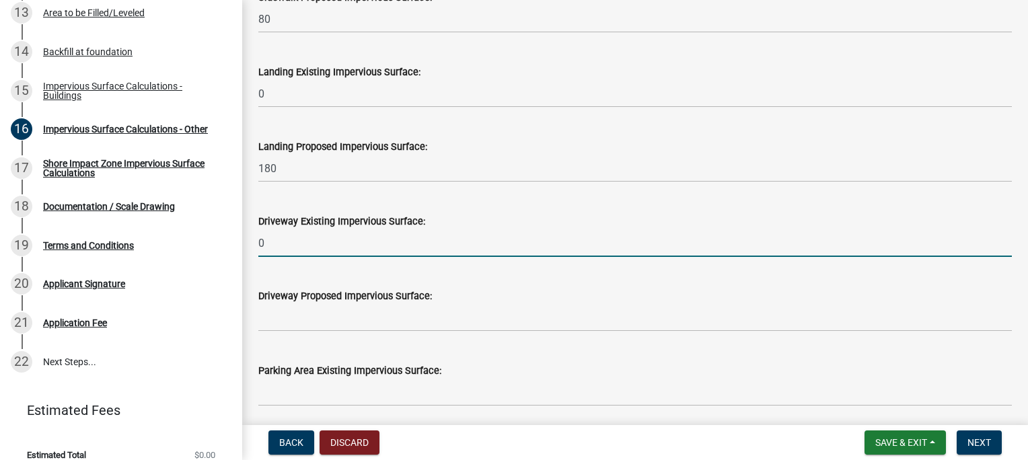
type input "0"
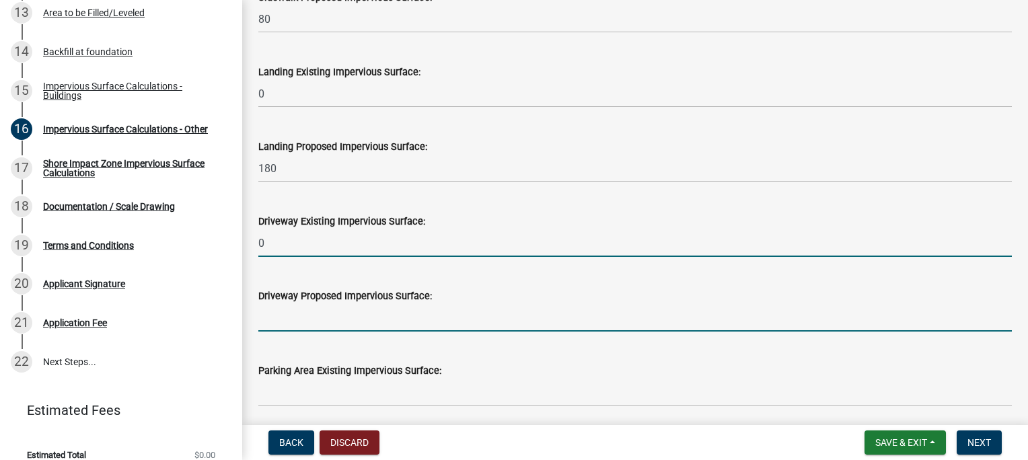
click at [270, 319] on input "text" at bounding box center [634, 318] width 753 height 28
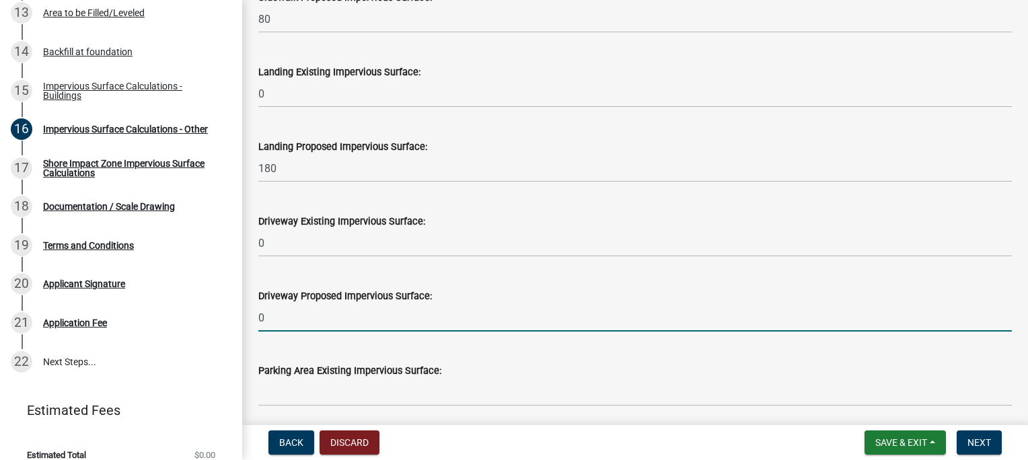
scroll to position [673, 0]
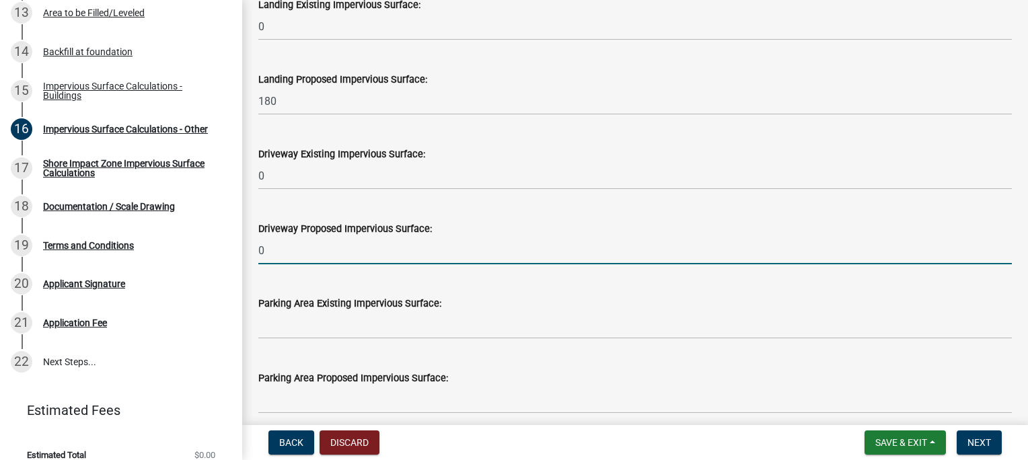
type input "0"
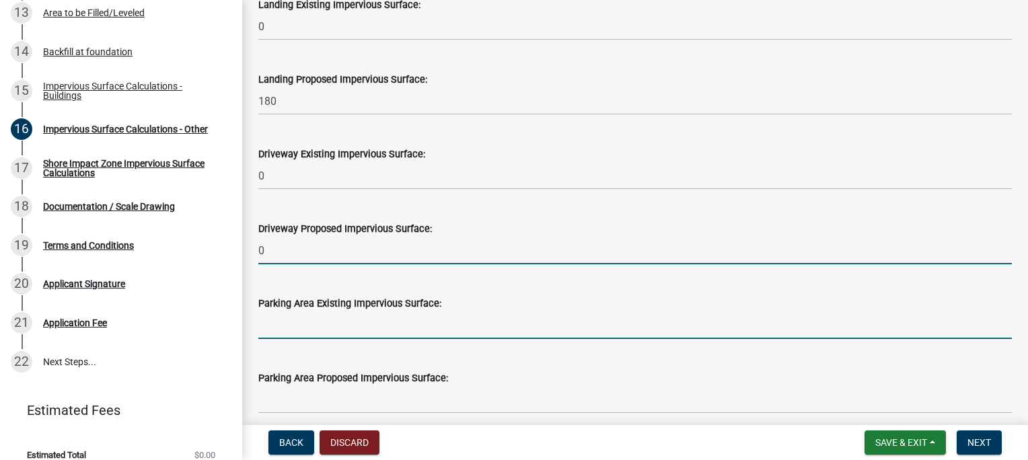
drag, startPoint x: 269, startPoint y: 330, endPoint x: 367, endPoint y: 328, distance: 97.5
click at [270, 330] on input "text" at bounding box center [634, 325] width 753 height 28
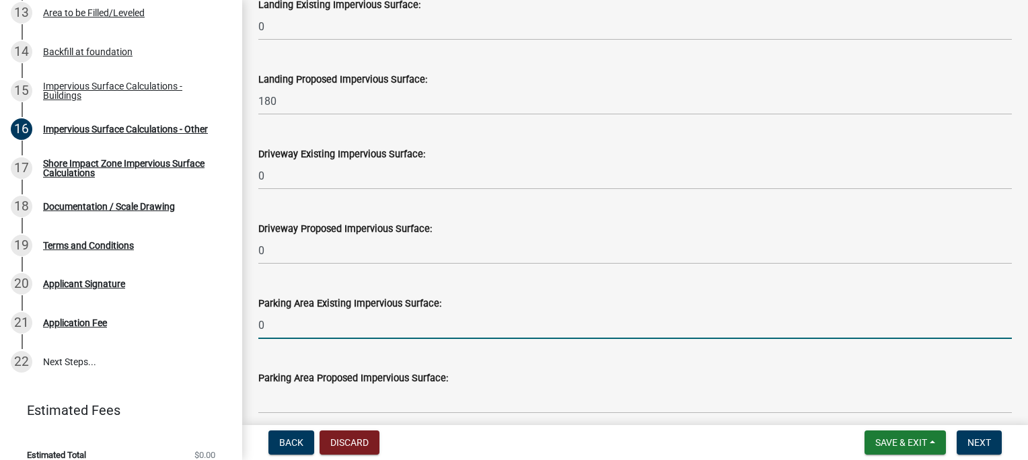
scroll to position [740, 0]
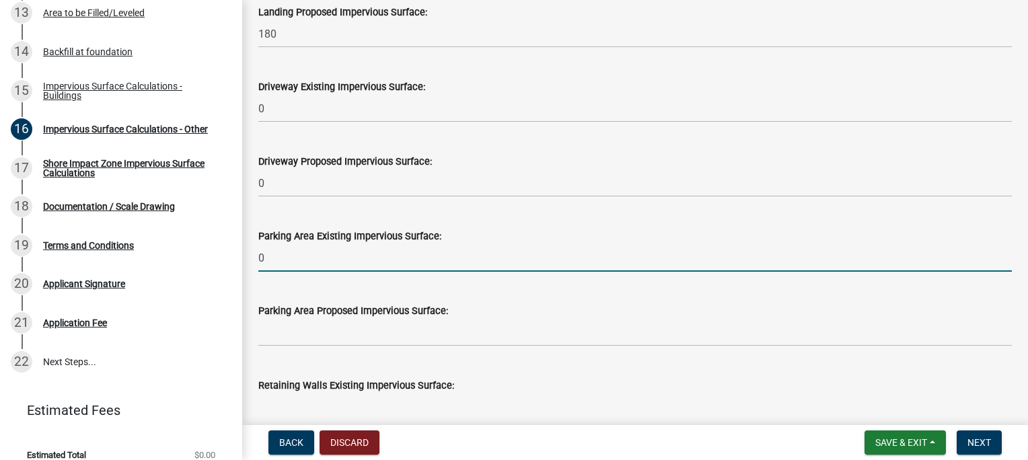
type input "0"
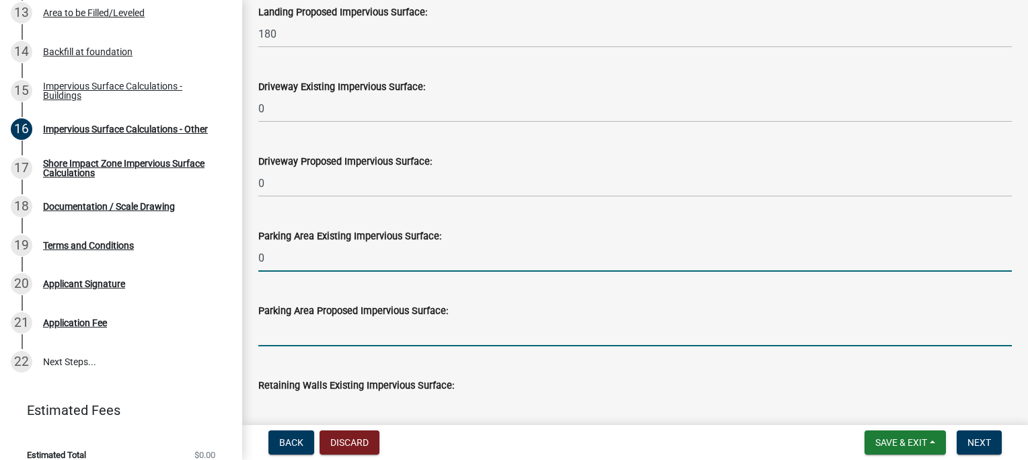
click at [264, 329] on input "text" at bounding box center [634, 333] width 753 height 28
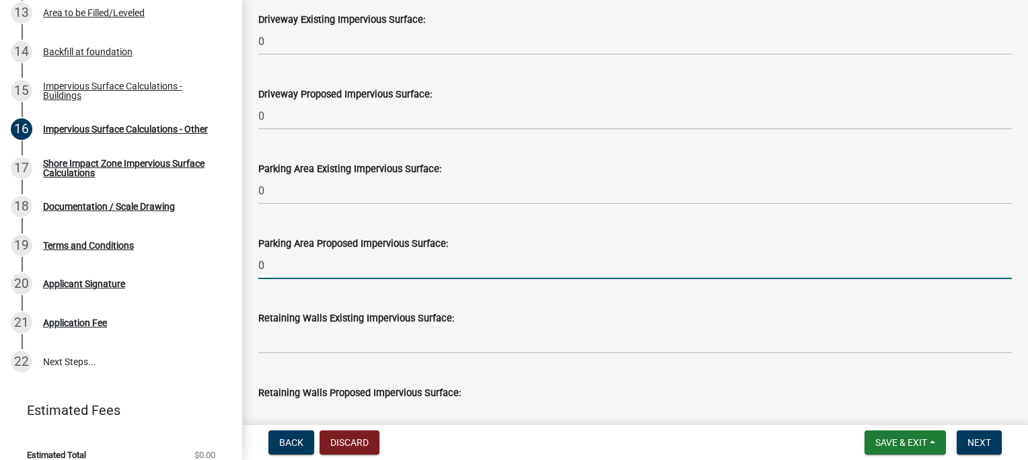
scroll to position [874, 0]
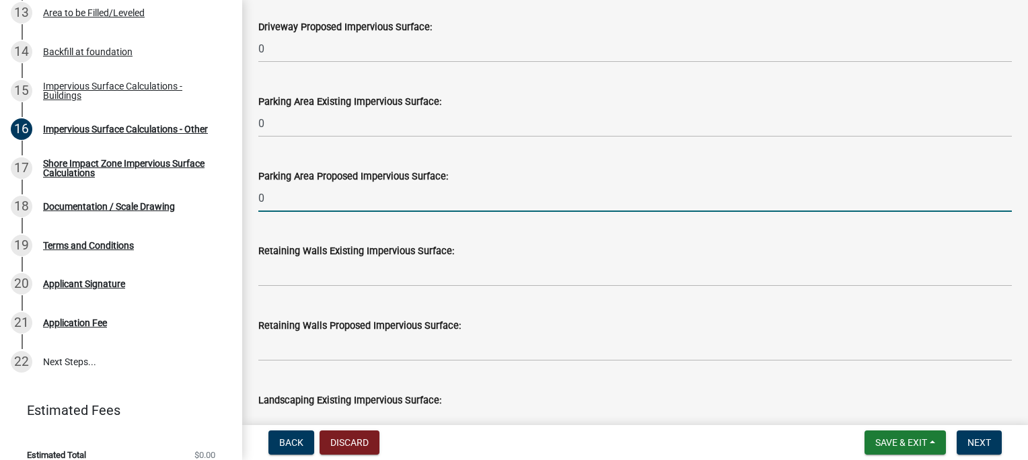
type input "0"
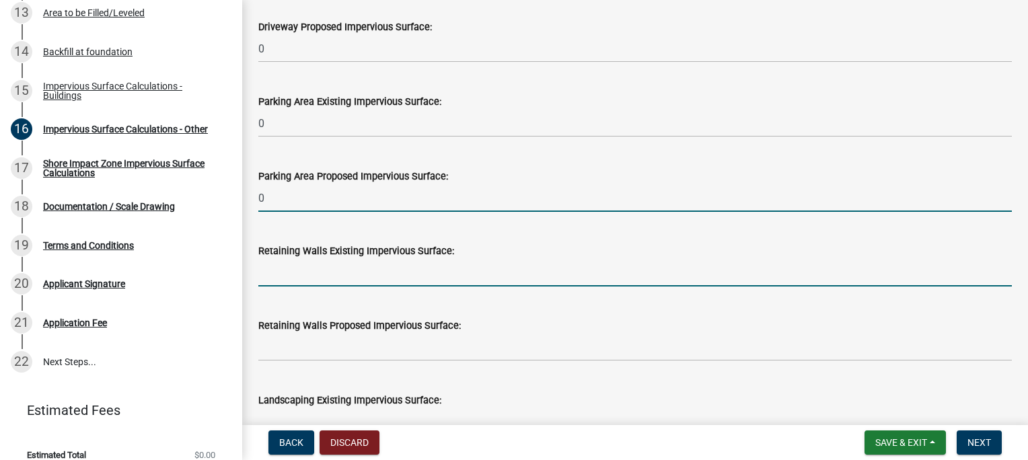
click at [328, 273] on input "text" at bounding box center [634, 273] width 753 height 28
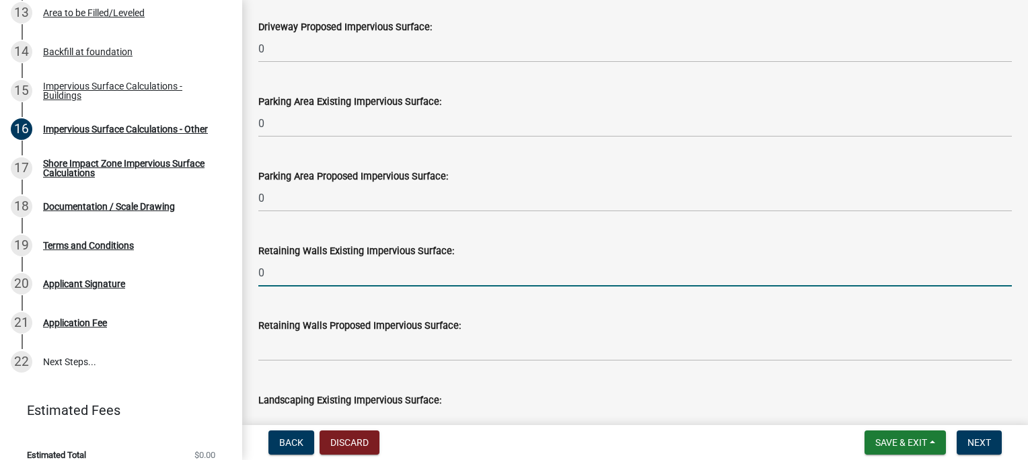
type input "0"
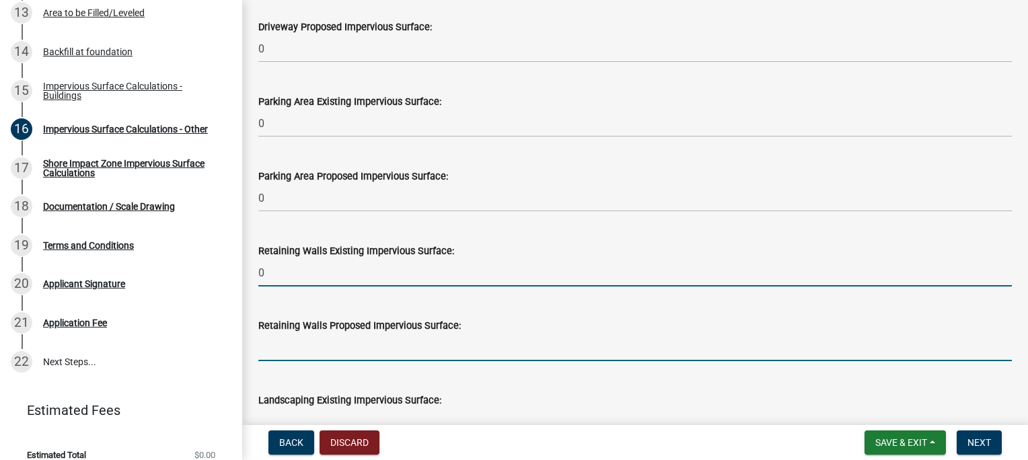
click at [306, 340] on input "text" at bounding box center [634, 348] width 753 height 28
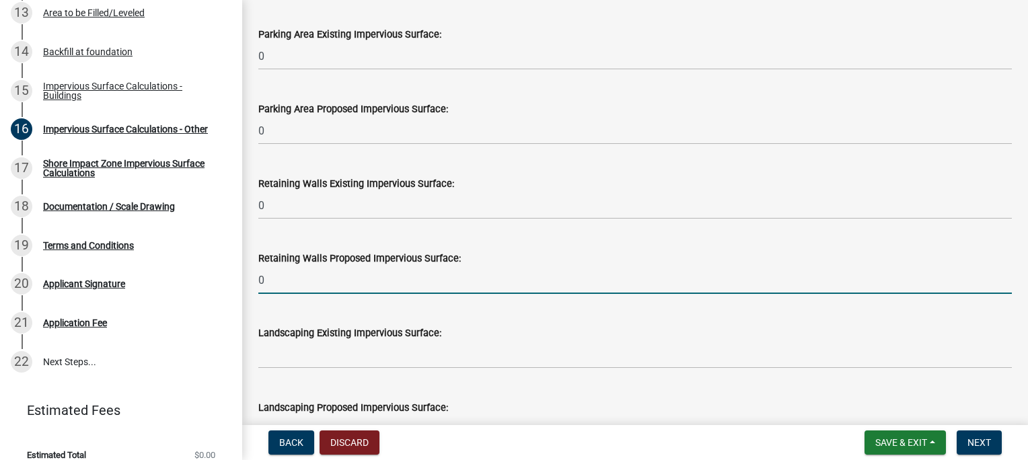
scroll to position [1009, 0]
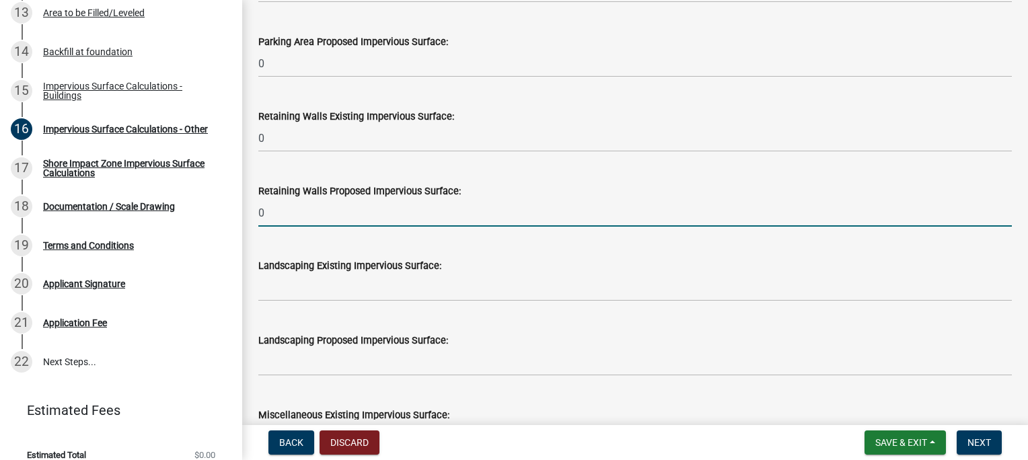
type input "0"
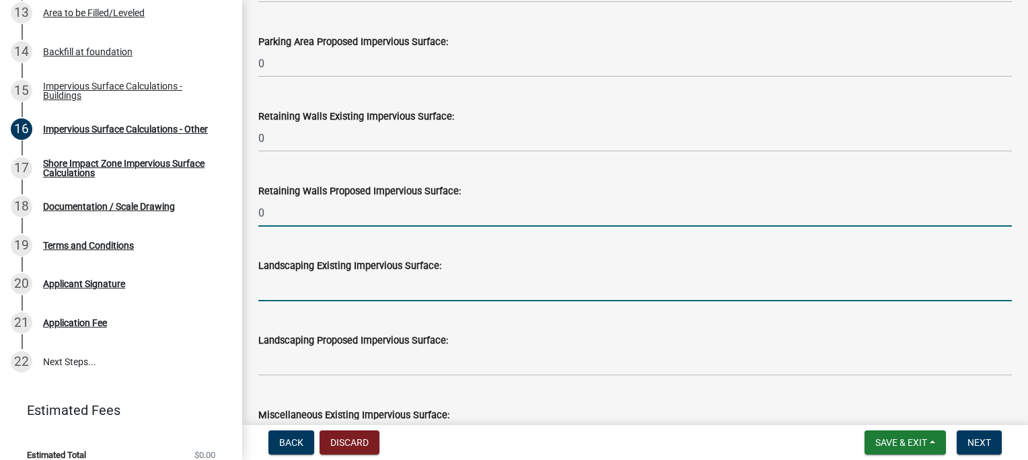
click at [276, 290] on input "text" at bounding box center [634, 288] width 753 height 28
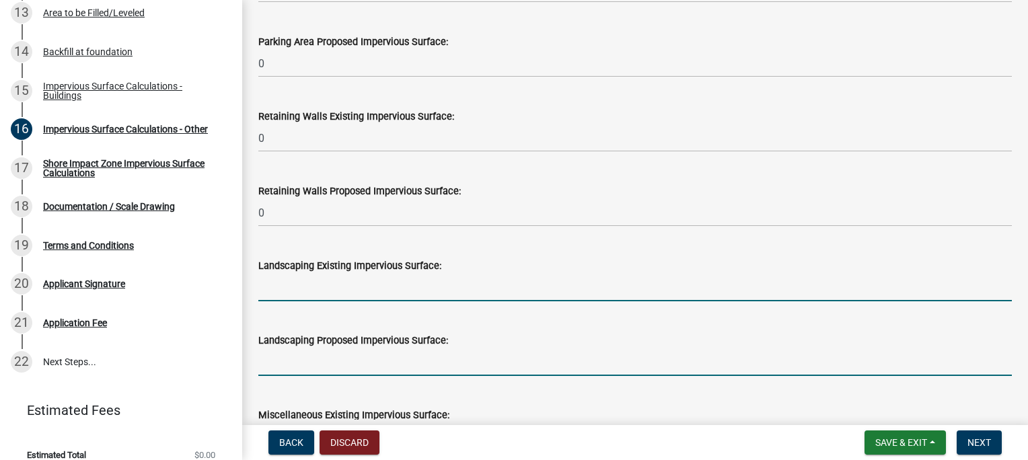
drag, startPoint x: 388, startPoint y: 367, endPoint x: 381, endPoint y: 367, distance: 7.4
click at [387, 367] on input "text" at bounding box center [634, 362] width 753 height 28
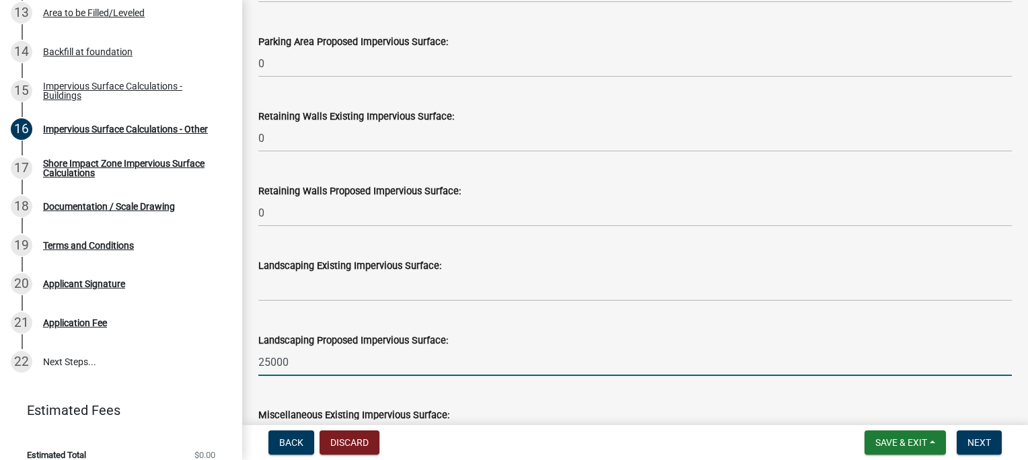
type input "25000"
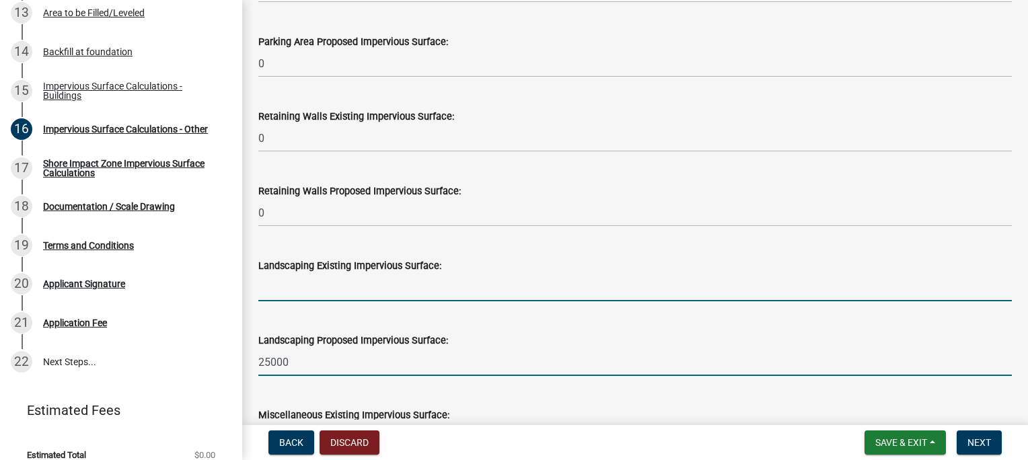
click at [337, 297] on input "text" at bounding box center [634, 288] width 753 height 28
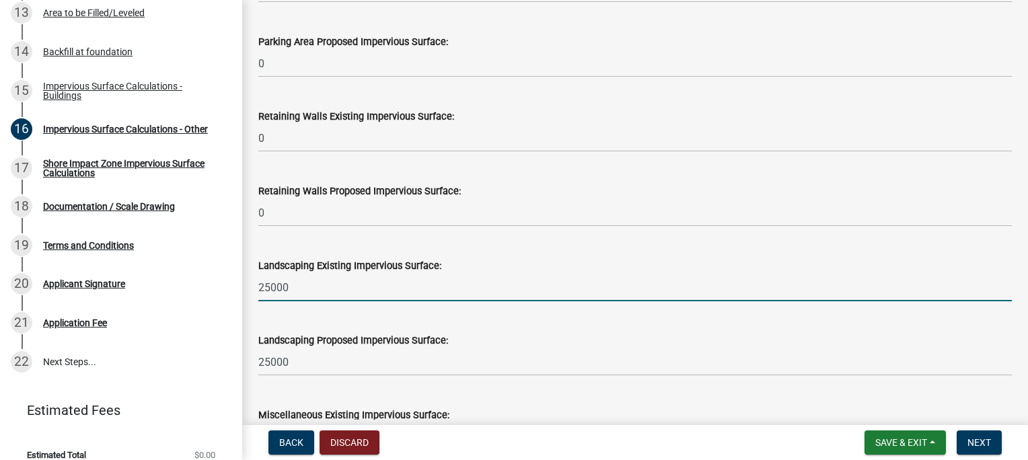
scroll to position [1143, 0]
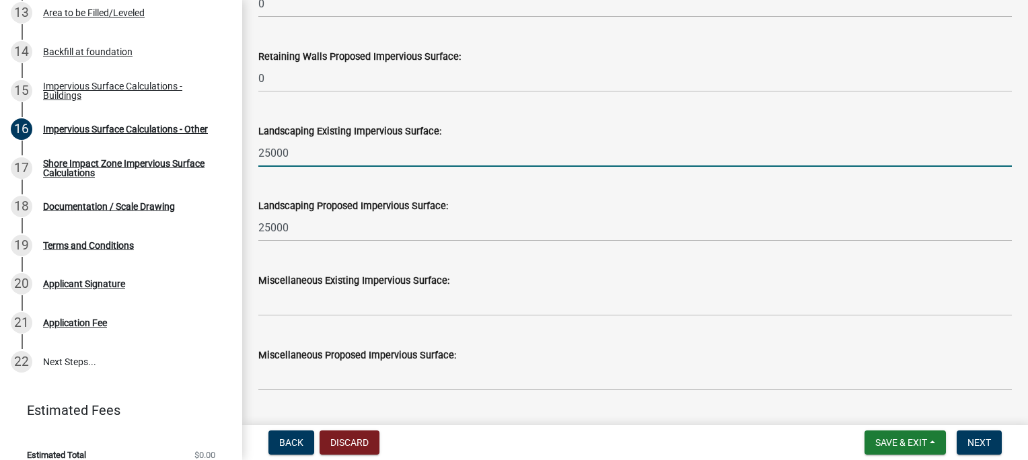
type input "25000"
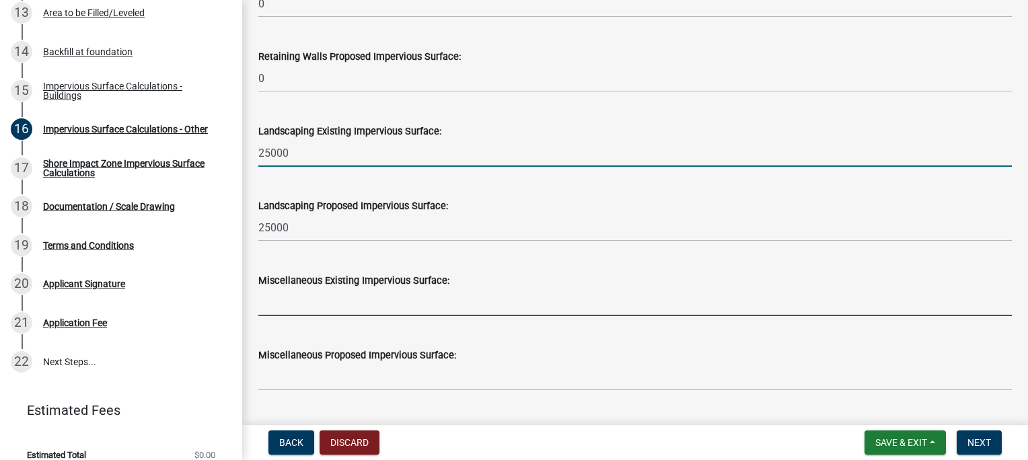
click at [286, 297] on input "text" at bounding box center [634, 303] width 753 height 28
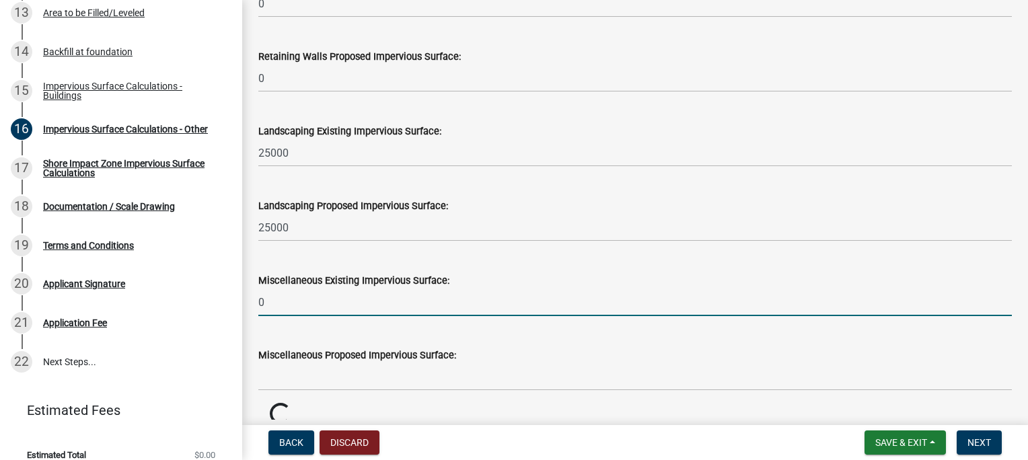
type input "0"
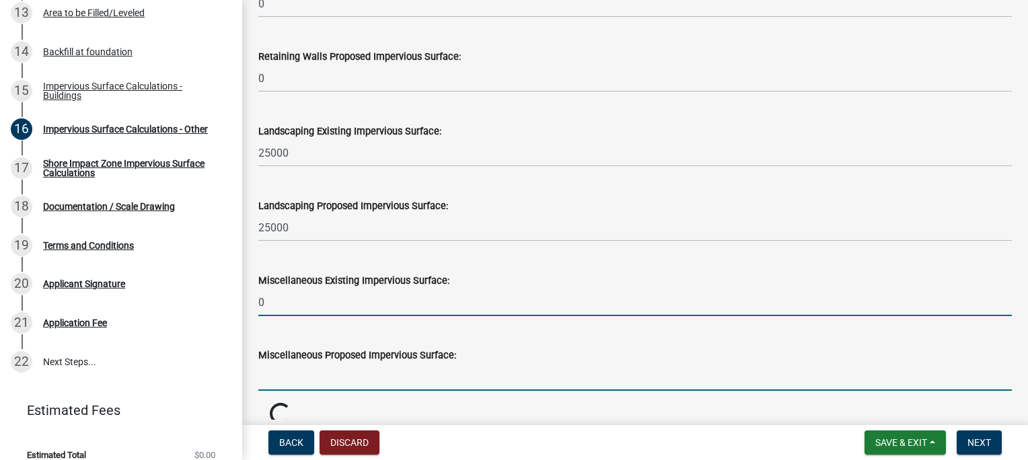
click at [282, 379] on input "text" at bounding box center [634, 377] width 753 height 28
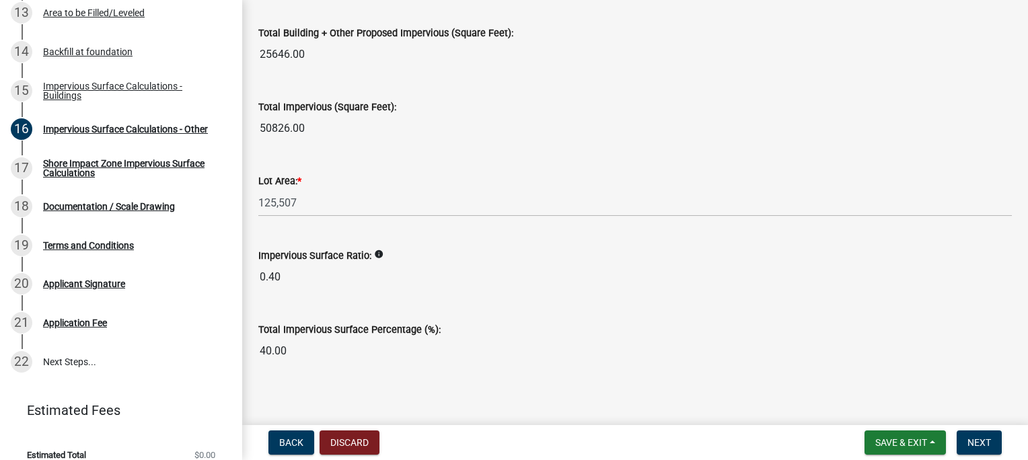
scroll to position [1622, 0]
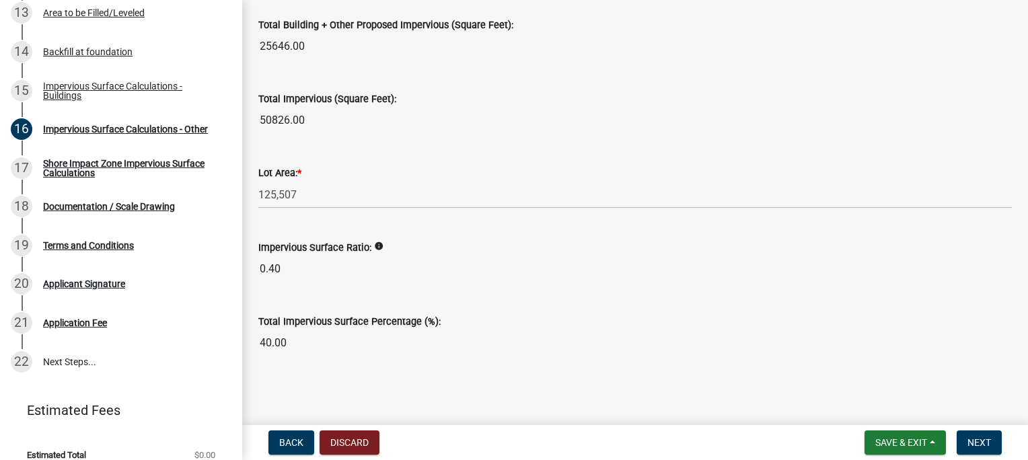
type input "0"
click at [374, 247] on icon "info" at bounding box center [378, 245] width 9 height 9
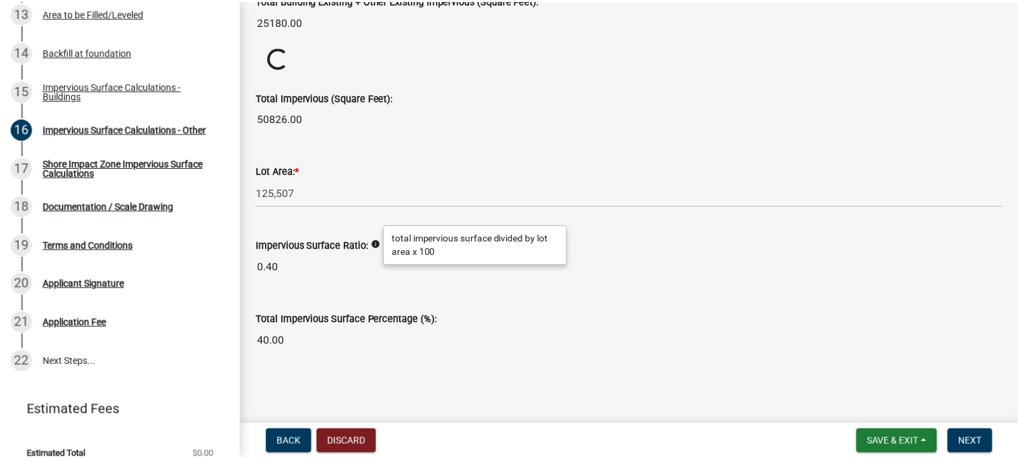
scroll to position [1571, 0]
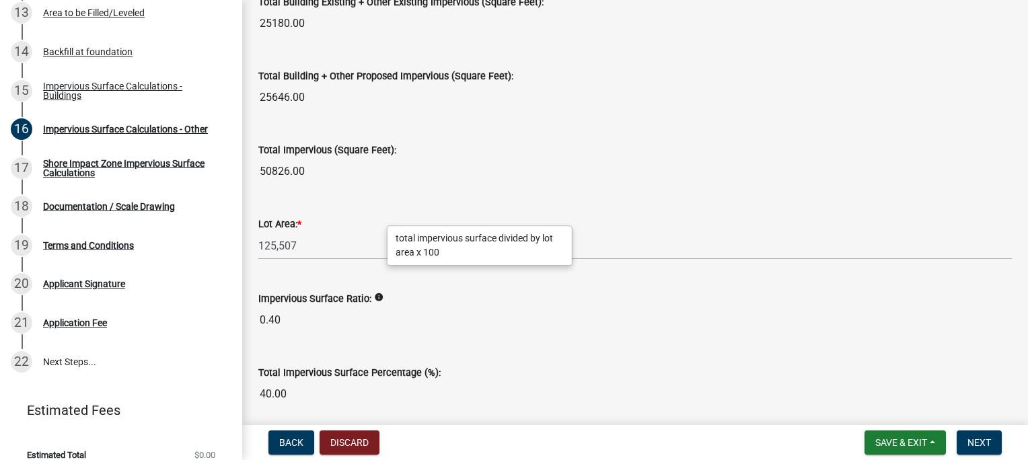
click at [532, 346] on div "Total Impervious Surface Percentage (%): 40.00" at bounding box center [634, 377] width 753 height 62
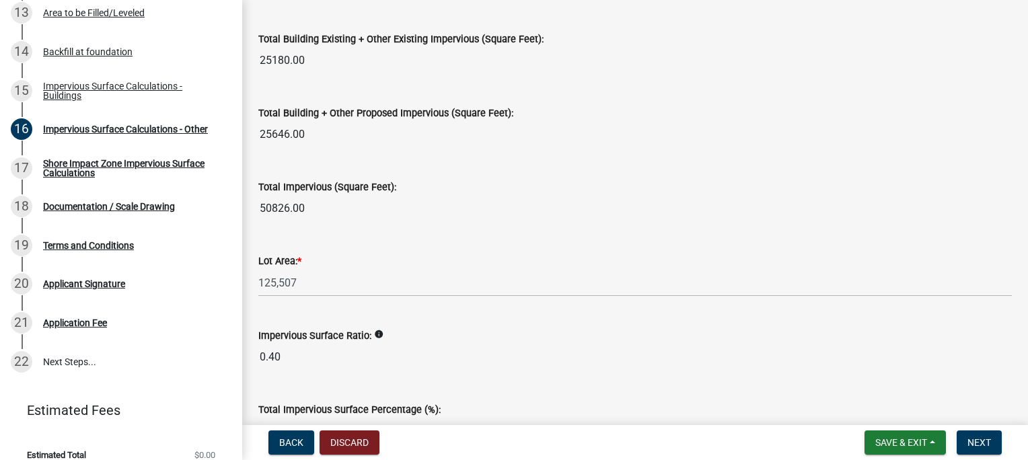
scroll to position [1622, 0]
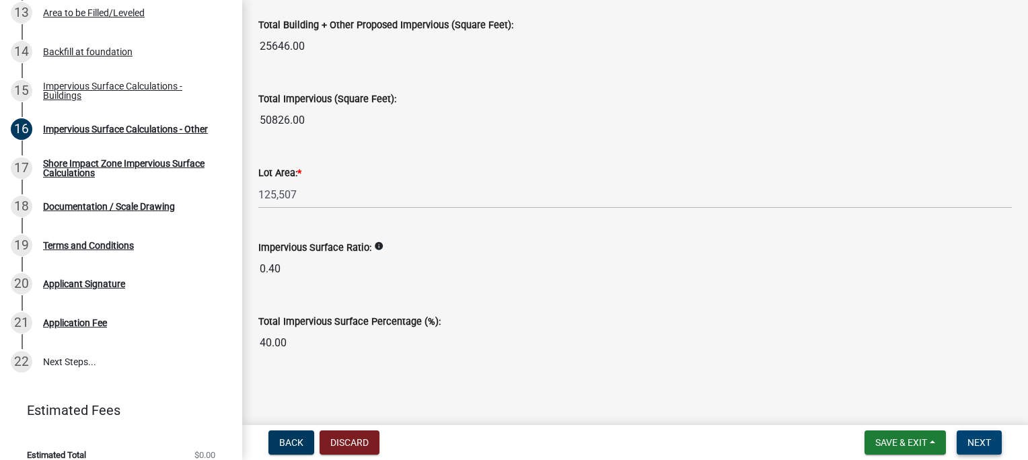
click at [977, 447] on span "Next" at bounding box center [979, 442] width 24 height 11
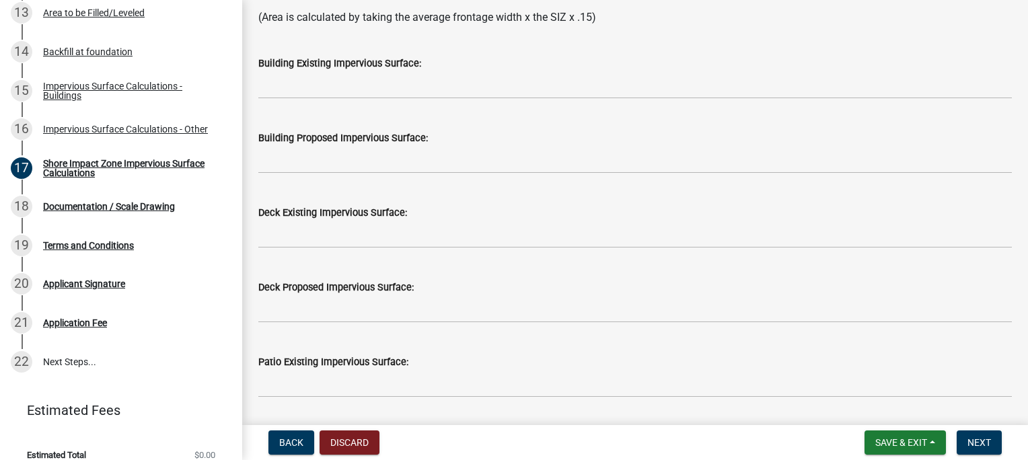
scroll to position [0, 0]
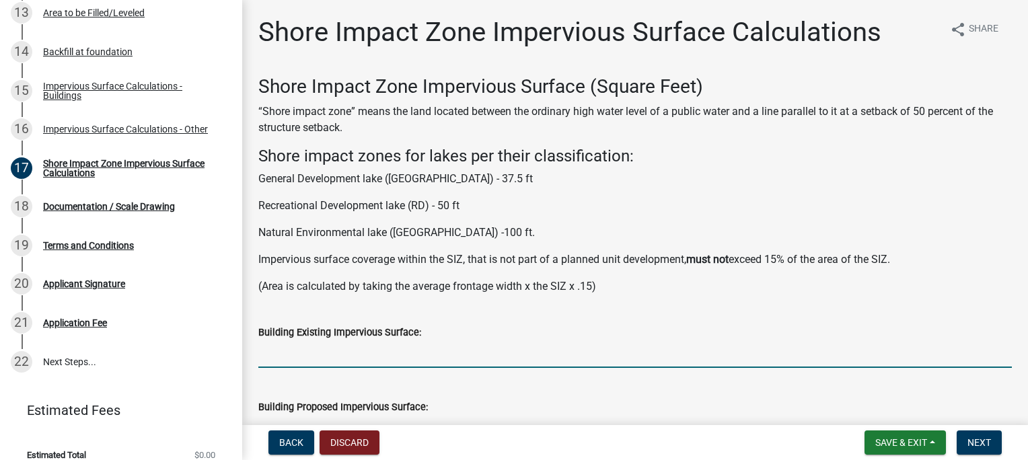
click at [373, 352] on input "text" at bounding box center [634, 354] width 753 height 28
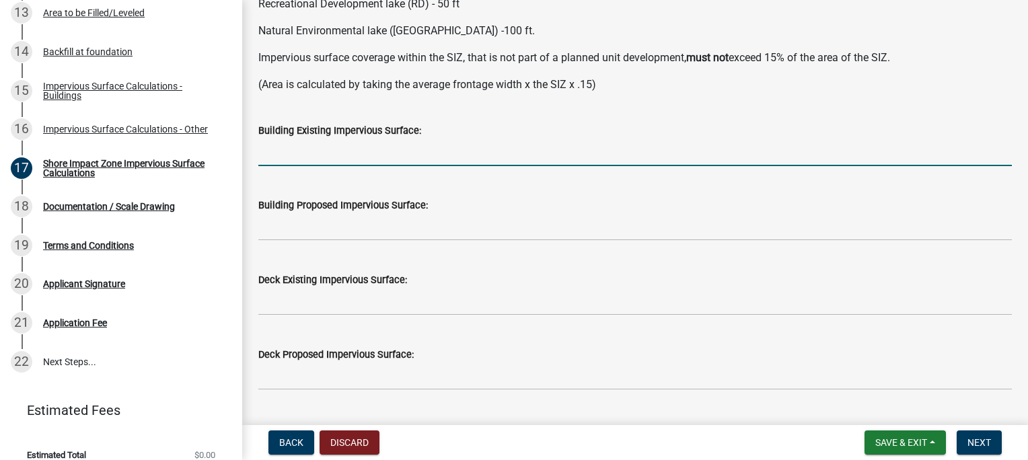
click at [323, 148] on input "text" at bounding box center [634, 153] width 753 height 28
type input "3234"
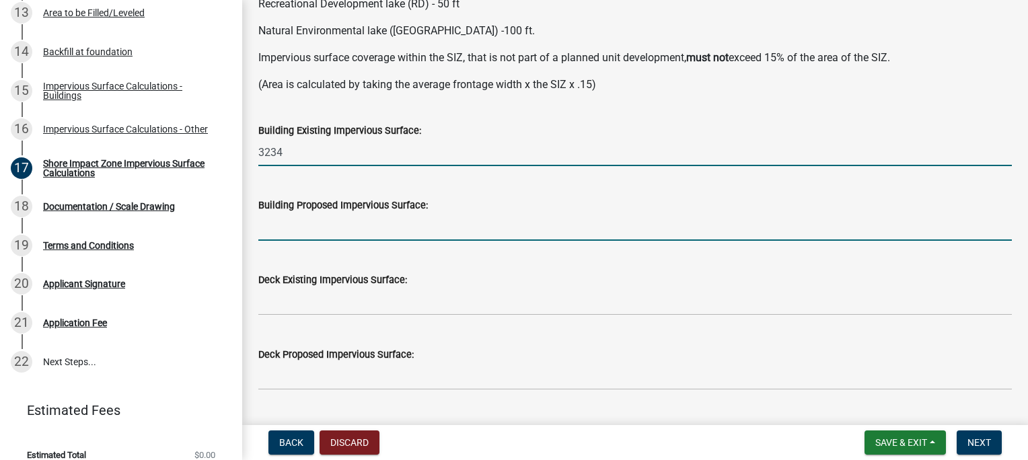
click at [318, 234] on input "text" at bounding box center [634, 227] width 753 height 28
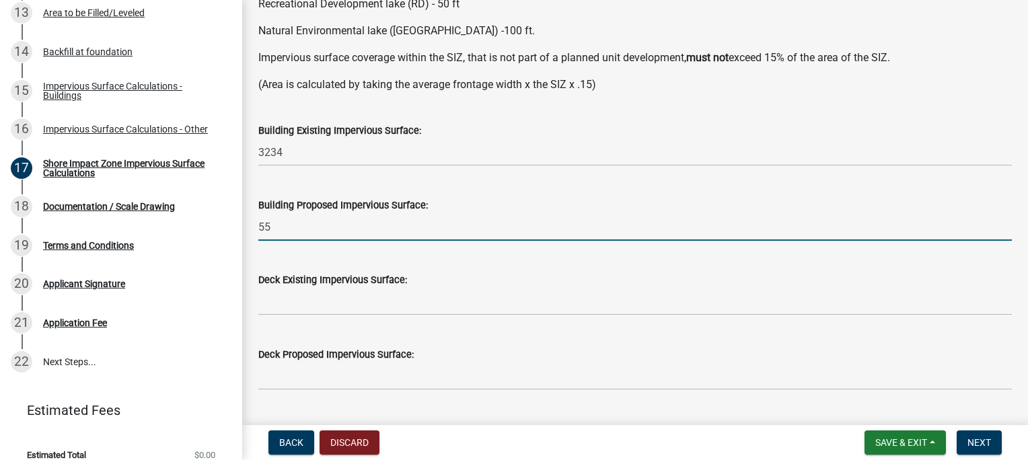
type input "55"
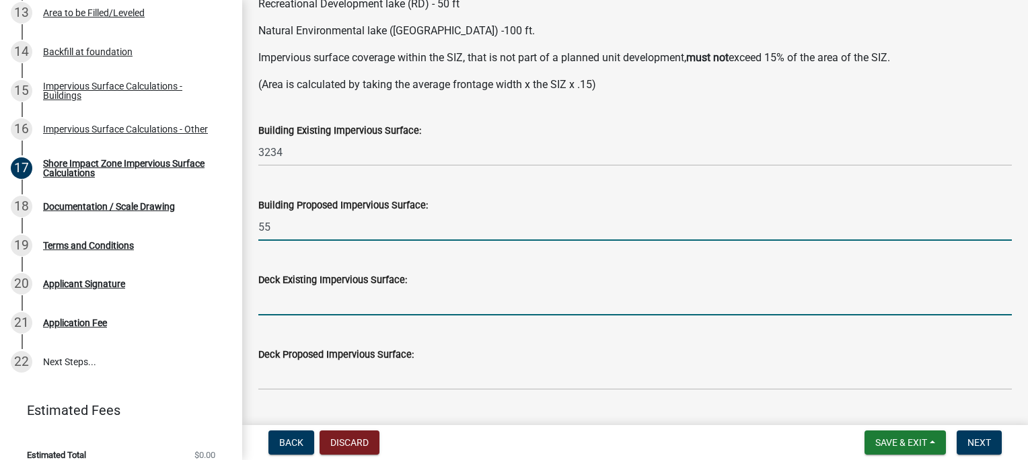
click at [297, 300] on input "text" at bounding box center [634, 302] width 753 height 28
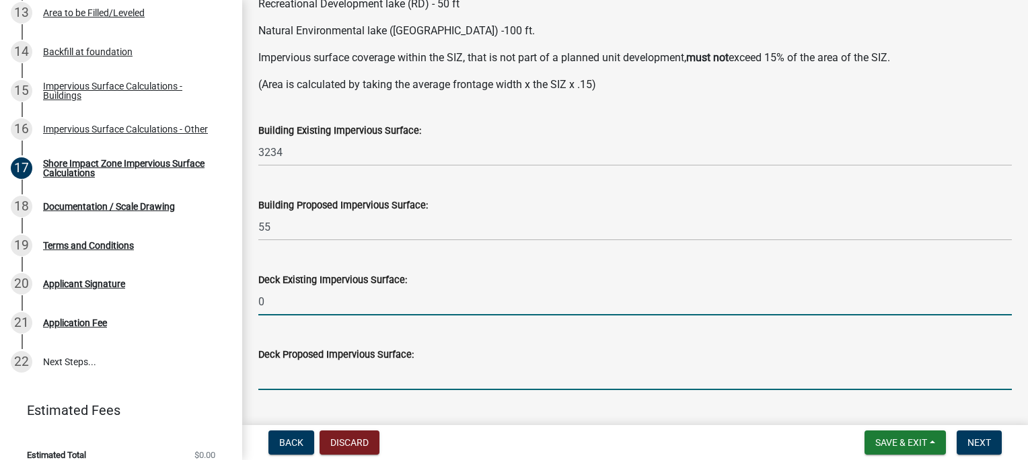
click at [286, 369] on input "text" at bounding box center [634, 377] width 753 height 28
click at [284, 305] on input "0" at bounding box center [634, 302] width 753 height 28
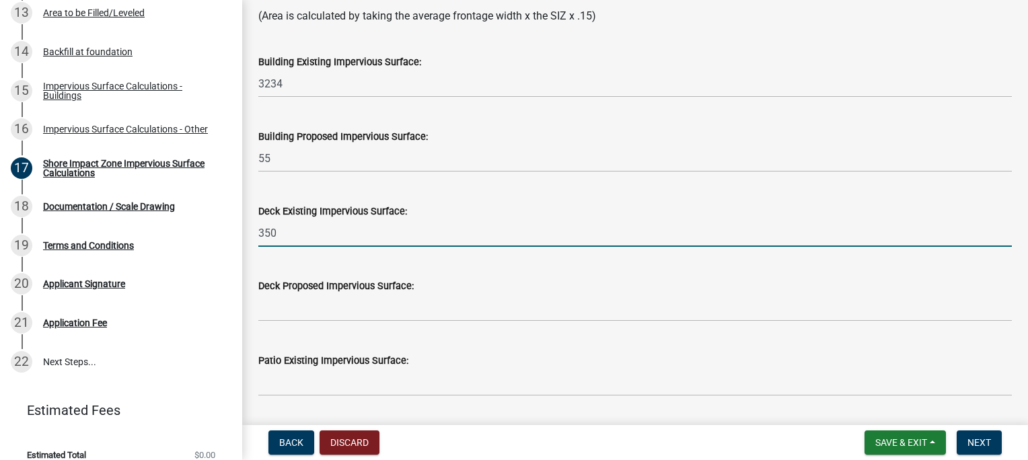
scroll to position [336, 0]
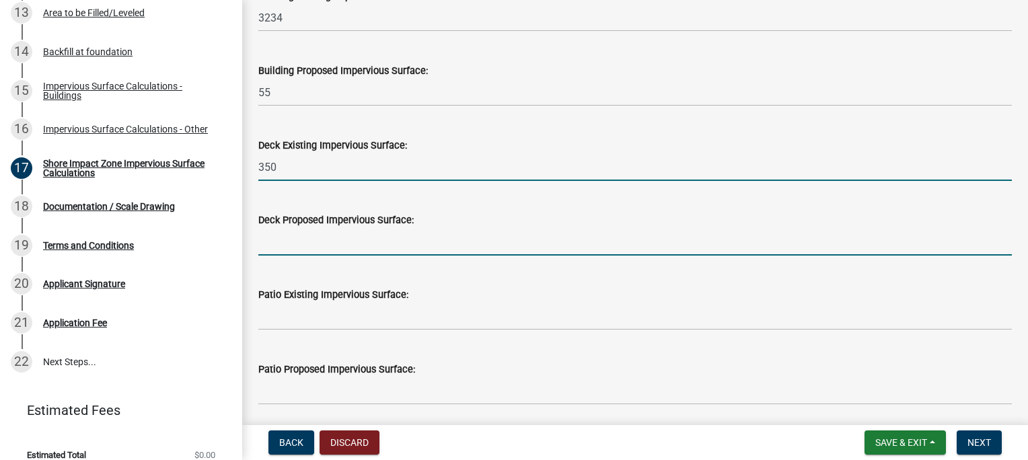
click at [322, 245] on input "text" at bounding box center [634, 242] width 753 height 28
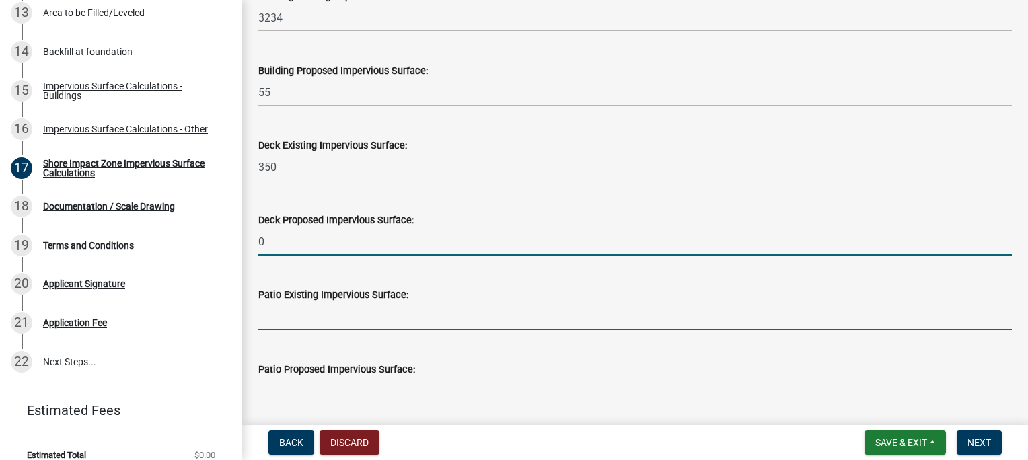
click at [286, 315] on input "text" at bounding box center [634, 317] width 753 height 28
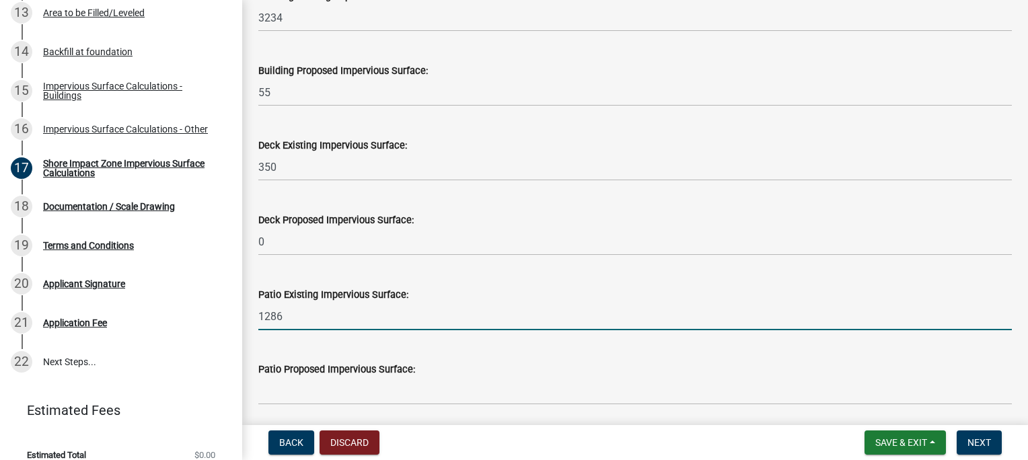
drag, startPoint x: 284, startPoint y: 315, endPoint x: 239, endPoint y: 309, distance: 44.7
click at [239, 311] on div "Structure and Shoreland Alteration Permit Application STR/SAP - 457970 View Sum…" at bounding box center [514, 230] width 1028 height 460
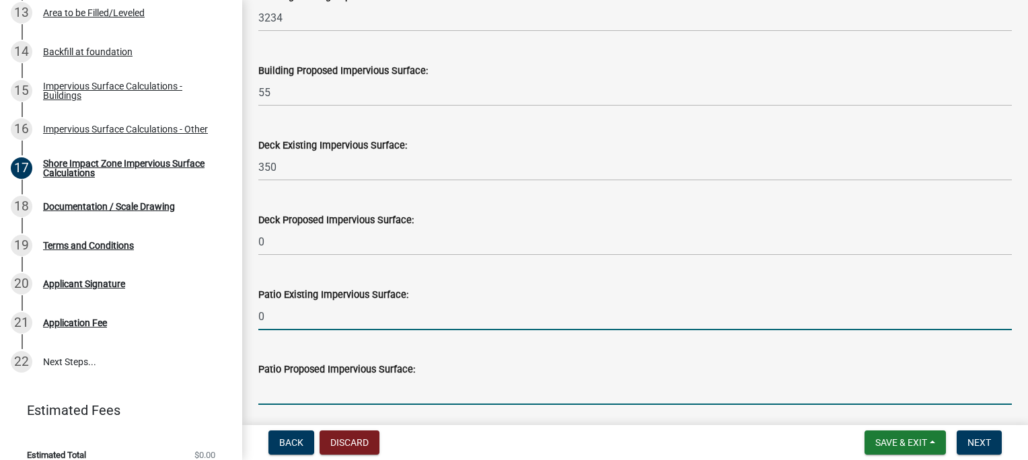
click at [269, 393] on input "text" at bounding box center [634, 391] width 753 height 28
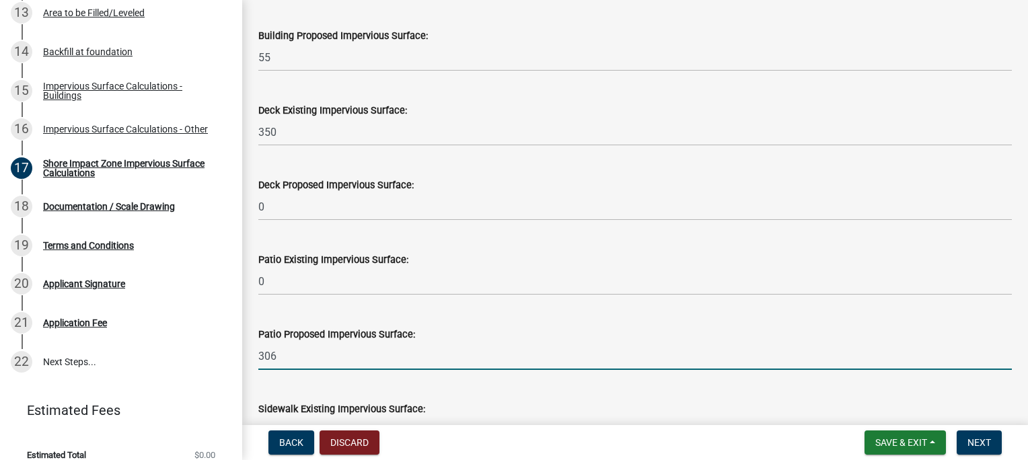
scroll to position [494, 0]
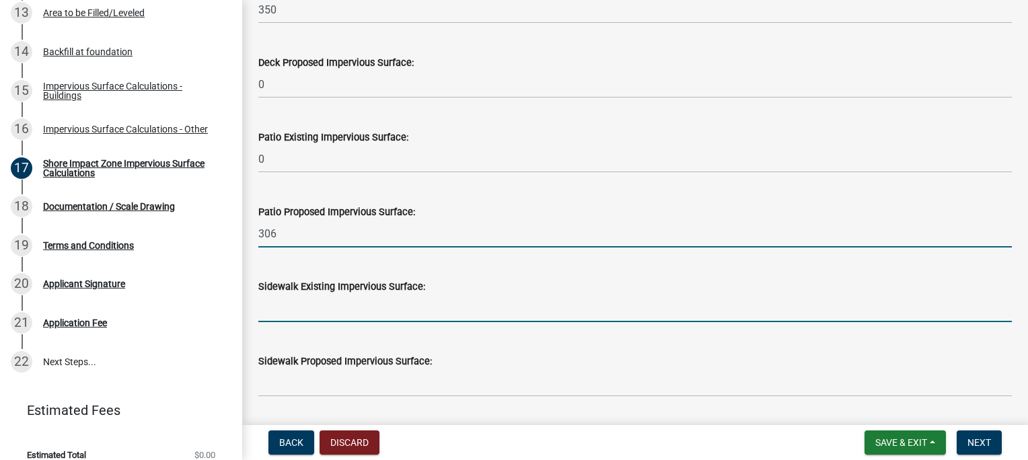
click at [330, 295] on input "text" at bounding box center [634, 309] width 753 height 28
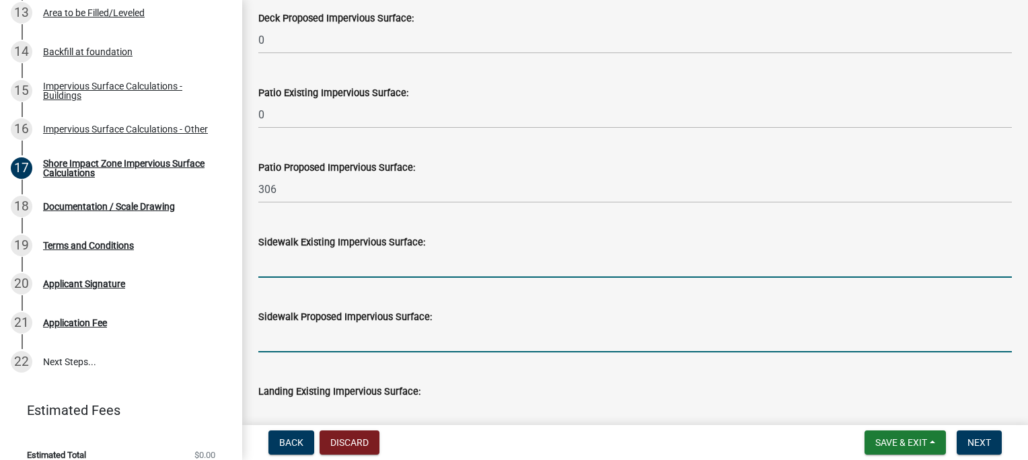
click at [284, 344] on input "text" at bounding box center [634, 339] width 753 height 28
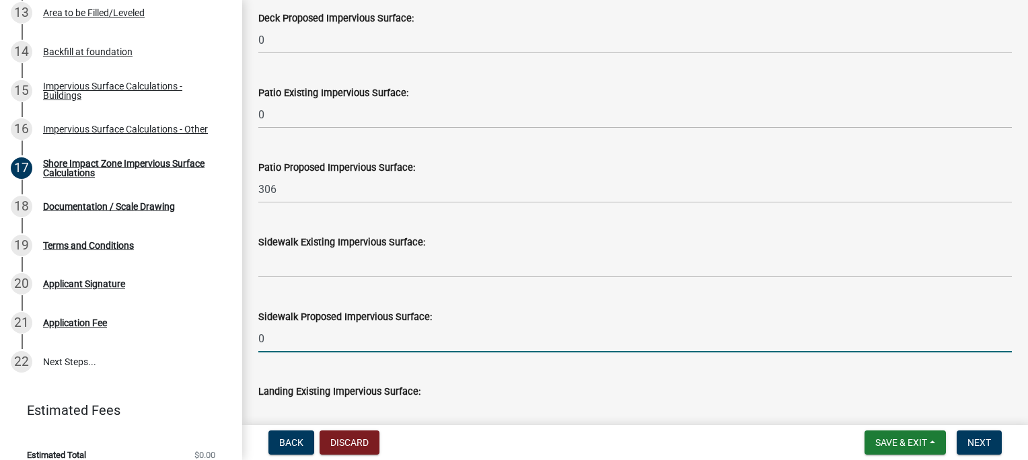
scroll to position [605, 0]
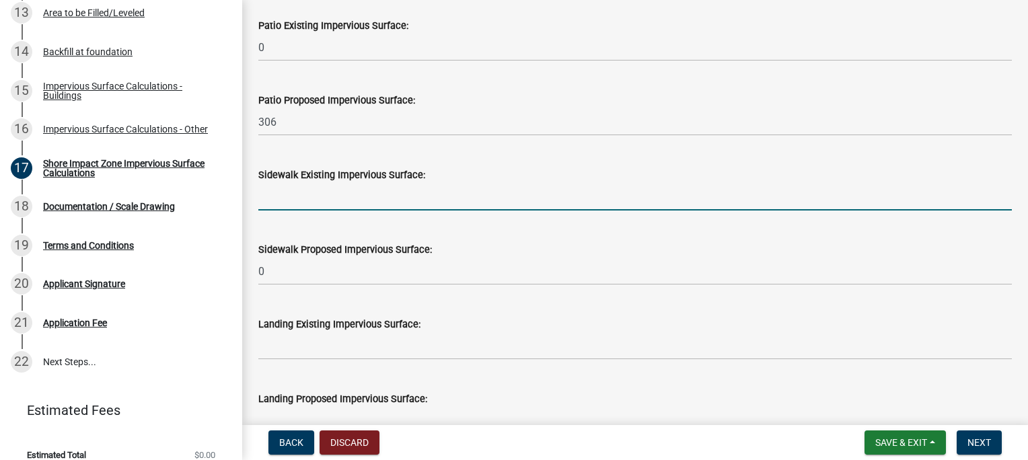
click at [278, 202] on input "text" at bounding box center [634, 197] width 753 height 28
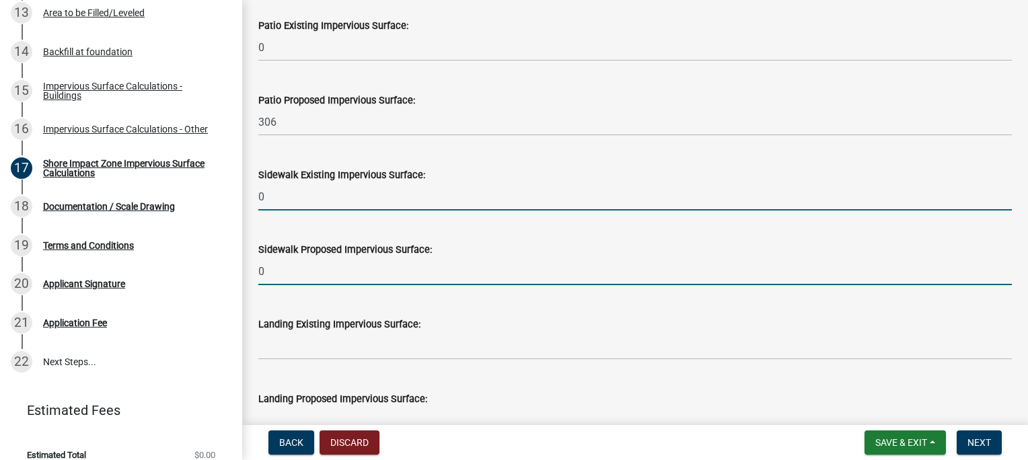
click at [273, 266] on input "0" at bounding box center [634, 272] width 753 height 28
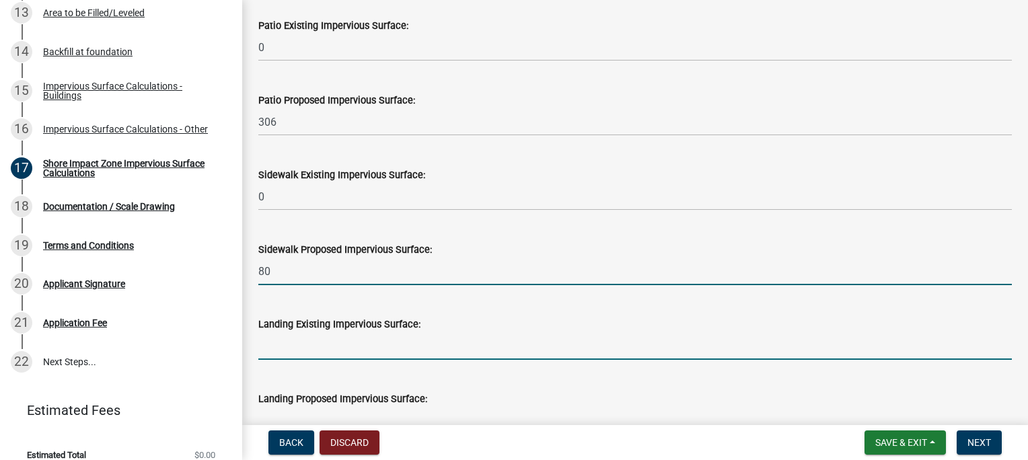
click at [286, 346] on input "text" at bounding box center [634, 346] width 753 height 28
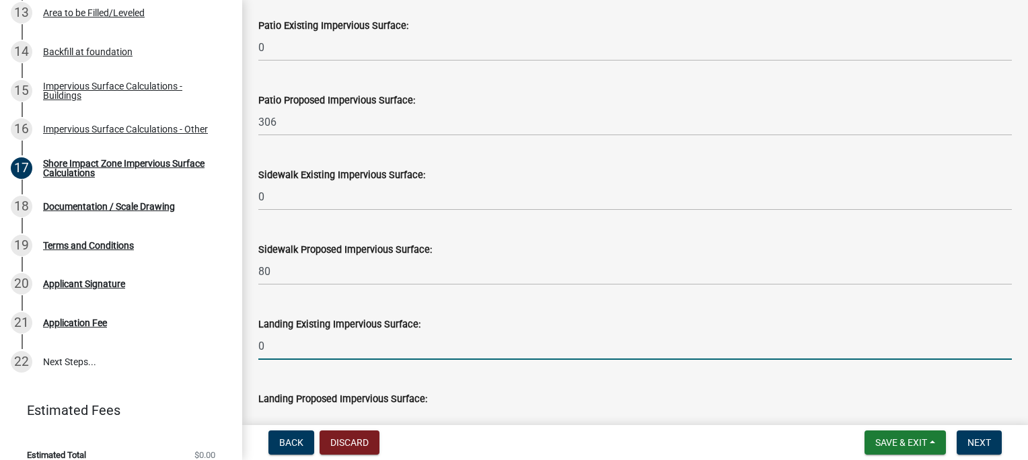
scroll to position [740, 0]
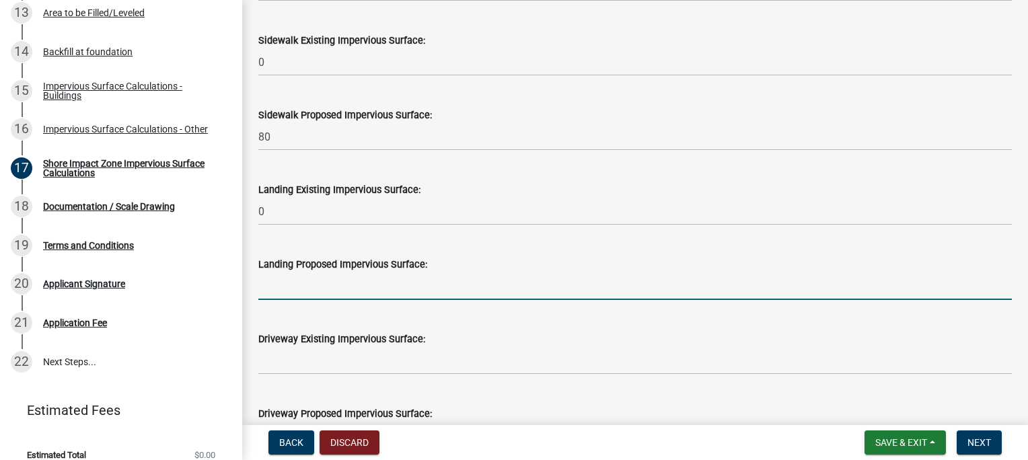
click at [276, 289] on input "text" at bounding box center [634, 286] width 753 height 28
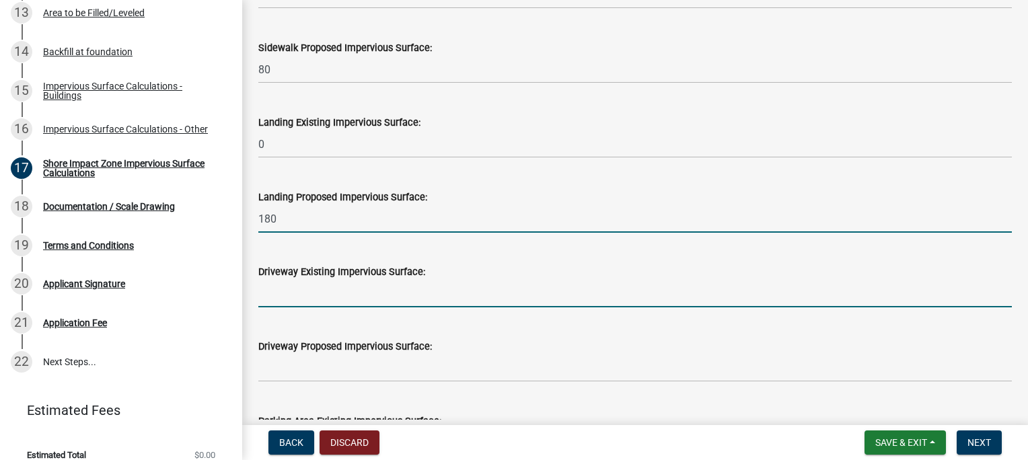
click at [285, 291] on input "text" at bounding box center [634, 294] width 753 height 28
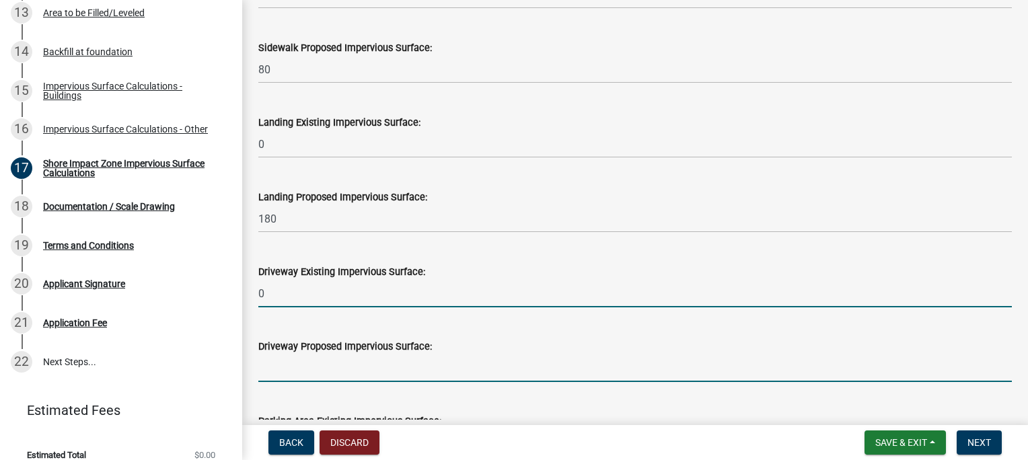
click at [275, 363] on input "text" at bounding box center [634, 368] width 753 height 28
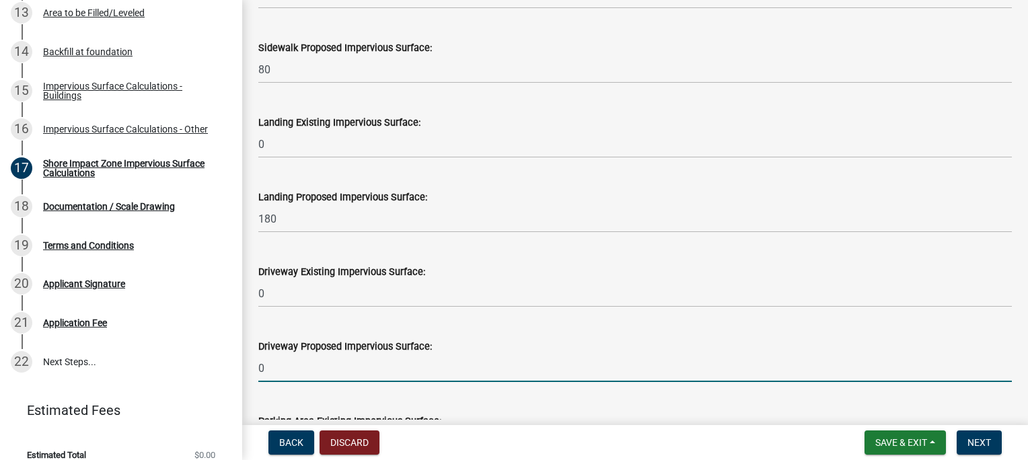
scroll to position [942, 0]
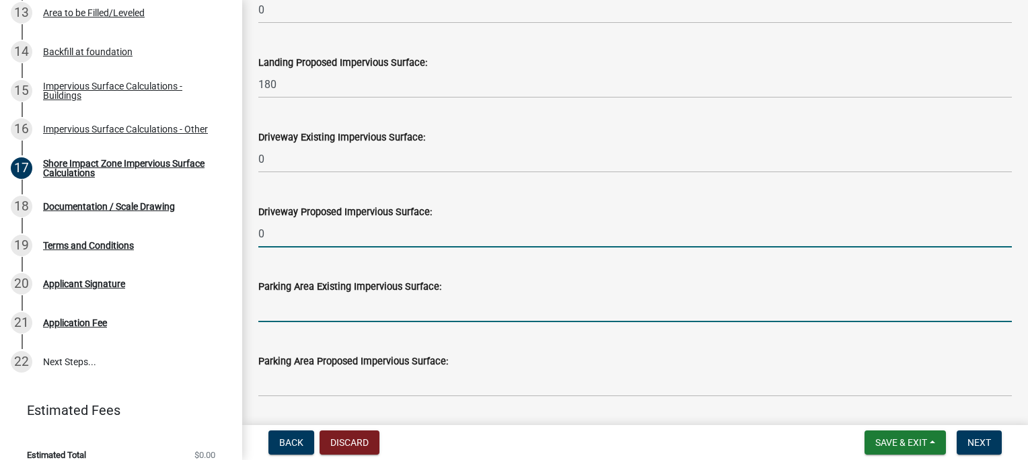
click at [292, 316] on input "text" at bounding box center [634, 309] width 753 height 28
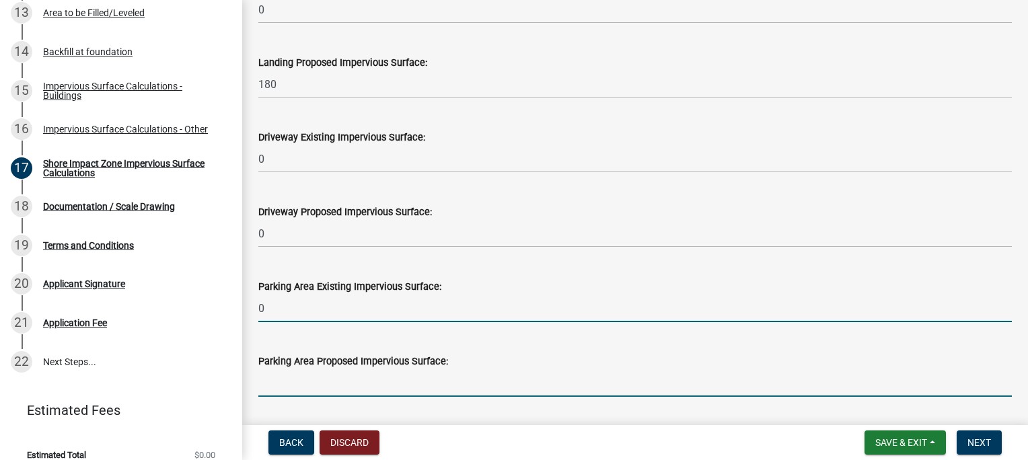
click at [276, 388] on input "text" at bounding box center [634, 383] width 753 height 28
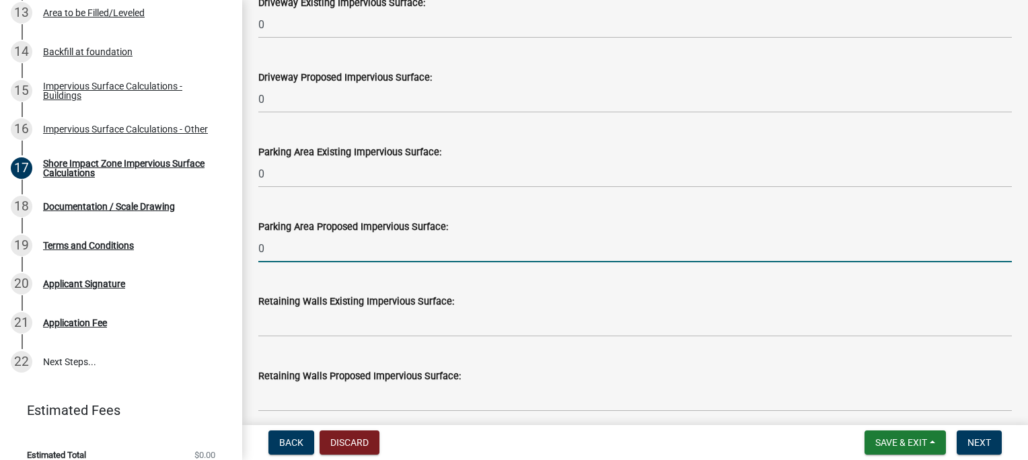
scroll to position [1143, 0]
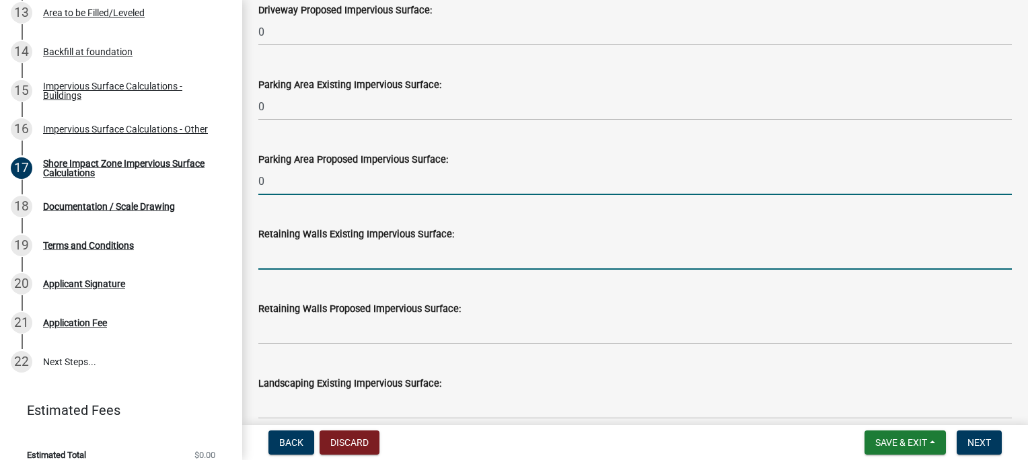
click at [290, 252] on input "text" at bounding box center [634, 256] width 753 height 28
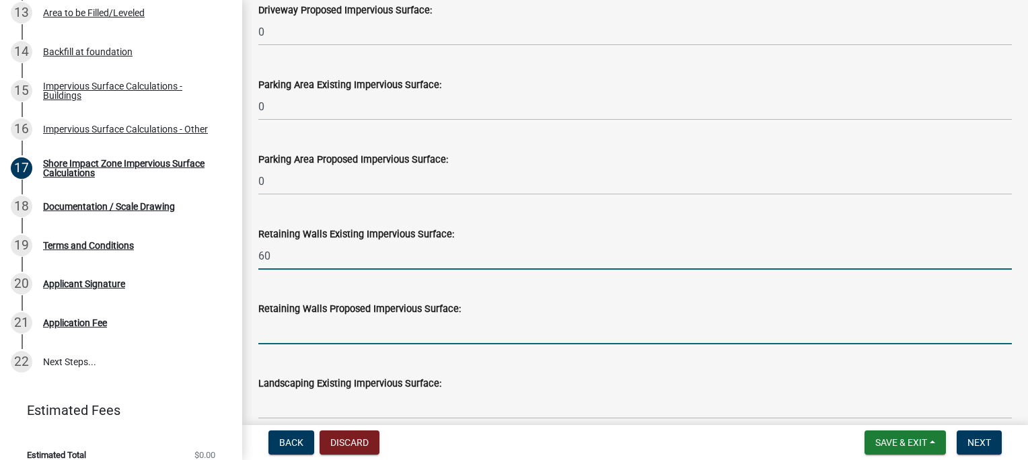
click at [295, 329] on input "text" at bounding box center [634, 331] width 753 height 28
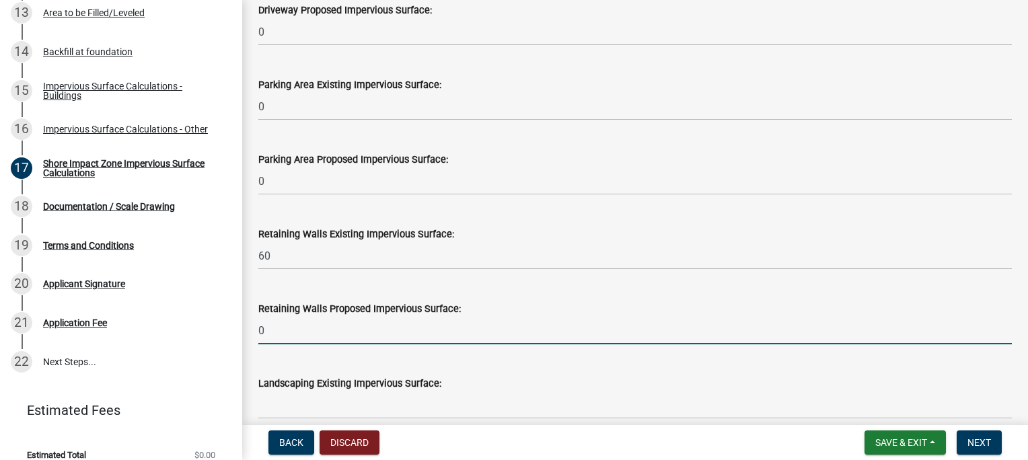
scroll to position [1211, 0]
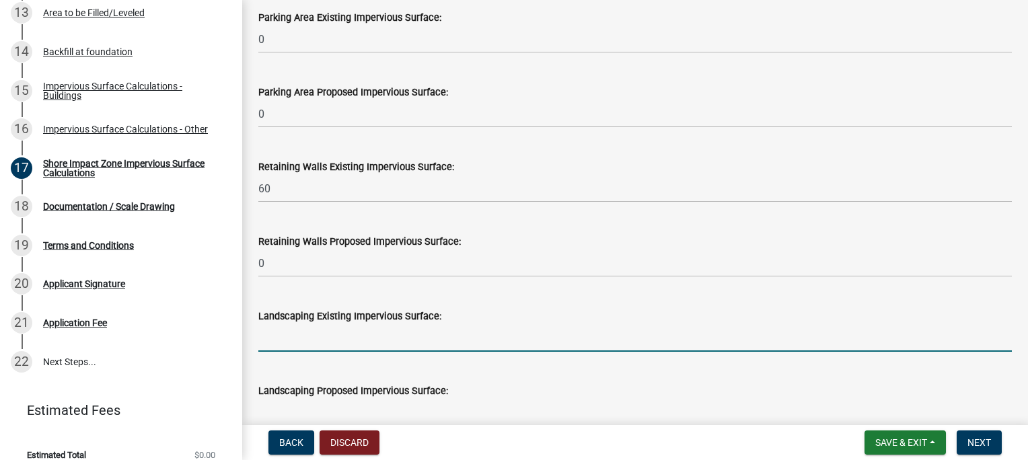
click at [293, 328] on input "text" at bounding box center [634, 338] width 753 height 28
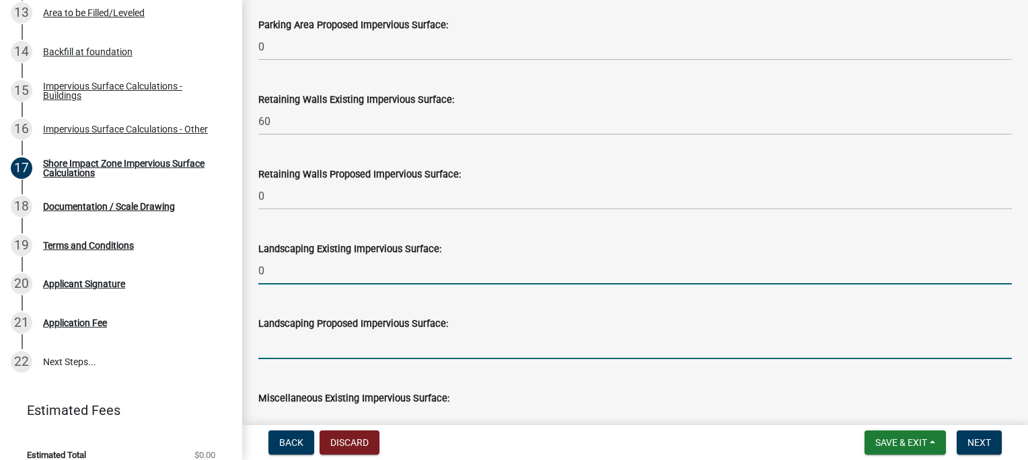
click at [300, 343] on input "text" at bounding box center [634, 346] width 753 height 28
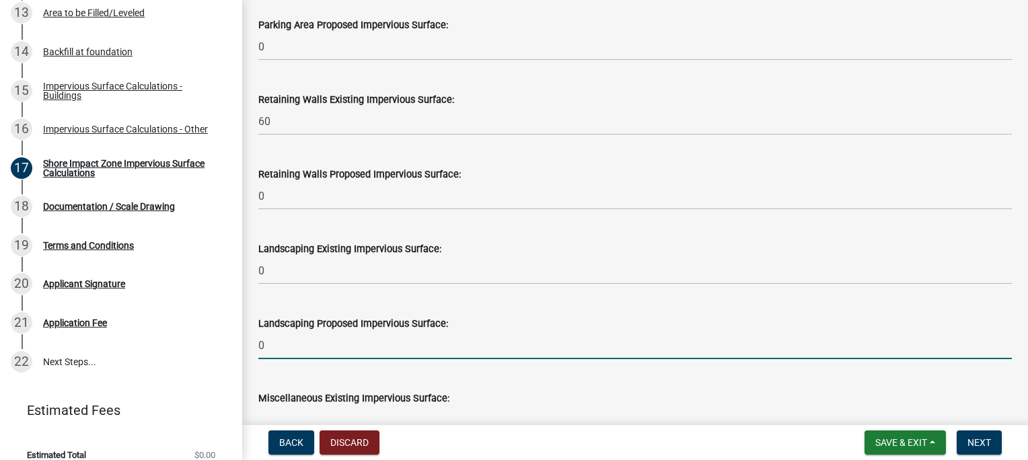
drag, startPoint x: 268, startPoint y: 347, endPoint x: 252, endPoint y: 347, distance: 16.8
click at [252, 347] on div "Landscaping Proposed Impervious Surface: 0" at bounding box center [634, 328] width 773 height 63
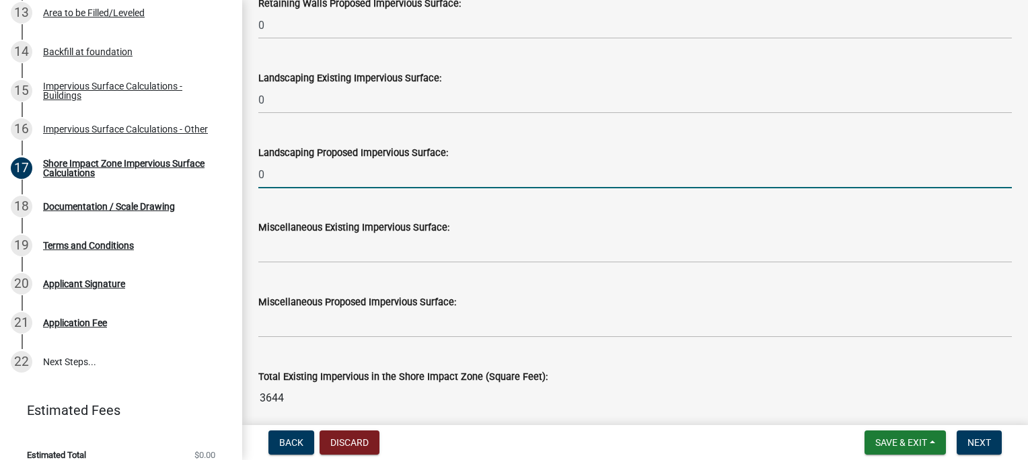
scroll to position [1480, 0]
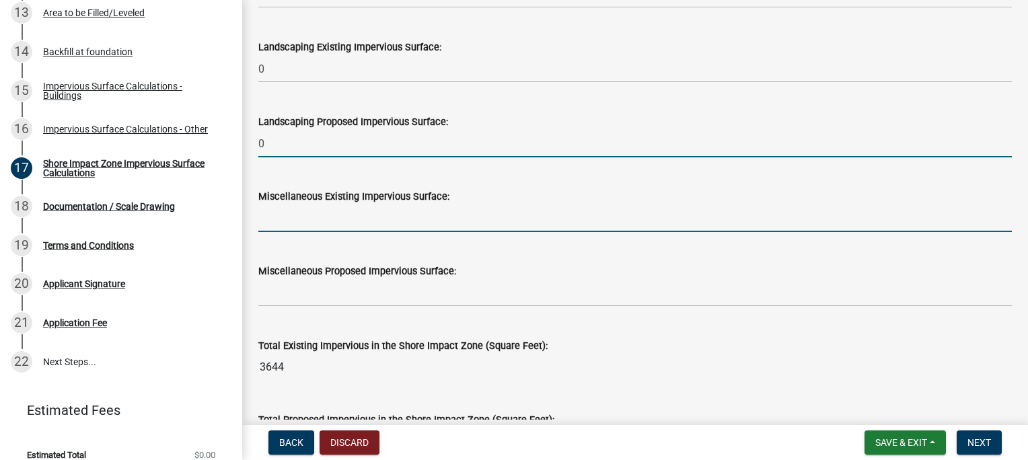
click at [328, 221] on input "text" at bounding box center [634, 218] width 753 height 28
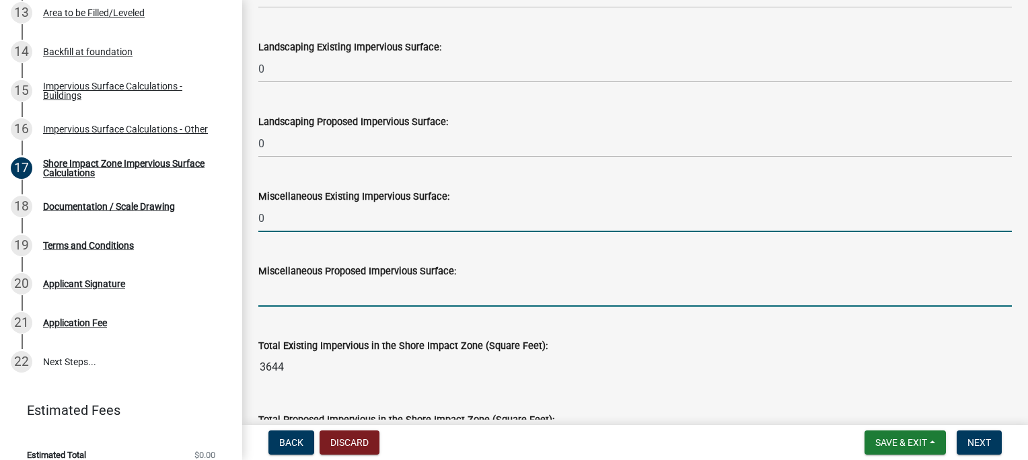
click at [281, 297] on input "text" at bounding box center [634, 293] width 753 height 28
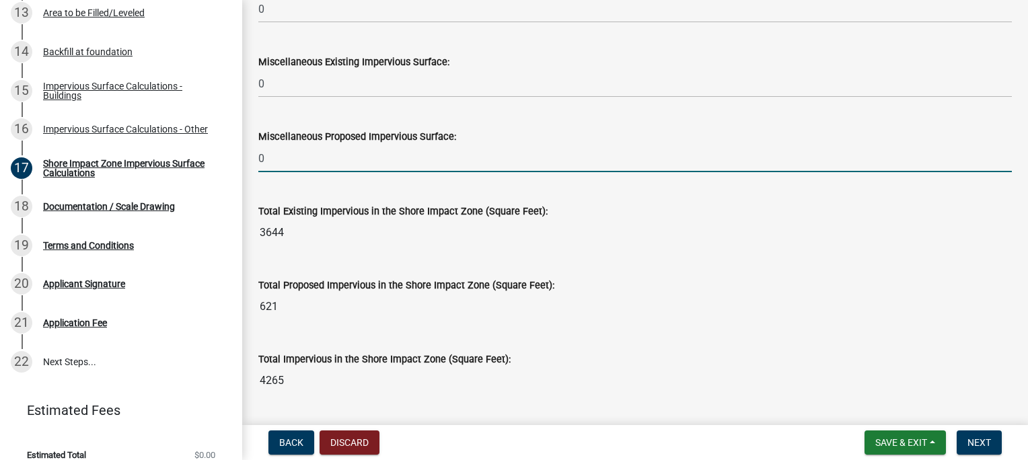
scroll to position [1800, 0]
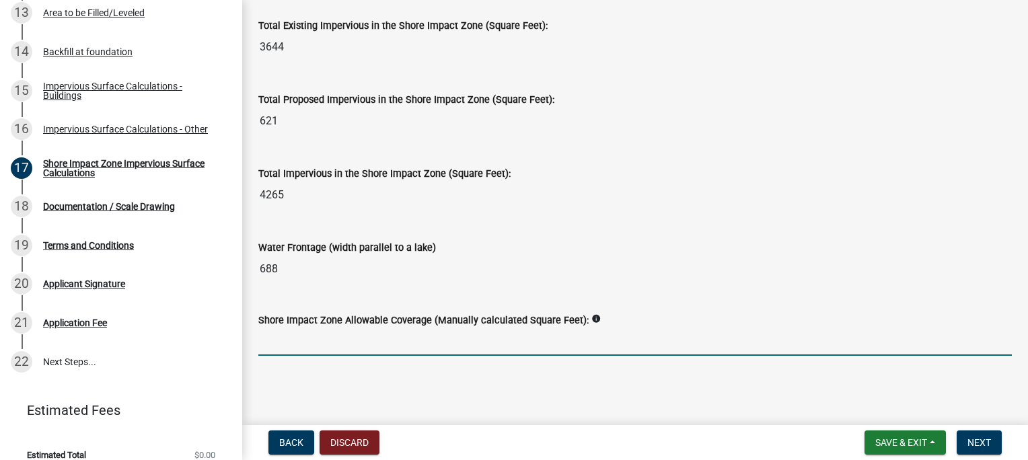
click at [550, 338] on input "text" at bounding box center [634, 342] width 753 height 28
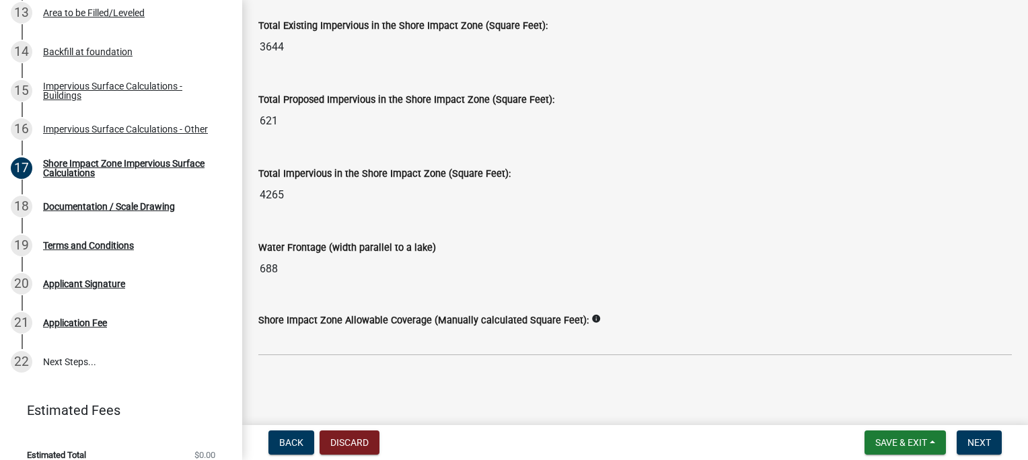
click at [591, 319] on icon "info" at bounding box center [595, 318] width 9 height 9
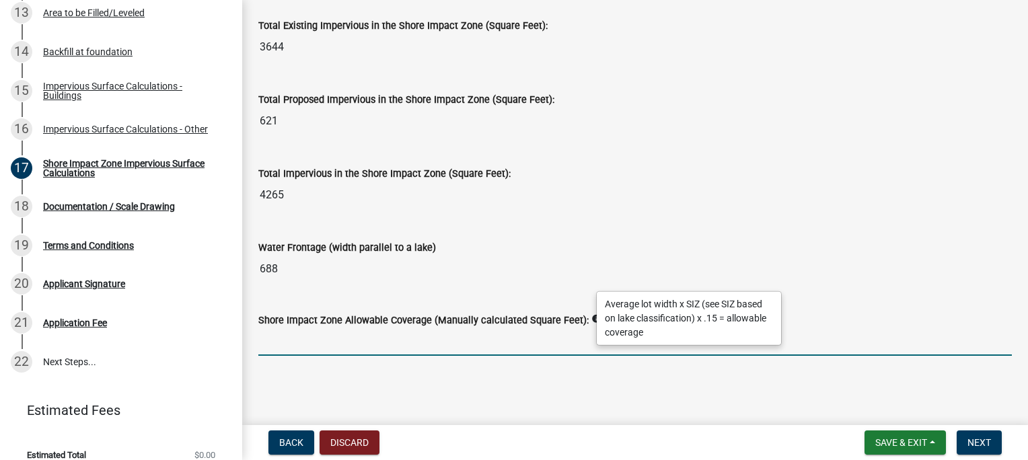
click at [303, 344] on input "text" at bounding box center [634, 342] width 753 height 28
click at [591, 319] on icon "info" at bounding box center [595, 318] width 9 height 9
click at [315, 336] on input "text" at bounding box center [634, 342] width 753 height 28
click at [461, 382] on main "Shore Impact Zone Impervious Surface Calculations share Share Shore Impact Zone…" at bounding box center [635, 210] width 786 height 420
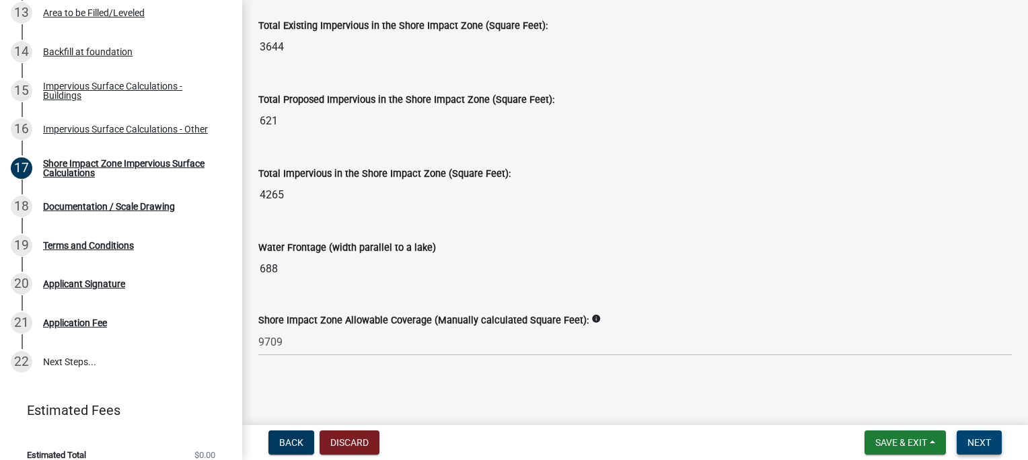
click at [985, 446] on span "Next" at bounding box center [979, 442] width 24 height 11
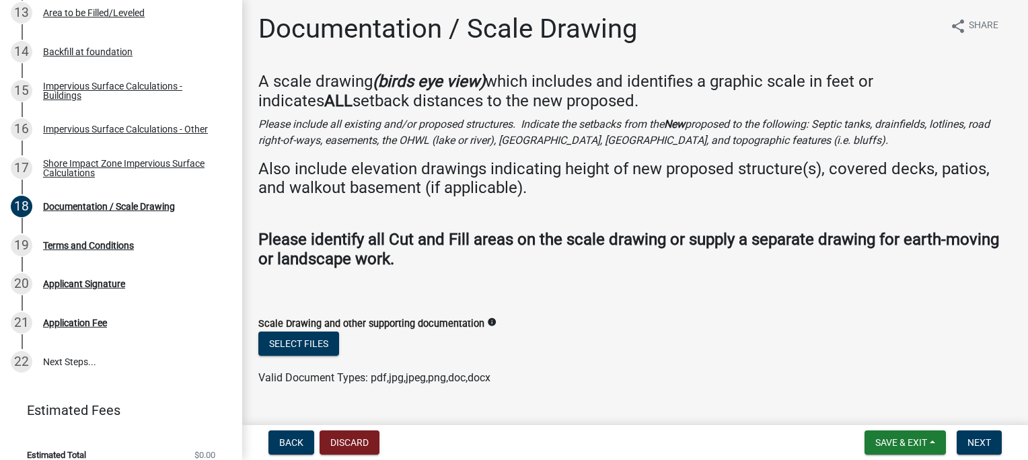
scroll to position [0, 0]
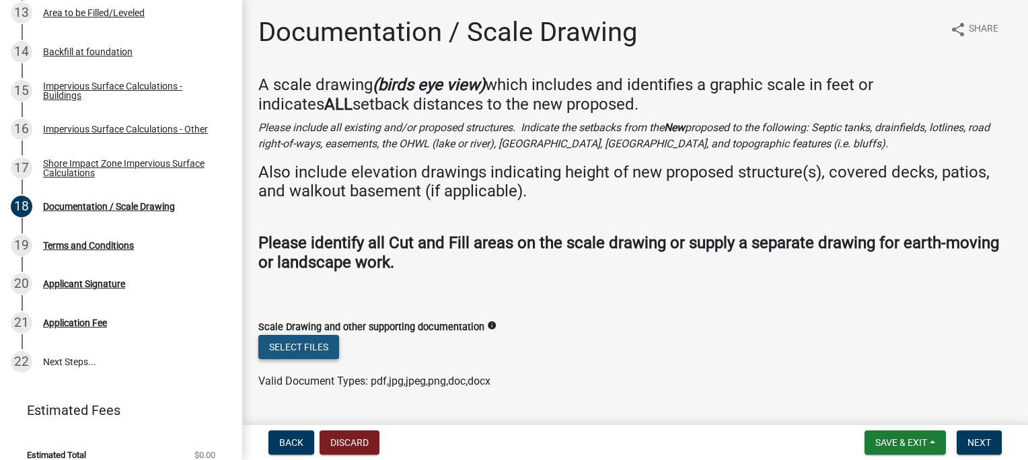
click at [314, 351] on button "Select files" at bounding box center [298, 347] width 81 height 24
click at [311, 349] on button "Select files" at bounding box center [298, 347] width 81 height 24
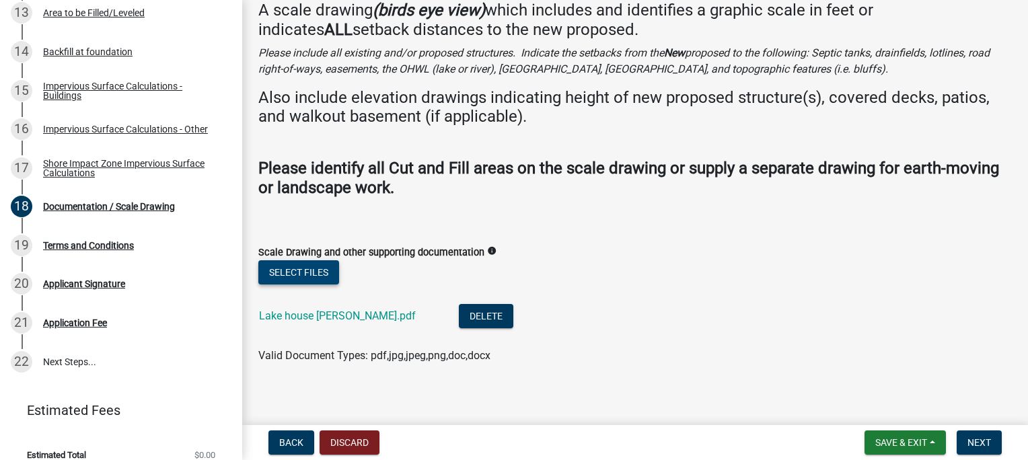
scroll to position [83, 0]
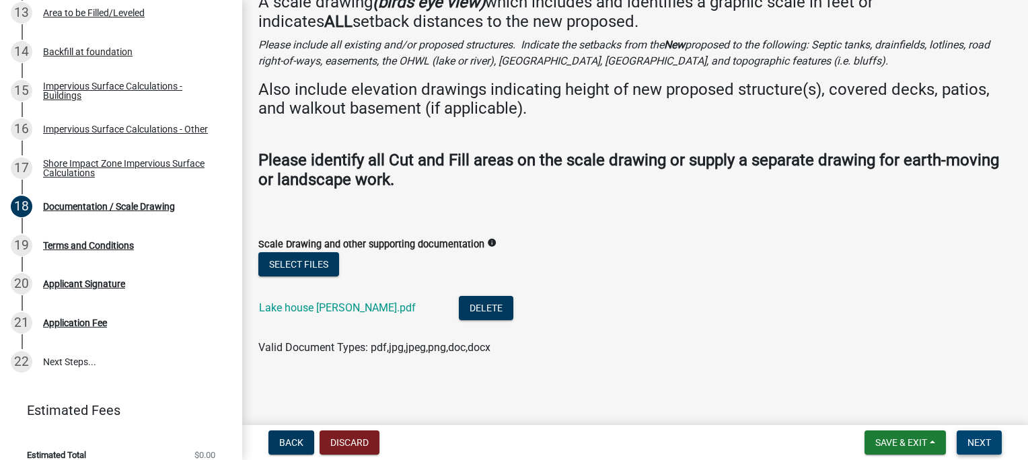
click at [979, 449] on button "Next" at bounding box center [978, 442] width 45 height 24
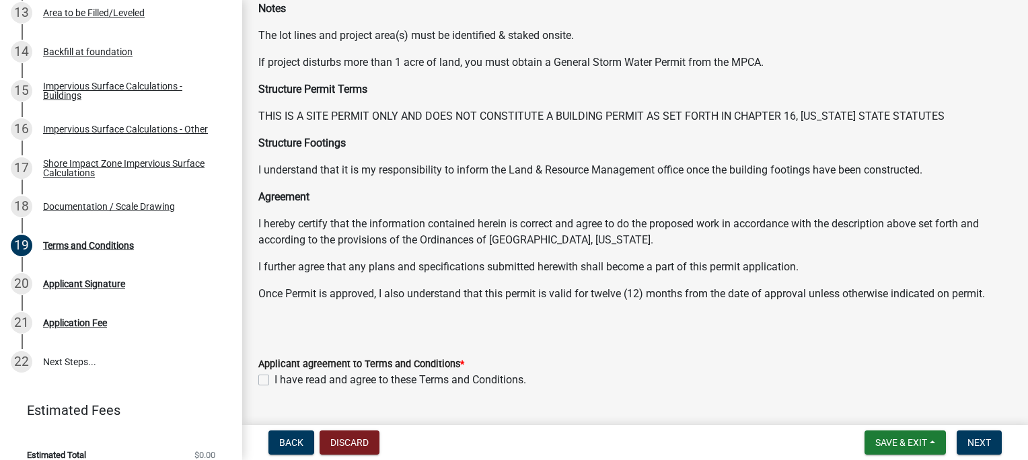
scroll to position [175, 0]
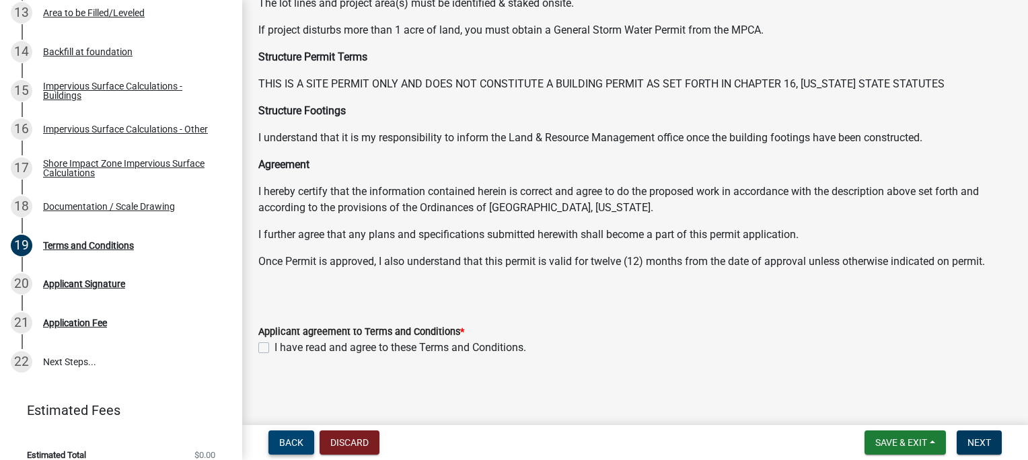
click at [289, 445] on span "Back" at bounding box center [291, 442] width 24 height 11
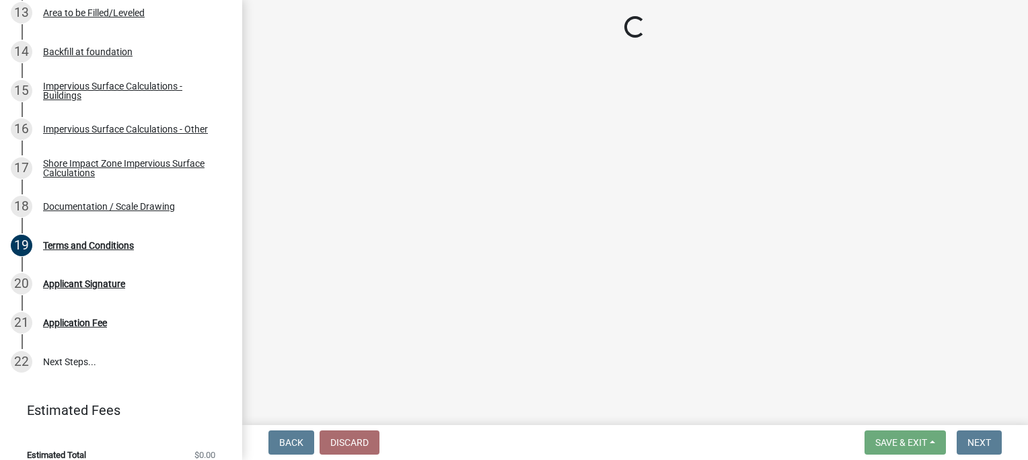
scroll to position [0, 0]
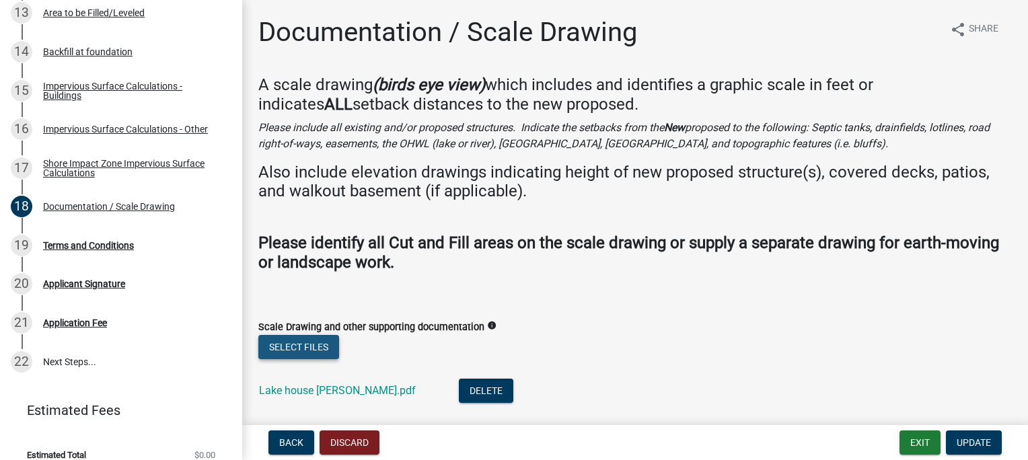
click at [295, 349] on button "Select files" at bounding box center [298, 347] width 81 height 24
click at [287, 347] on button "Select files" at bounding box center [298, 347] width 81 height 24
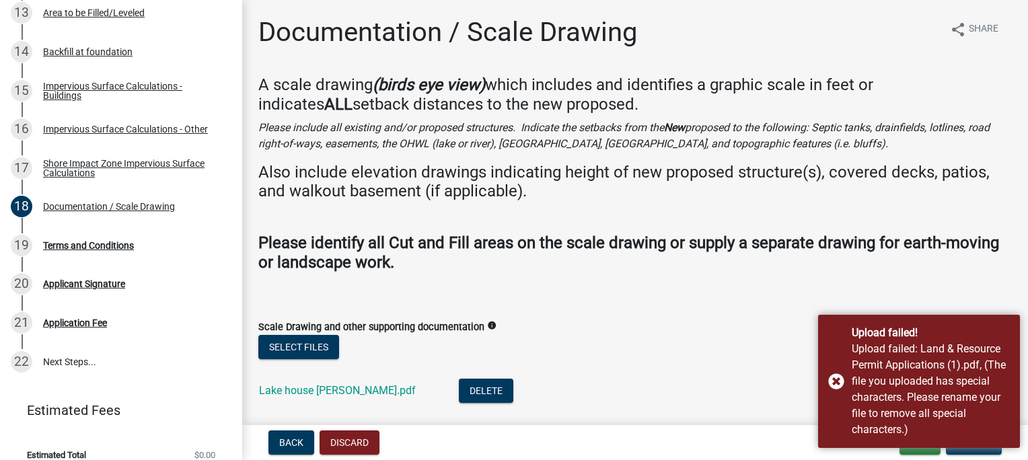
click at [834, 385] on div "Upload failed! Upload failed: Land & Resource Permit Applications (1).pdf, (The…" at bounding box center [919, 381] width 202 height 133
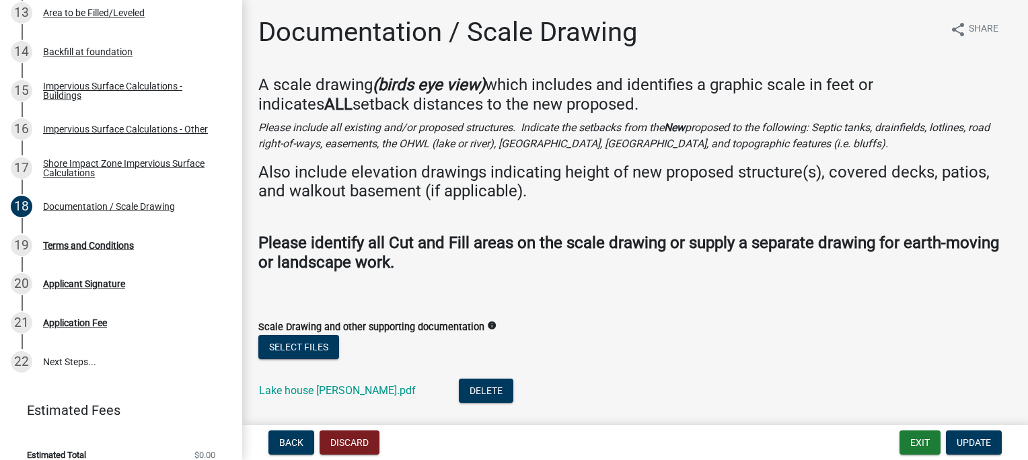
click at [718, 452] on div "Back Discard Exit Update" at bounding box center [635, 442] width 764 height 24
click at [322, 338] on button "Select files" at bounding box center [298, 347] width 81 height 24
click at [758, 433] on div "Back Discard Exit Update" at bounding box center [635, 442] width 764 height 24
click at [295, 343] on button "Select files" at bounding box center [298, 347] width 81 height 24
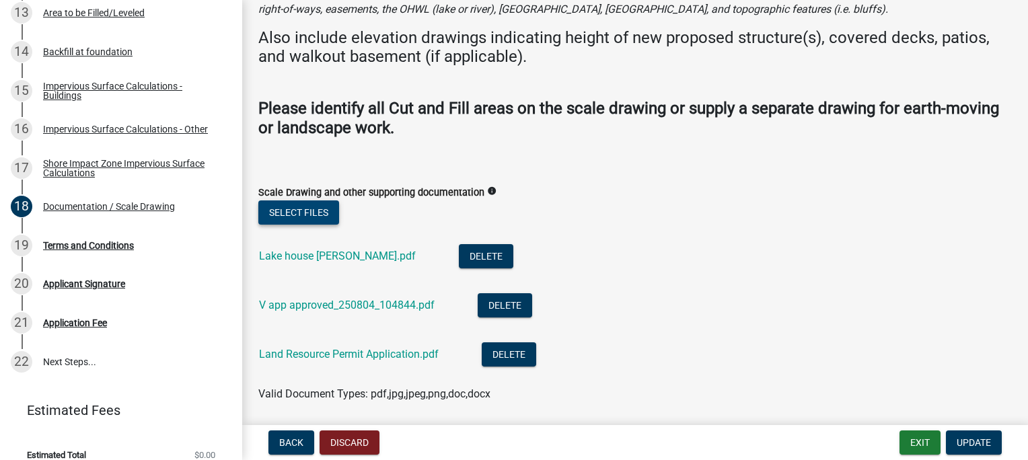
scroll to position [181, 0]
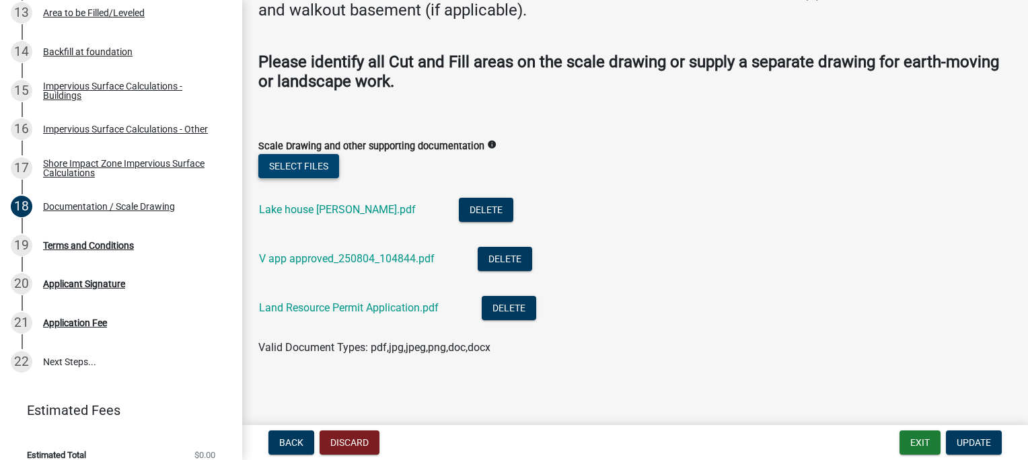
click at [311, 171] on button "Select files" at bounding box center [298, 166] width 81 height 24
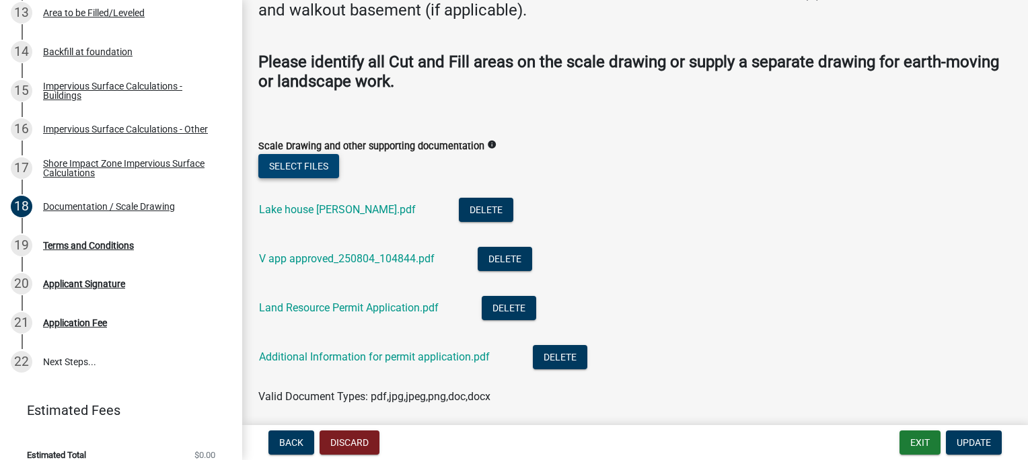
scroll to position [230, 0]
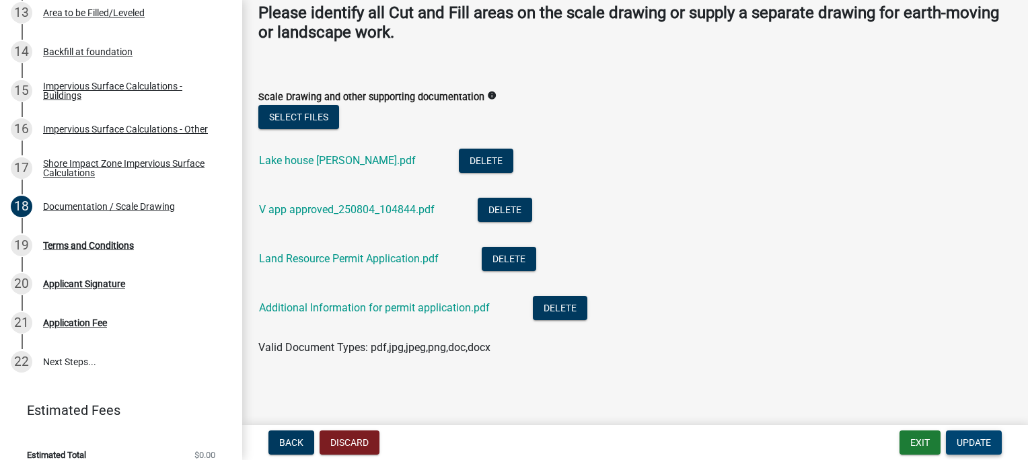
click at [977, 446] on span "Update" at bounding box center [973, 442] width 34 height 11
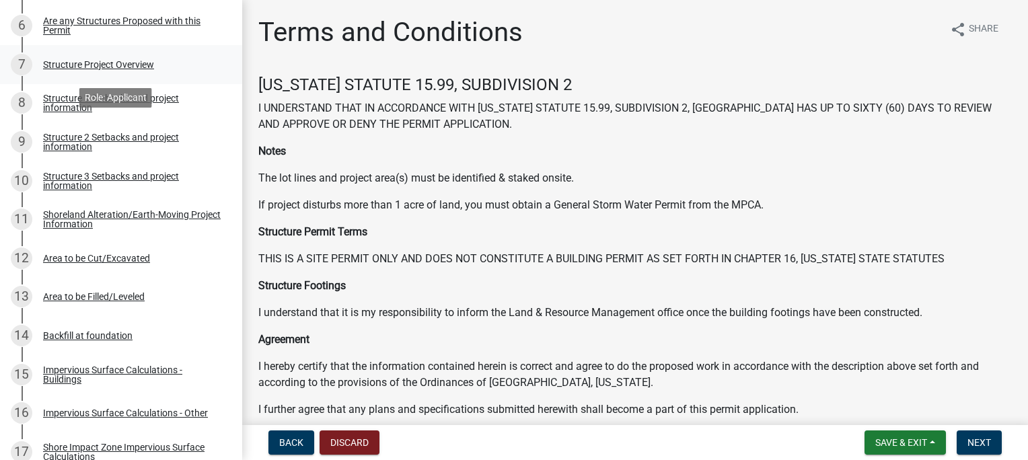
scroll to position [253, 0]
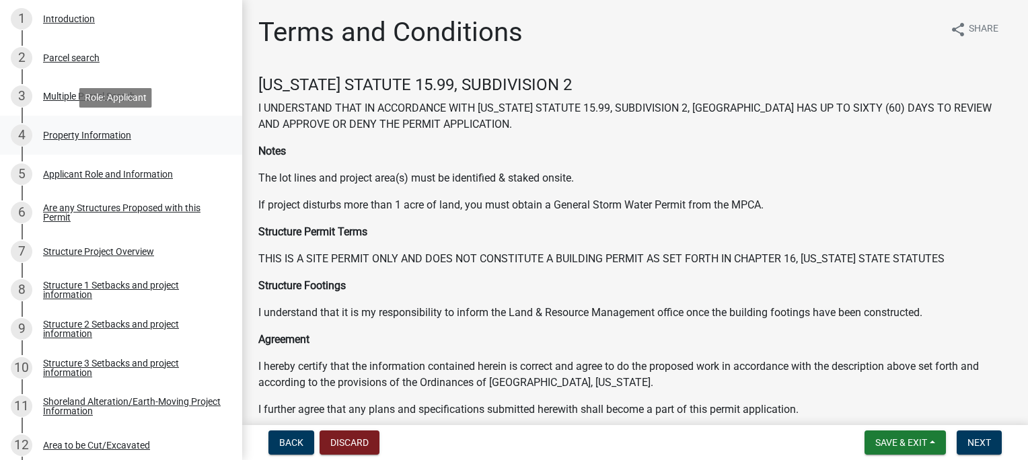
click at [66, 134] on div "Property Information" at bounding box center [87, 134] width 88 height 9
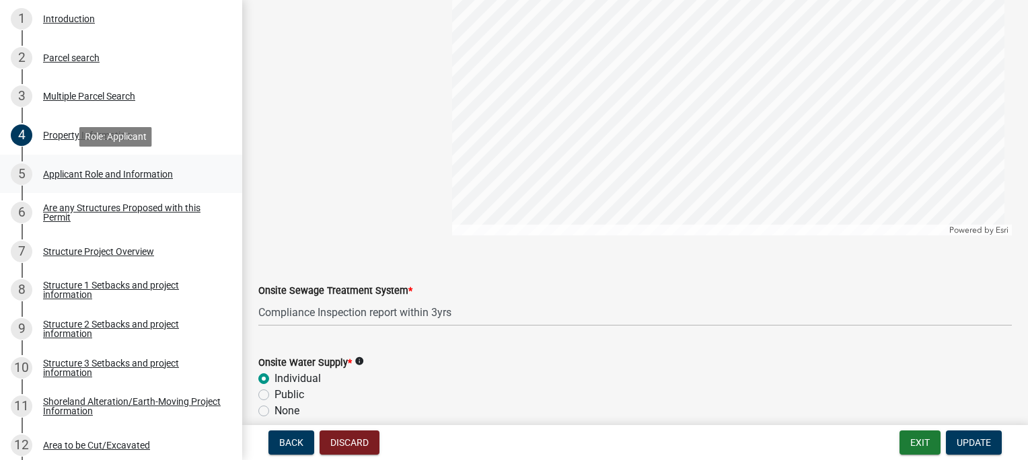
scroll to position [946, 0]
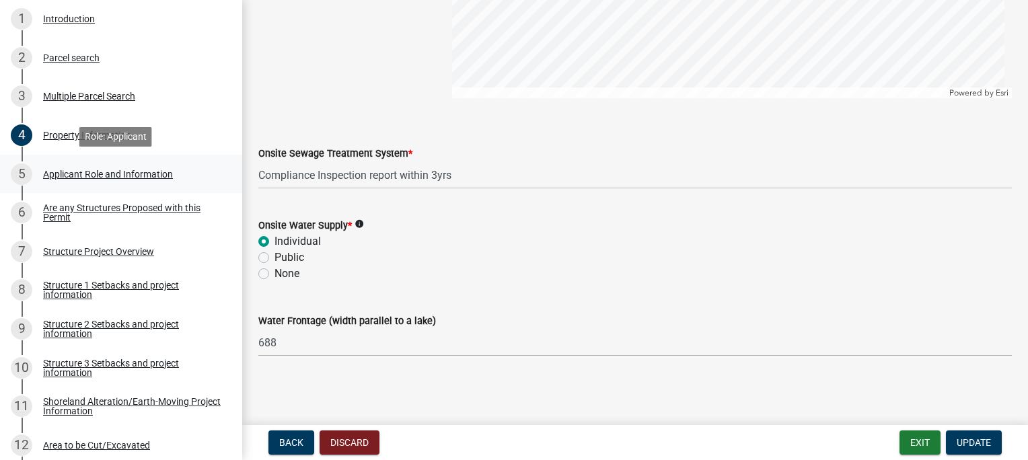
click at [63, 176] on div "Applicant Role and Information" at bounding box center [108, 173] width 130 height 9
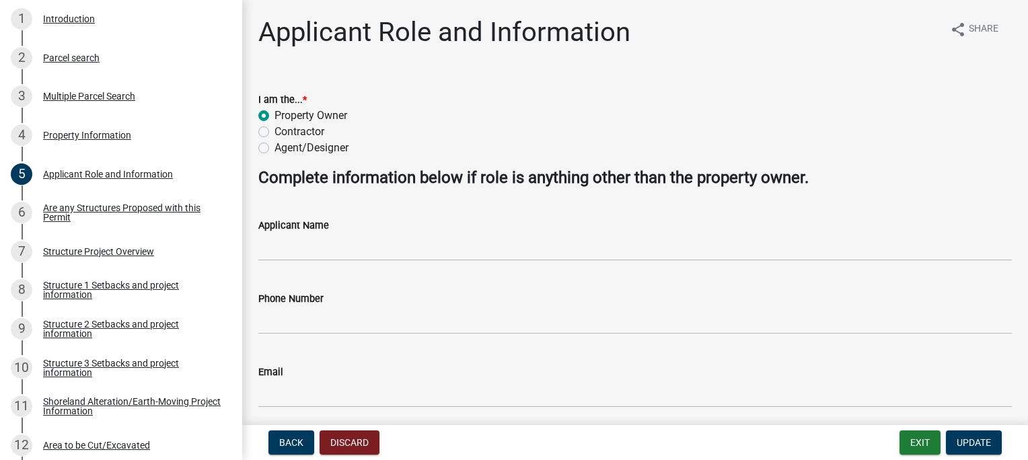
scroll to position [51, 0]
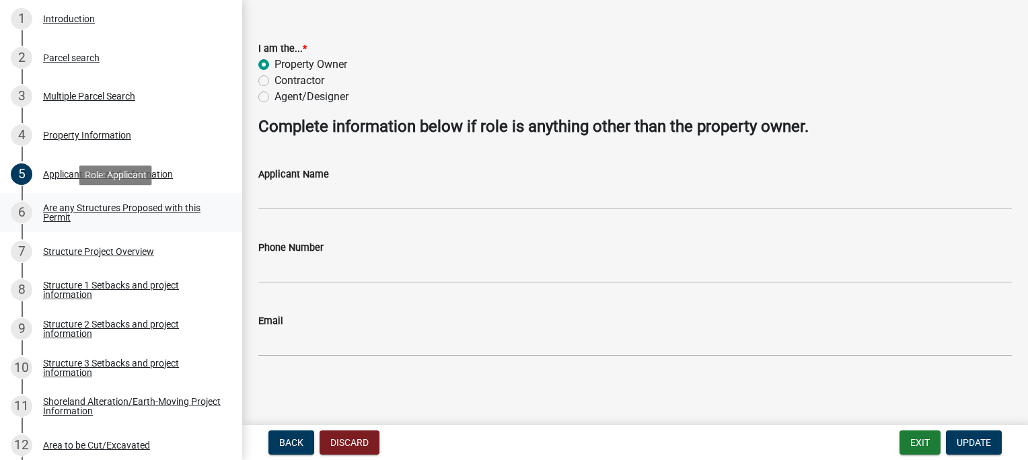
click at [103, 209] on div "Are any Structures Proposed with this Permit" at bounding box center [132, 212] width 178 height 19
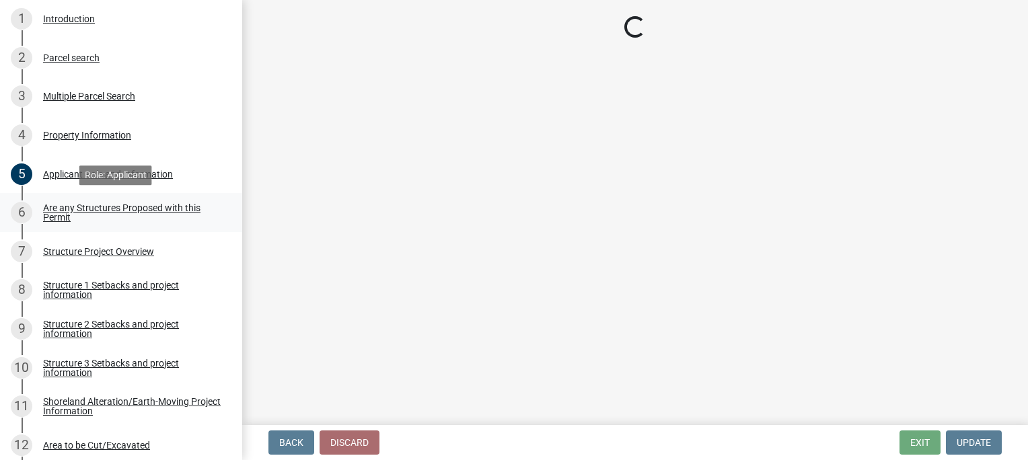
scroll to position [0, 0]
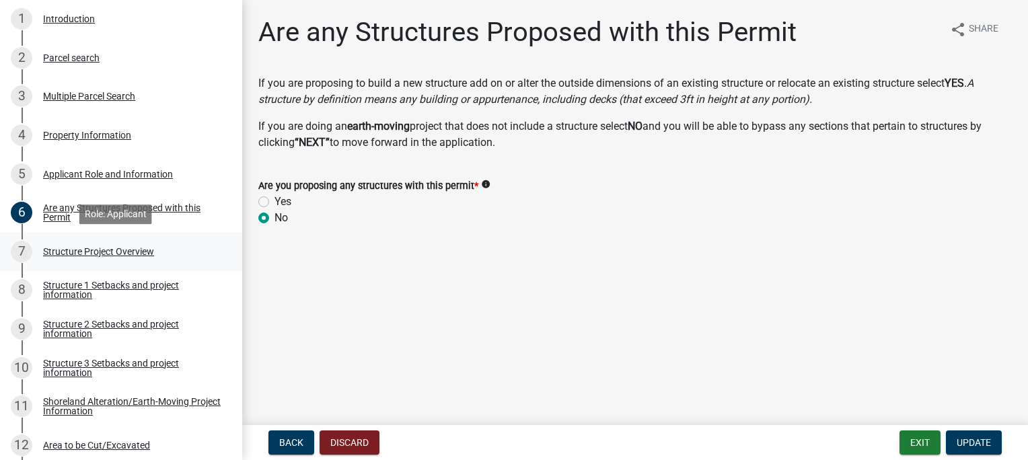
click at [98, 252] on div "Structure Project Overview" at bounding box center [98, 251] width 111 height 9
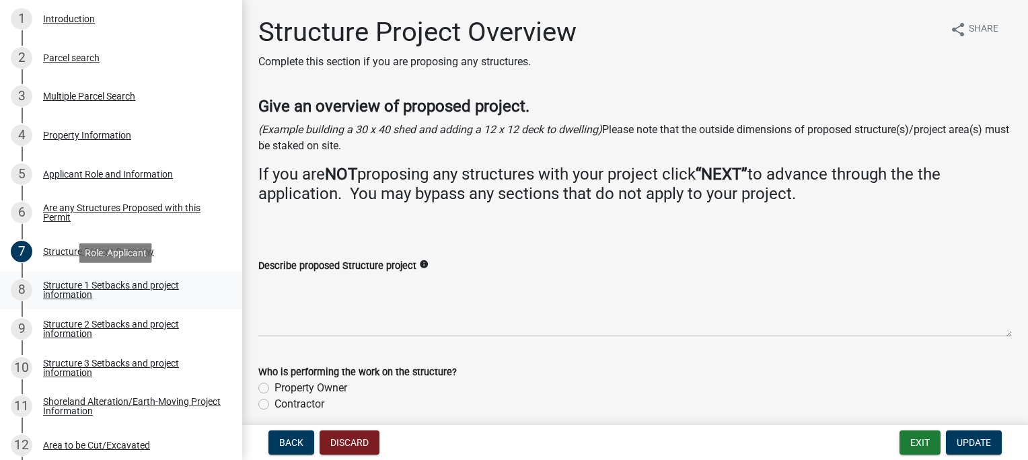
click at [121, 285] on div "Structure 1 Setbacks and project information" at bounding box center [132, 289] width 178 height 19
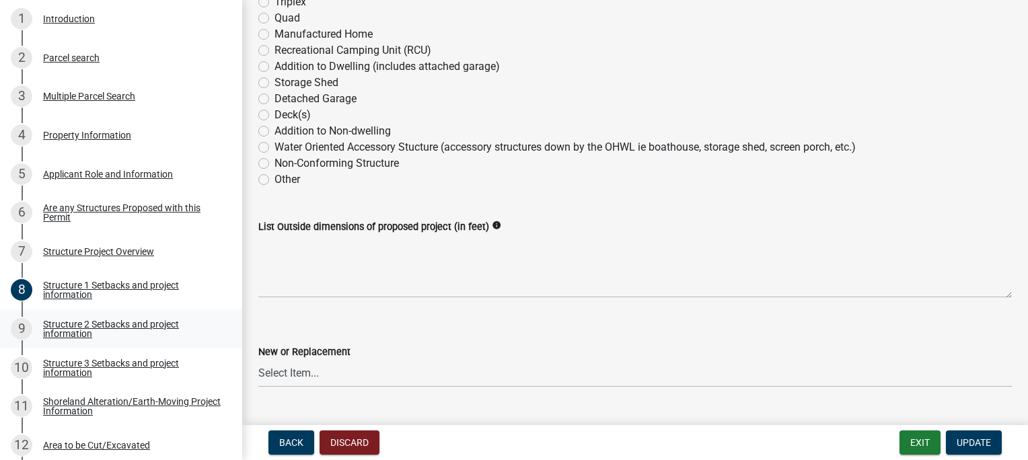
scroll to position [336, 0]
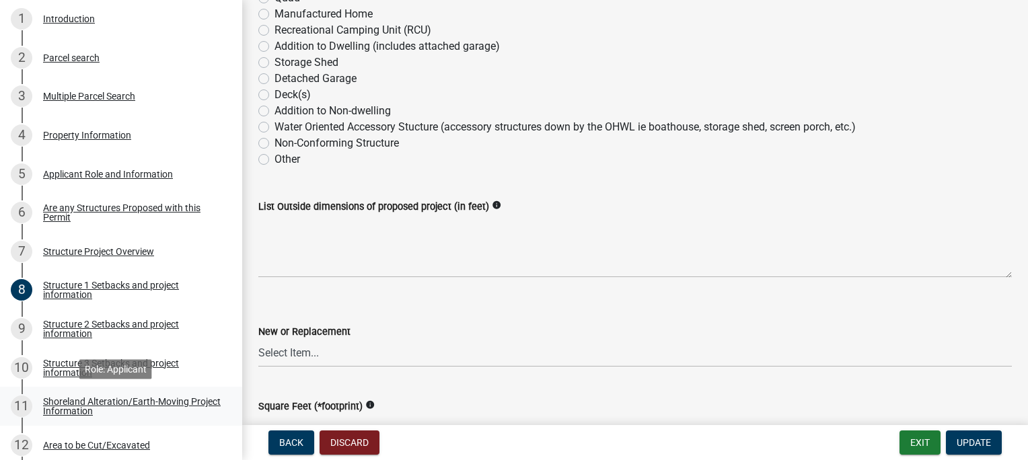
click at [81, 403] on div "Shoreland Alteration/Earth-Moving Project Information" at bounding box center [132, 406] width 178 height 19
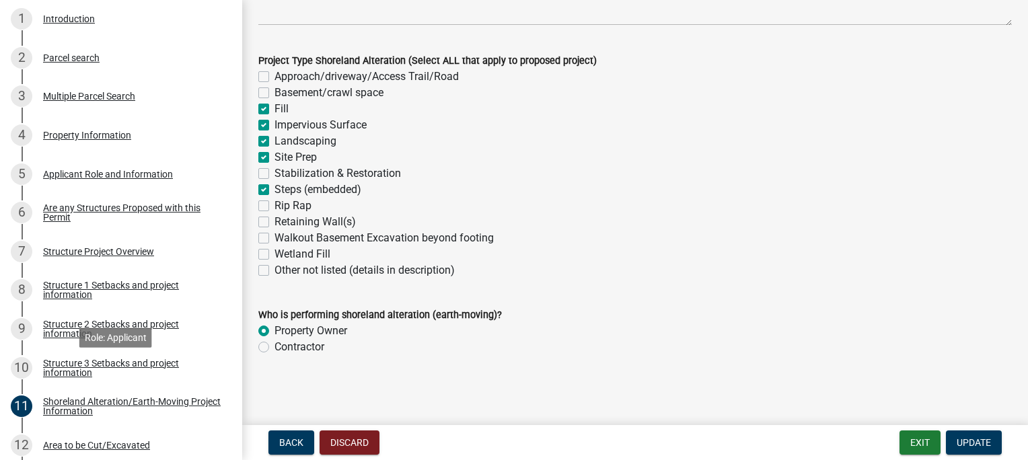
scroll to position [656, 0]
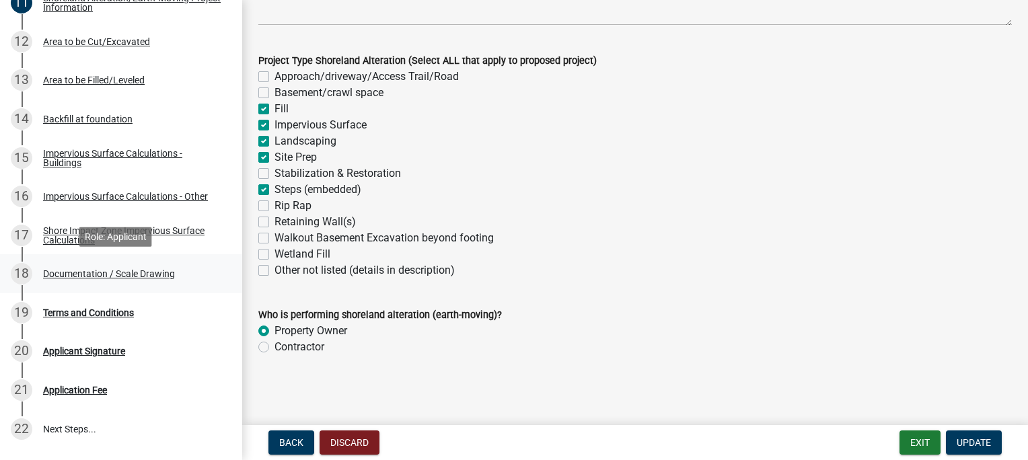
click at [66, 275] on div "Documentation / Scale Drawing" at bounding box center [109, 273] width 132 height 9
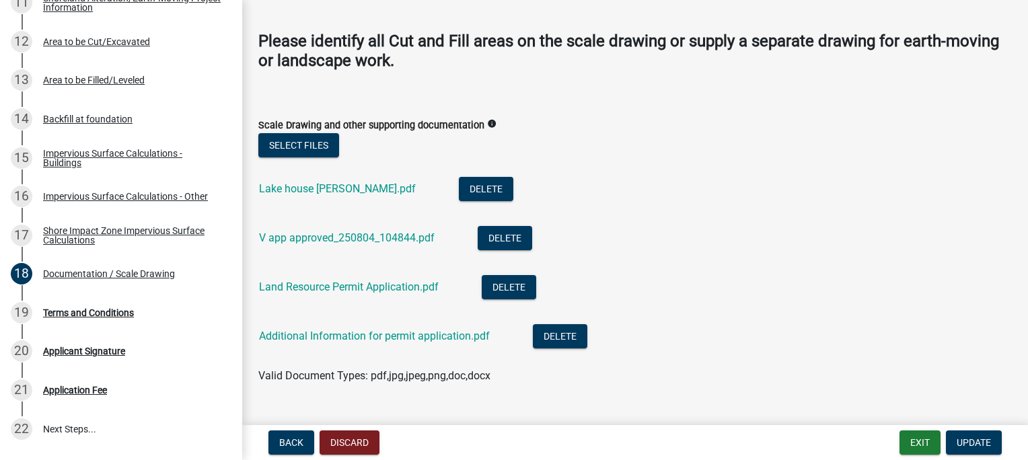
scroll to position [230, 0]
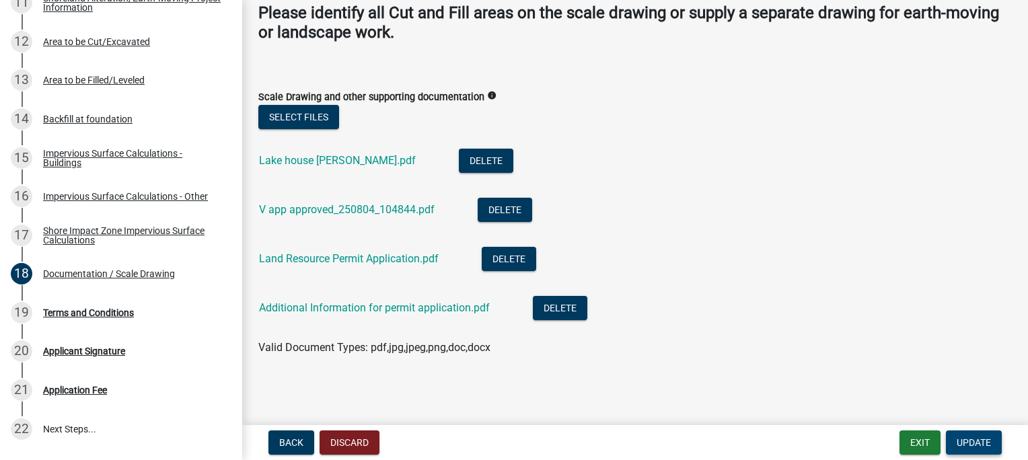
click at [977, 442] on span "Update" at bounding box center [973, 442] width 34 height 11
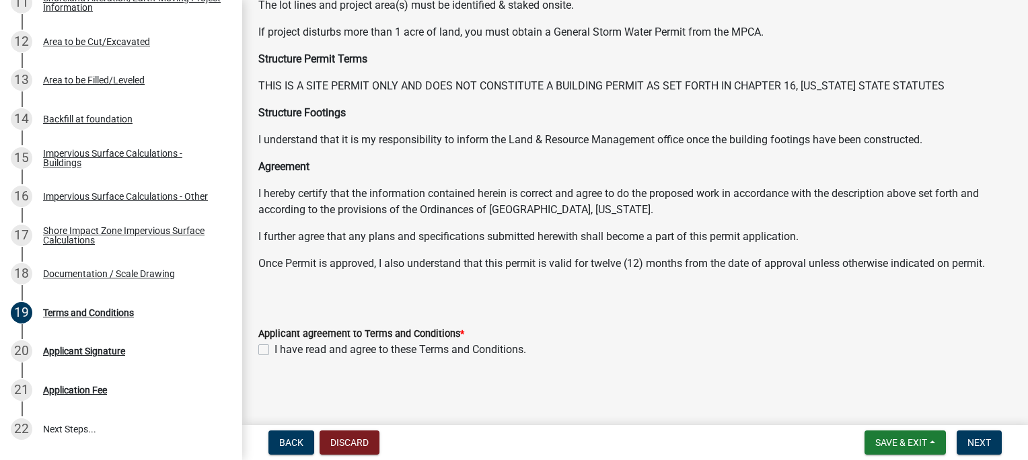
scroll to position [175, 0]
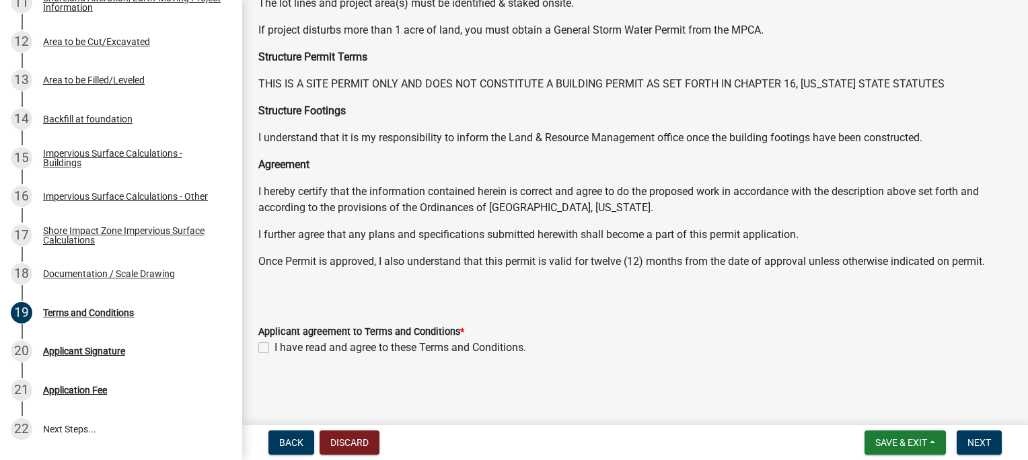
drag, startPoint x: 258, startPoint y: 340, endPoint x: 274, endPoint y: 347, distance: 18.4
click at [258, 340] on div "Applicant agreement to Terms and Conditions * I have read and agree to these Te…" at bounding box center [634, 331] width 773 height 48
click at [274, 347] on label "I have read and agree to these Terms and Conditions." at bounding box center [400, 348] width 252 height 16
click at [274, 347] on input "I have read and agree to these Terms and Conditions." at bounding box center [278, 344] width 9 height 9
click at [977, 449] on button "Next" at bounding box center [978, 442] width 45 height 24
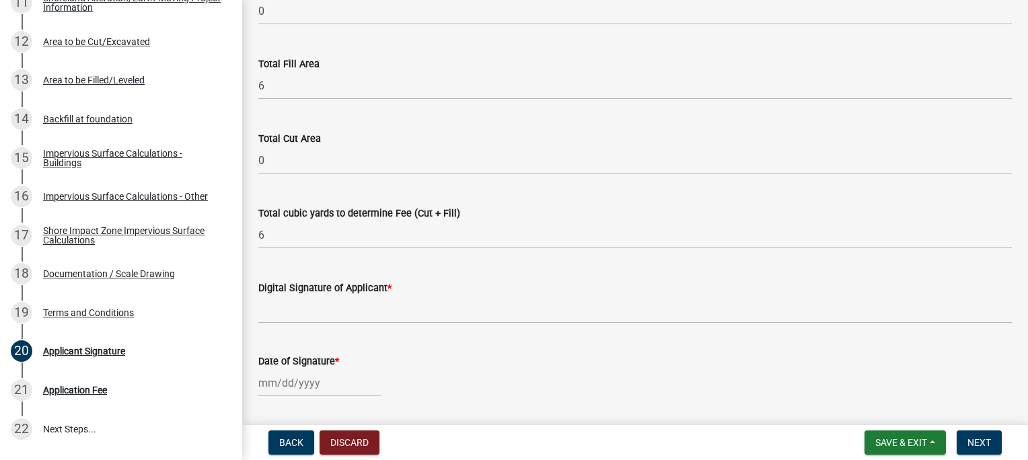
scroll to position [202, 0]
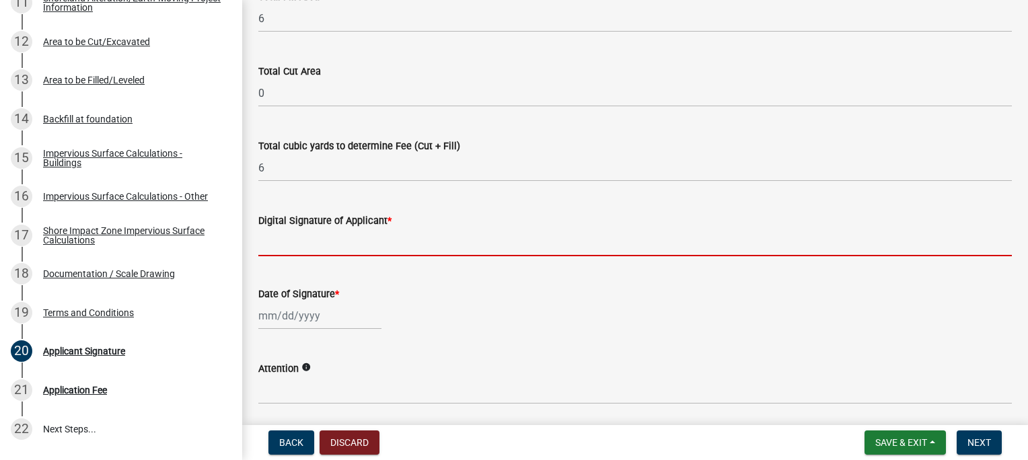
click at [308, 241] on input "Digital Signature of Applicant *" at bounding box center [634, 243] width 753 height 28
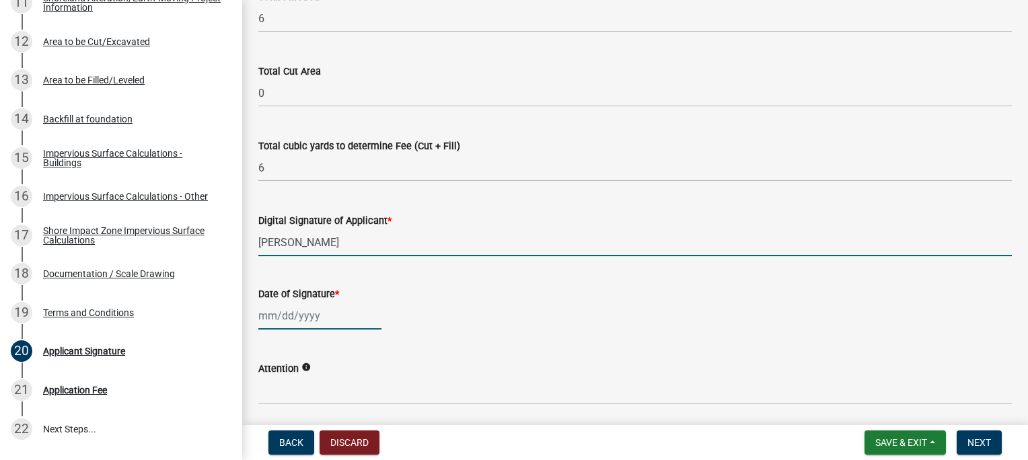
click at [278, 314] on div at bounding box center [319, 316] width 123 height 28
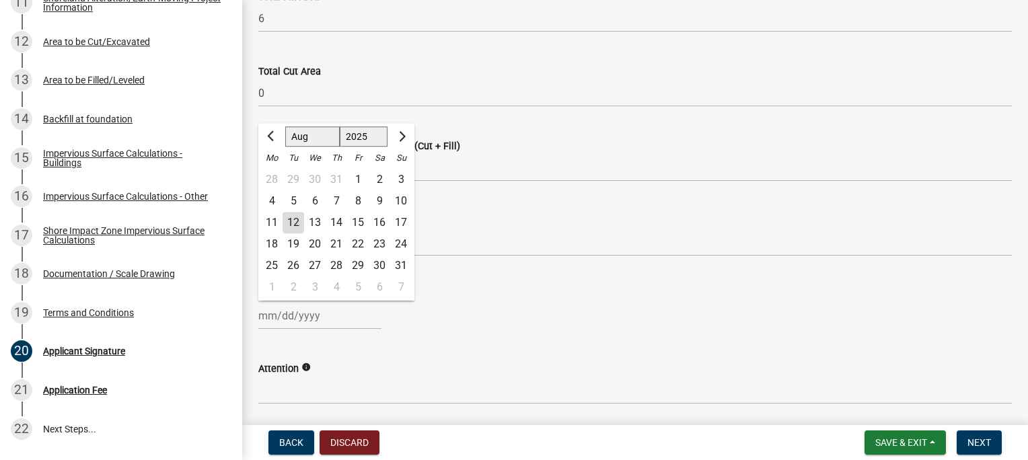
click at [295, 219] on div "12" at bounding box center [293, 223] width 22 height 22
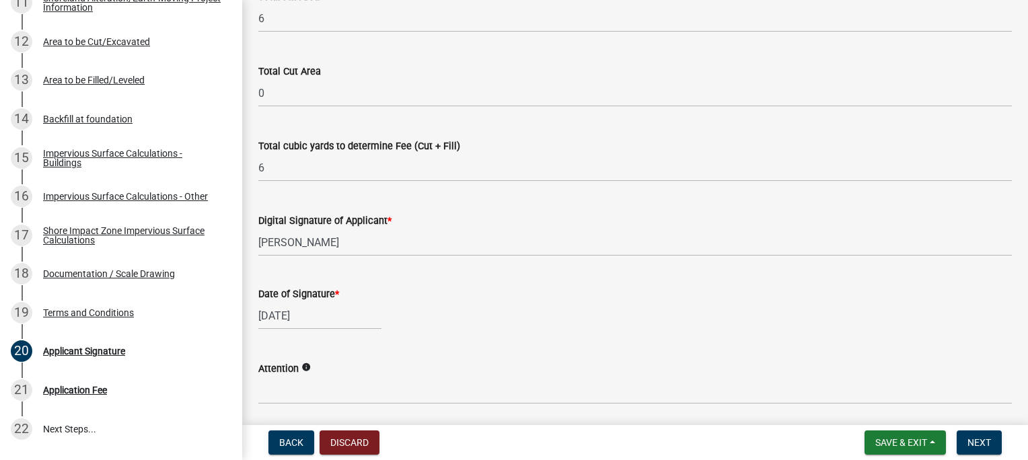
scroll to position [336, 0]
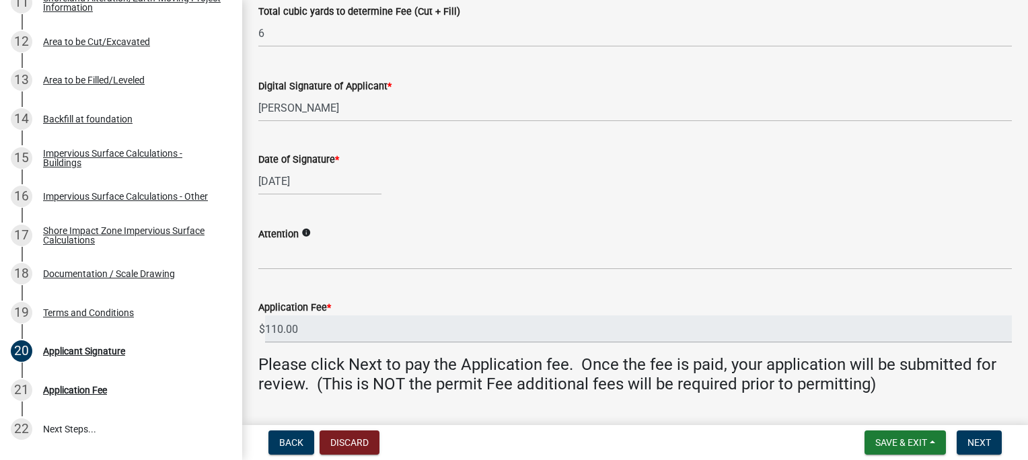
click at [305, 231] on icon "info" at bounding box center [305, 232] width 9 height 9
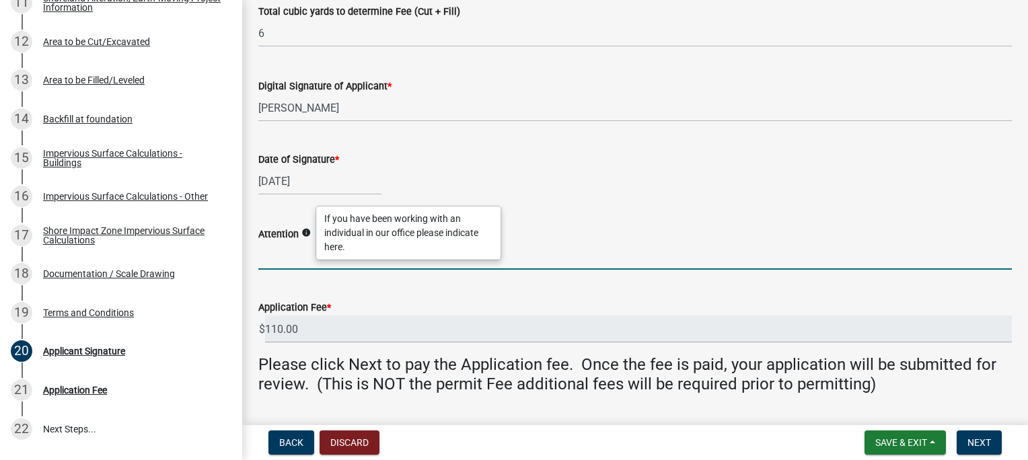
click at [287, 264] on input "Attention" at bounding box center [634, 256] width 753 height 28
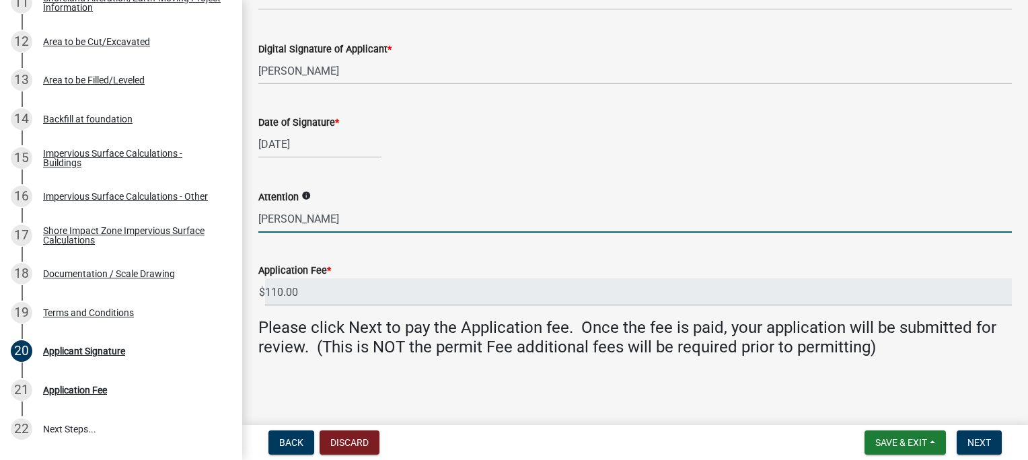
scroll to position [373, 0]
click at [991, 447] on button "Next" at bounding box center [978, 442] width 45 height 24
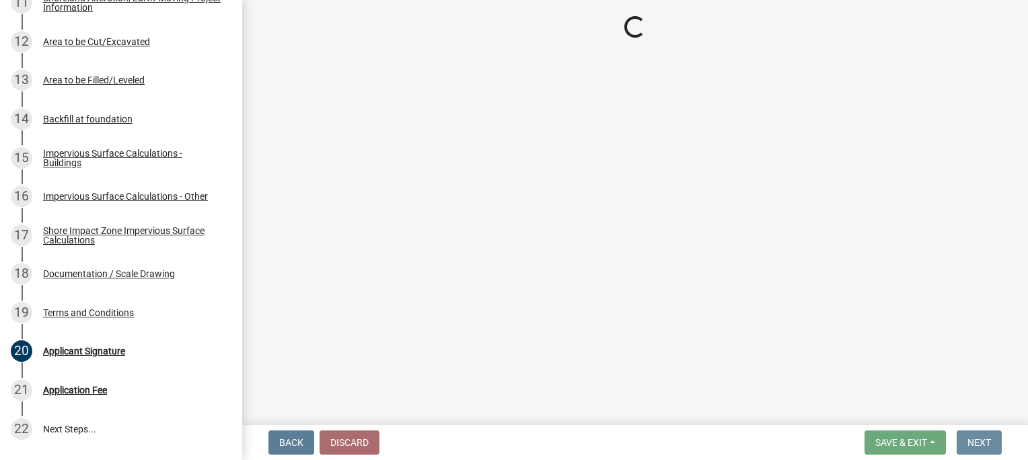
scroll to position [0, 0]
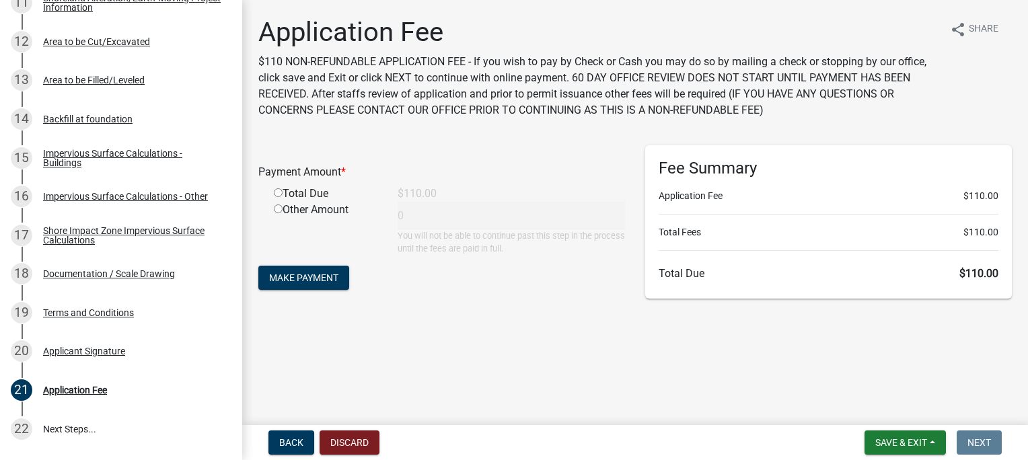
click at [279, 198] on div "Total Due" at bounding box center [326, 194] width 124 height 16
click at [276, 196] on input "radio" at bounding box center [278, 192] width 9 height 9
click at [297, 287] on button "Make Payment" at bounding box center [303, 278] width 91 height 24
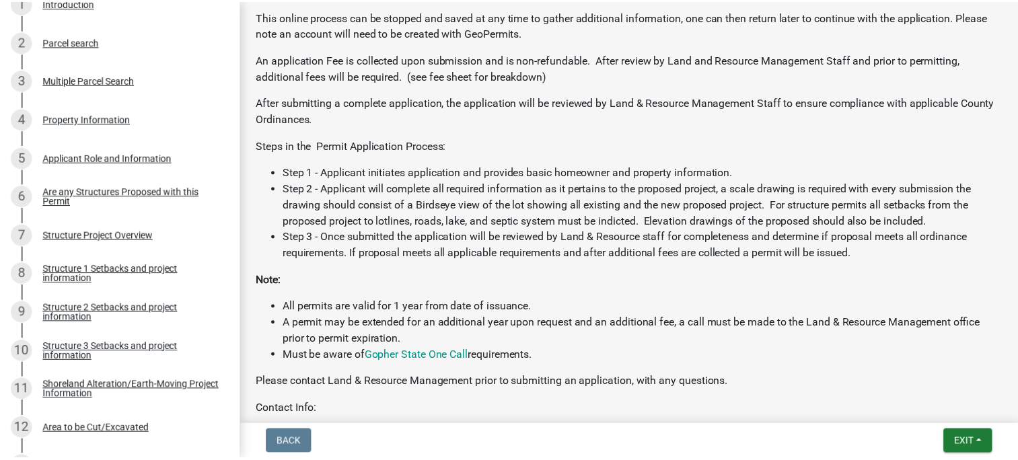
scroll to position [673, 0]
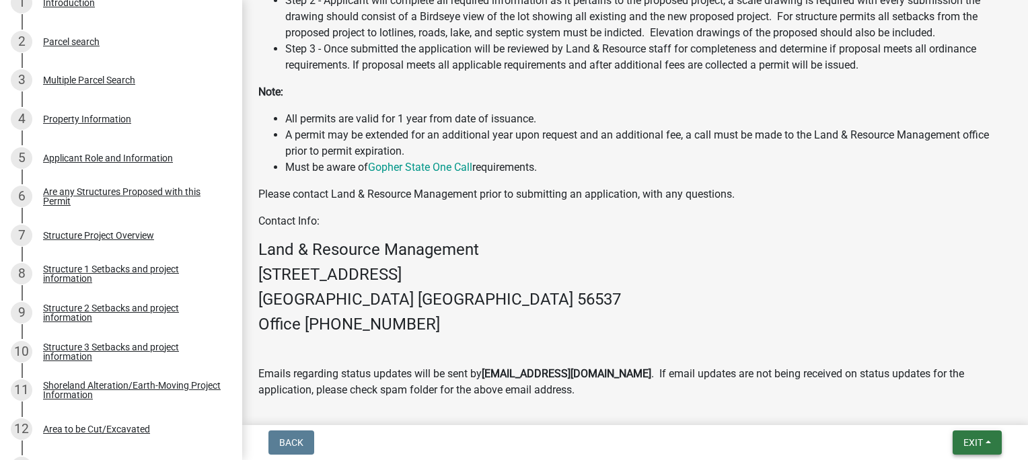
click at [973, 437] on span "Exit" at bounding box center [973, 442] width 20 height 11
click at [934, 420] on button "Save & Exit" at bounding box center [948, 407] width 108 height 32
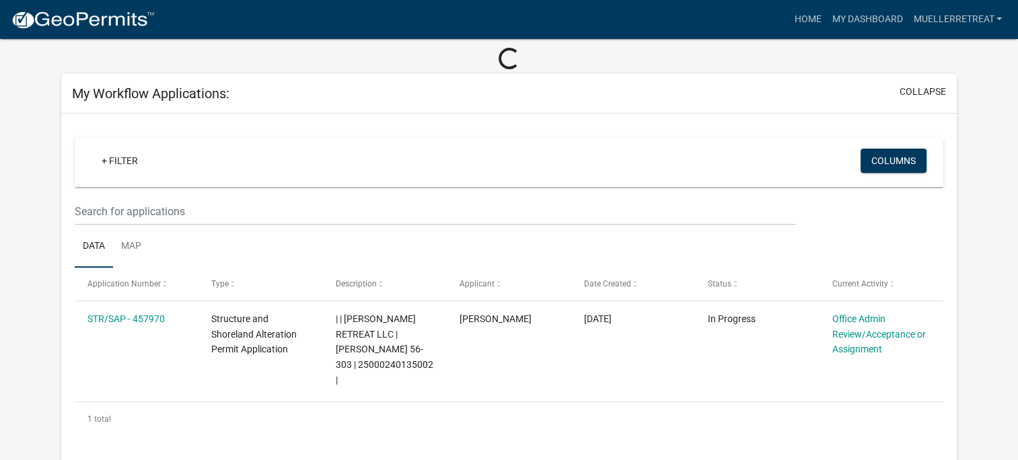
scroll to position [67, 0]
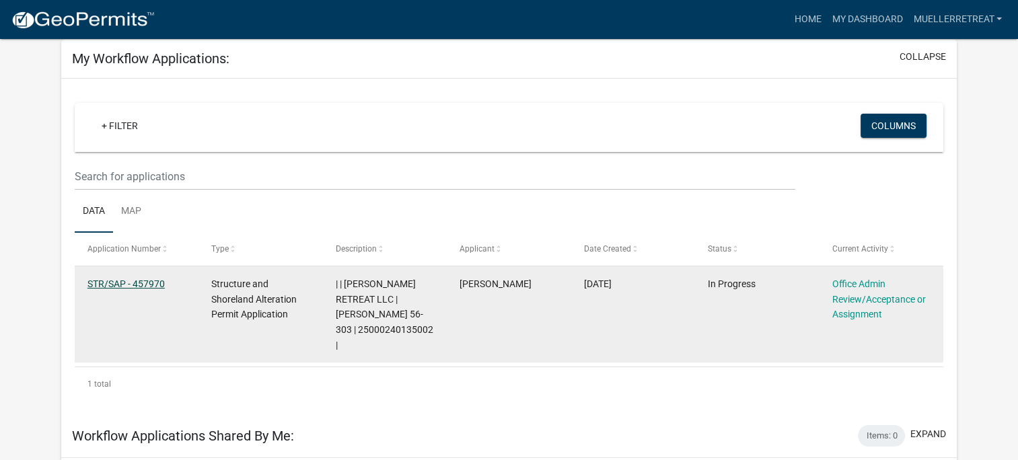
click at [131, 282] on link "STR/SAP - 457970" at bounding box center [125, 283] width 77 height 11
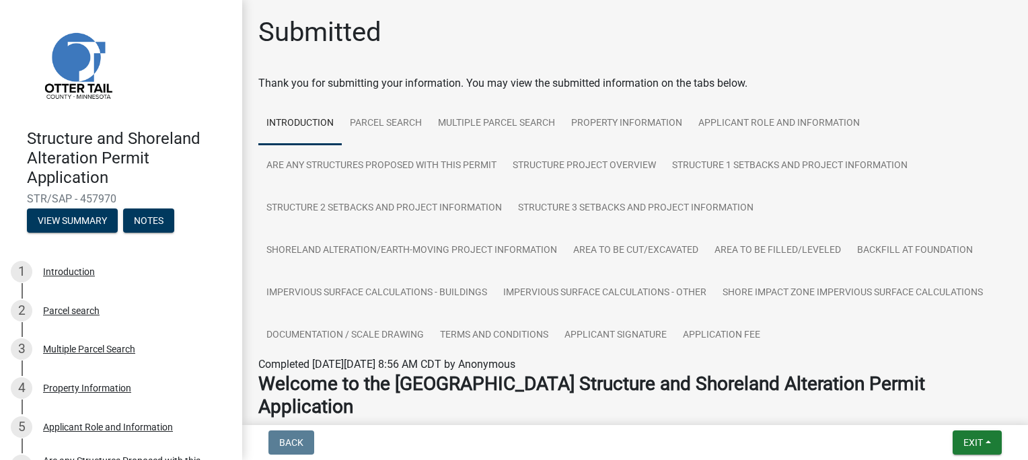
drag, startPoint x: 845, startPoint y: 69, endPoint x: 749, endPoint y: 0, distance: 118.5
